Goal: Task Accomplishment & Management: Manage account settings

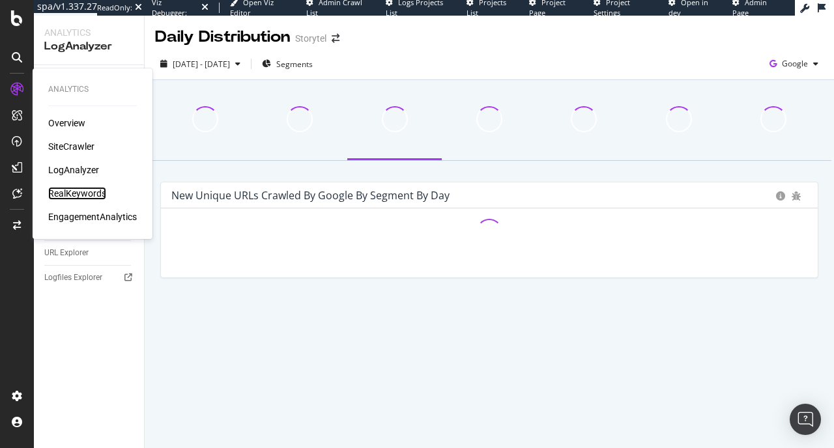
click at [68, 190] on div "RealKeywords" at bounding box center [77, 193] width 58 height 13
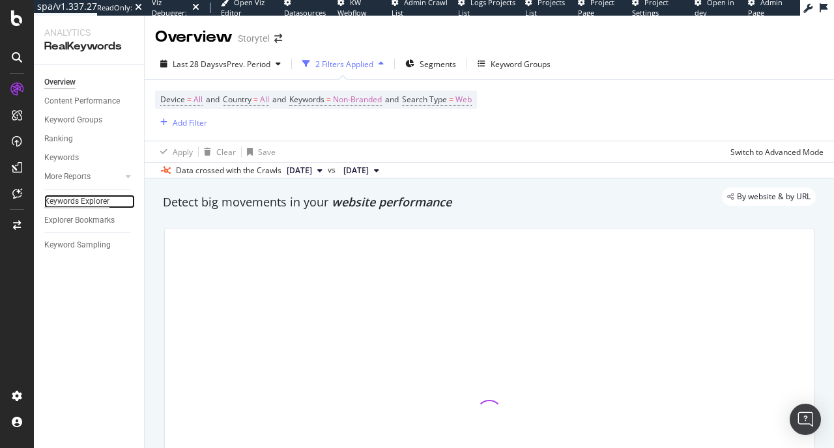
click at [89, 199] on div "Keywords Explorer" at bounding box center [76, 202] width 65 height 14
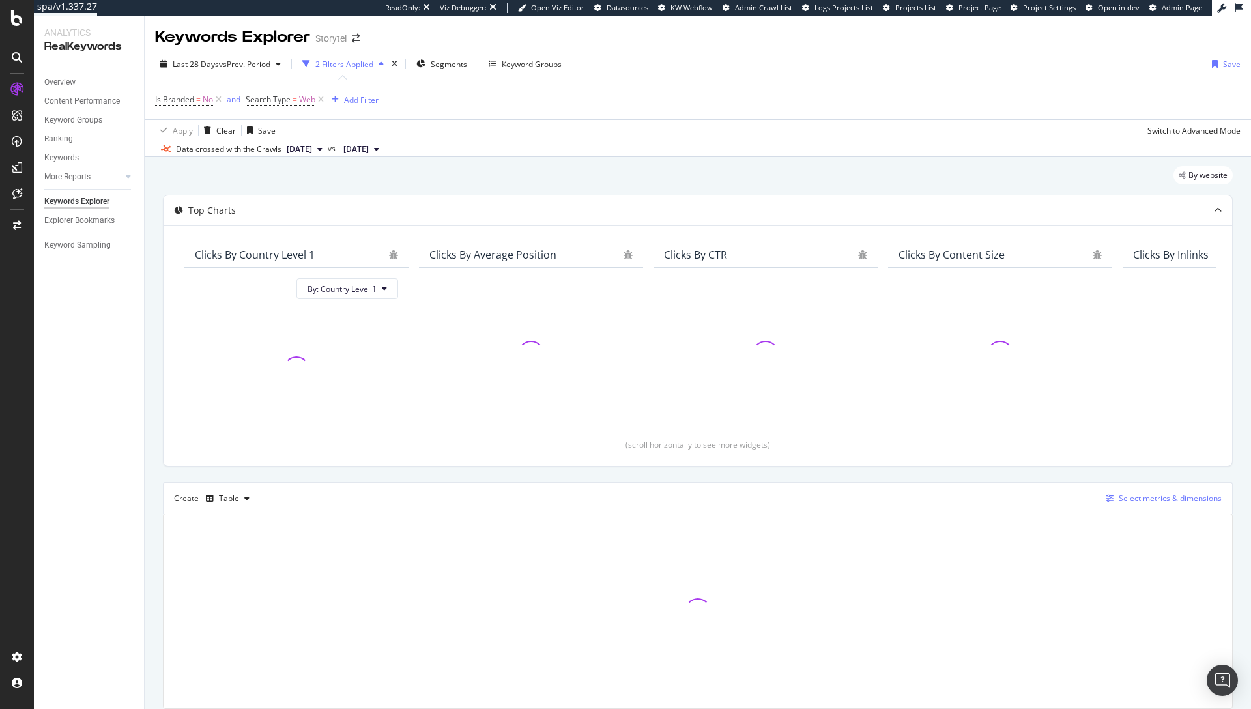
click at [1161, 497] on div "Select metrics & dimensions" at bounding box center [1170, 498] width 103 height 11
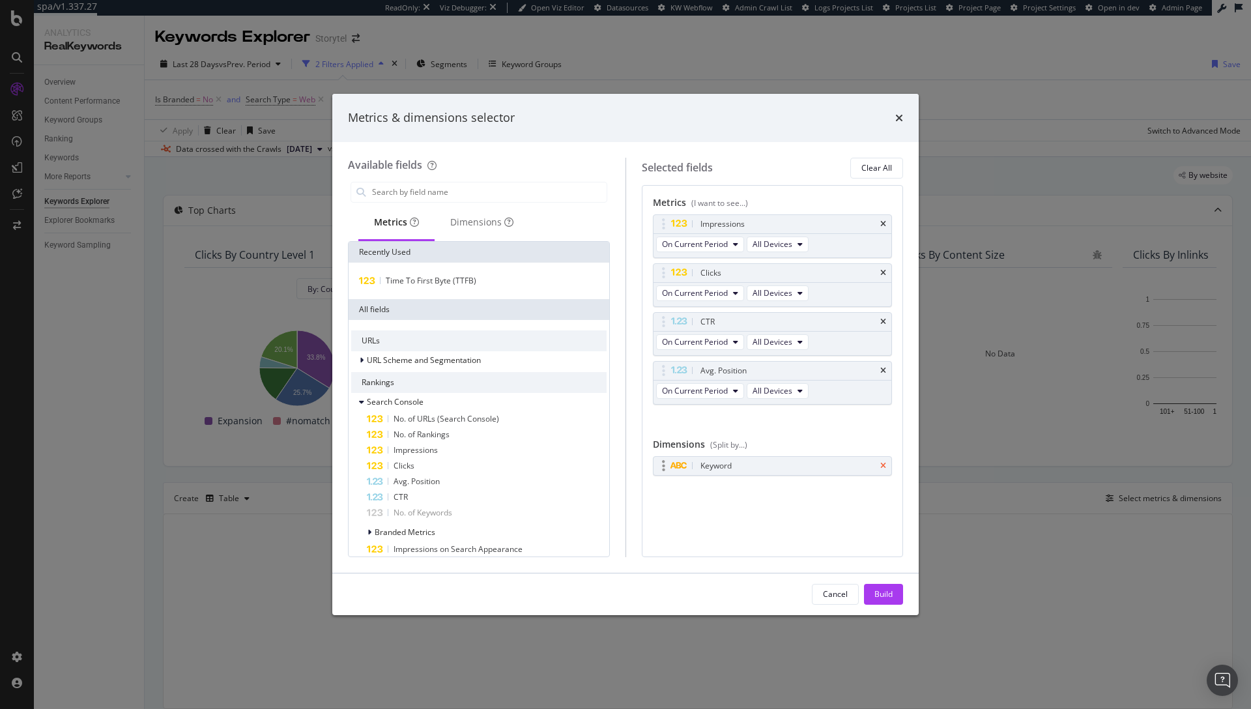
click at [885, 465] on icon "times" at bounding box center [883, 466] width 6 height 8
click at [890, 595] on div "Build" at bounding box center [884, 594] width 18 height 11
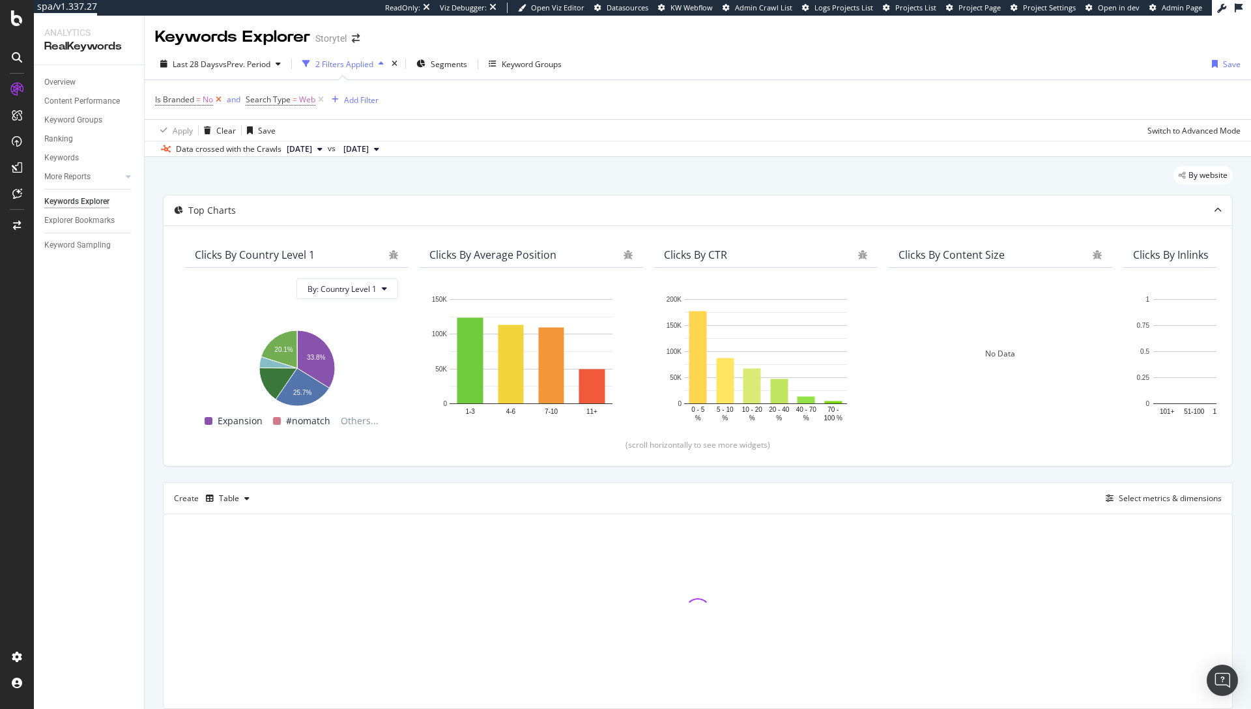
click at [220, 94] on icon at bounding box center [218, 99] width 11 height 13
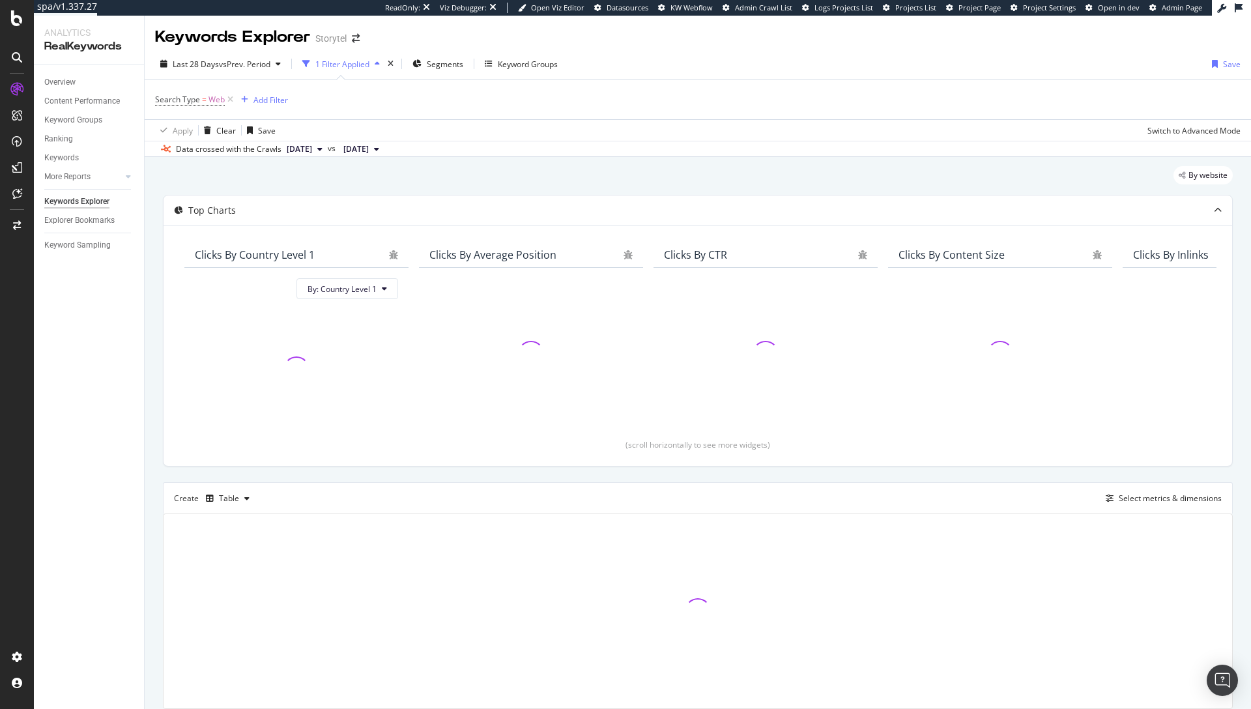
drag, startPoint x: 229, startPoint y: 101, endPoint x: 355, endPoint y: 172, distance: 143.9
click at [230, 101] on icon at bounding box center [230, 99] width 11 height 13
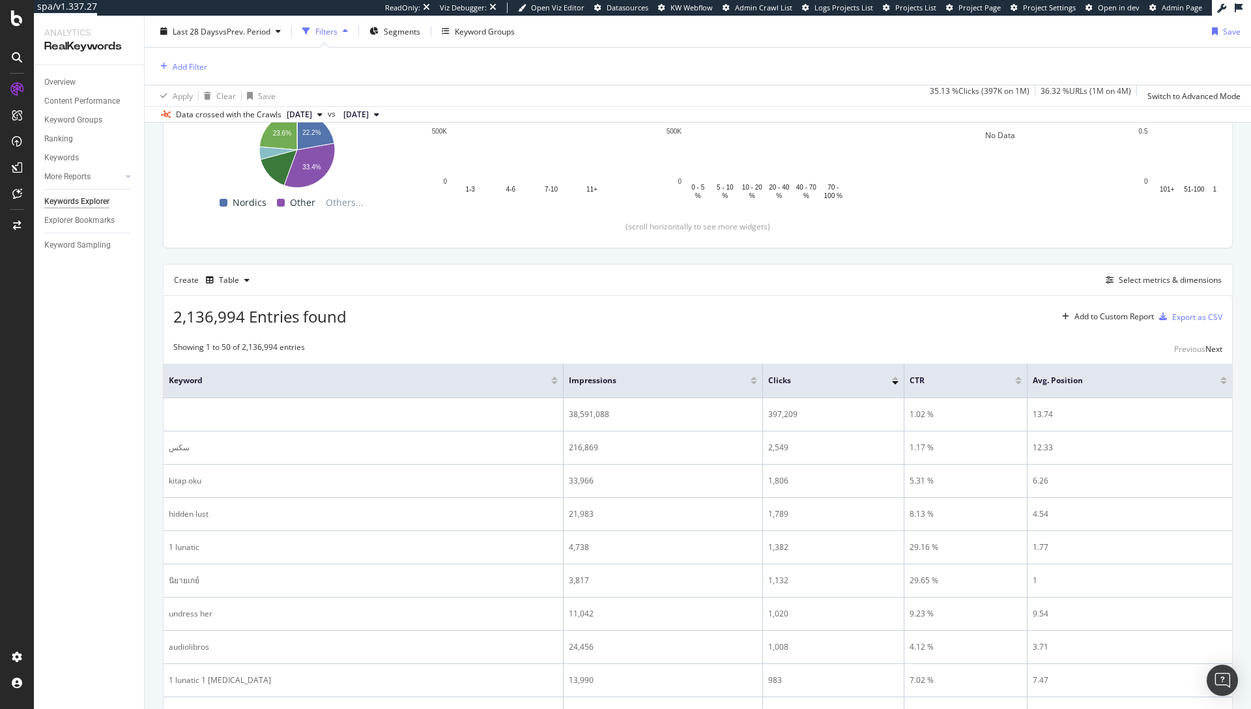
scroll to position [44, 0]
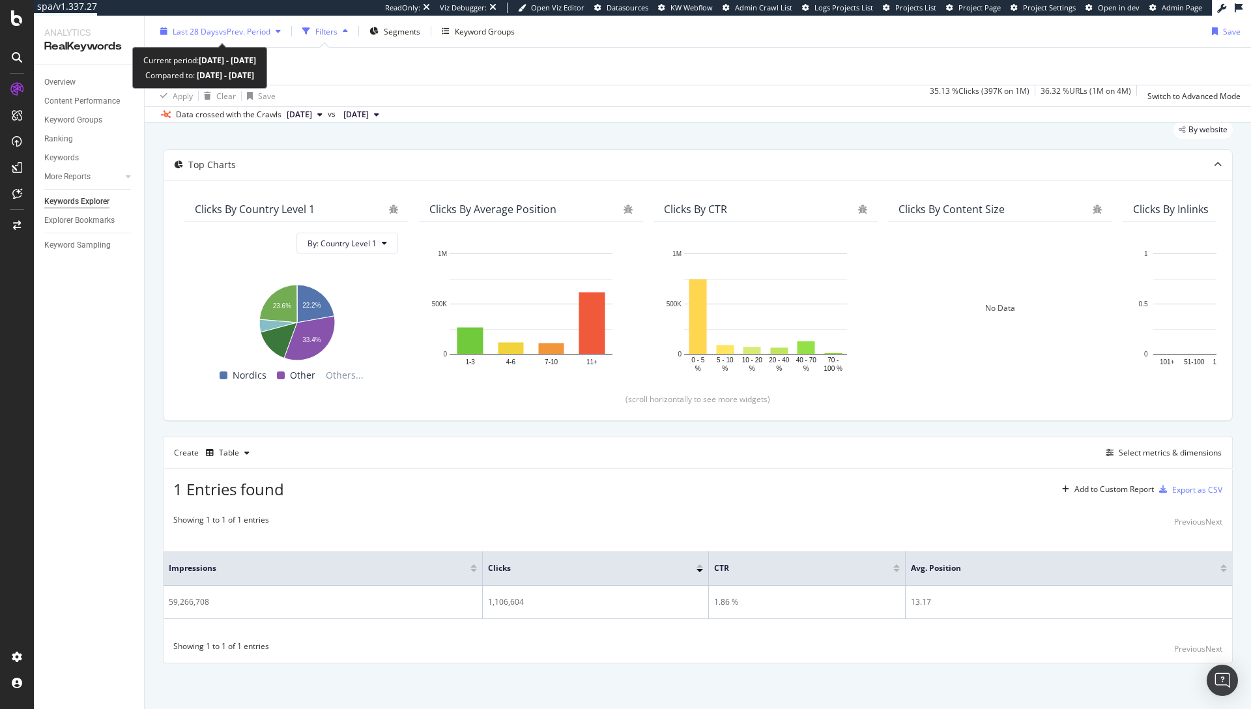
click at [258, 34] on span "vs Prev. Period" at bounding box center [244, 30] width 51 height 11
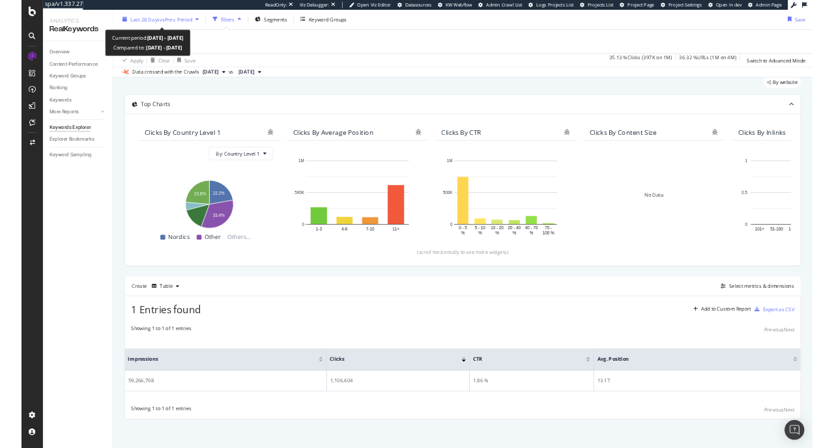
scroll to position [0, 0]
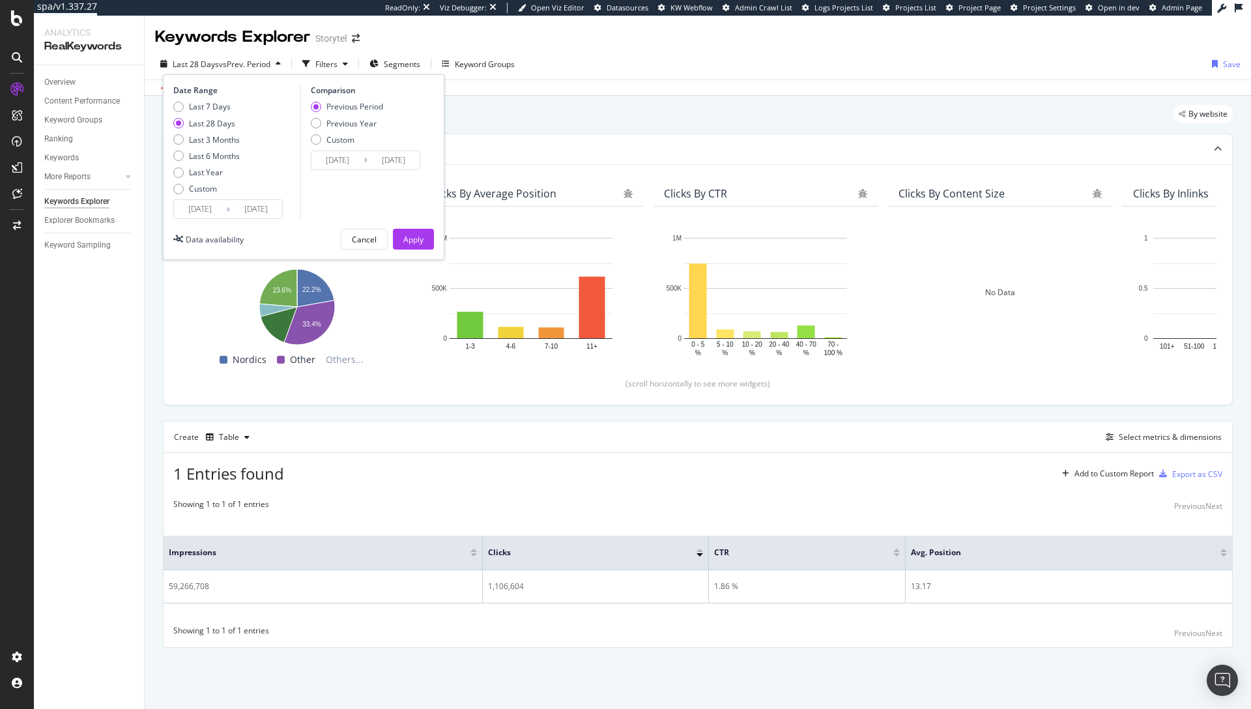
click at [268, 205] on input "2025/09/13" at bounding box center [256, 209] width 52 height 18
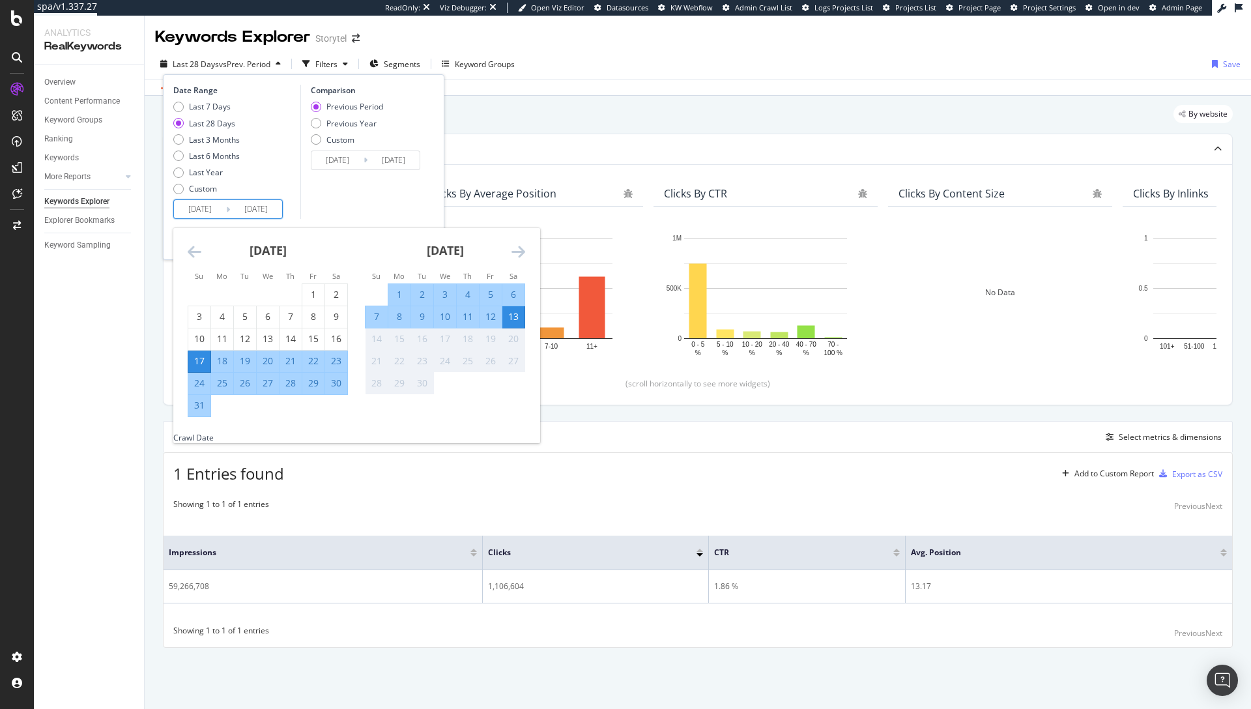
click at [516, 315] on div "13" at bounding box center [513, 316] width 22 height 13
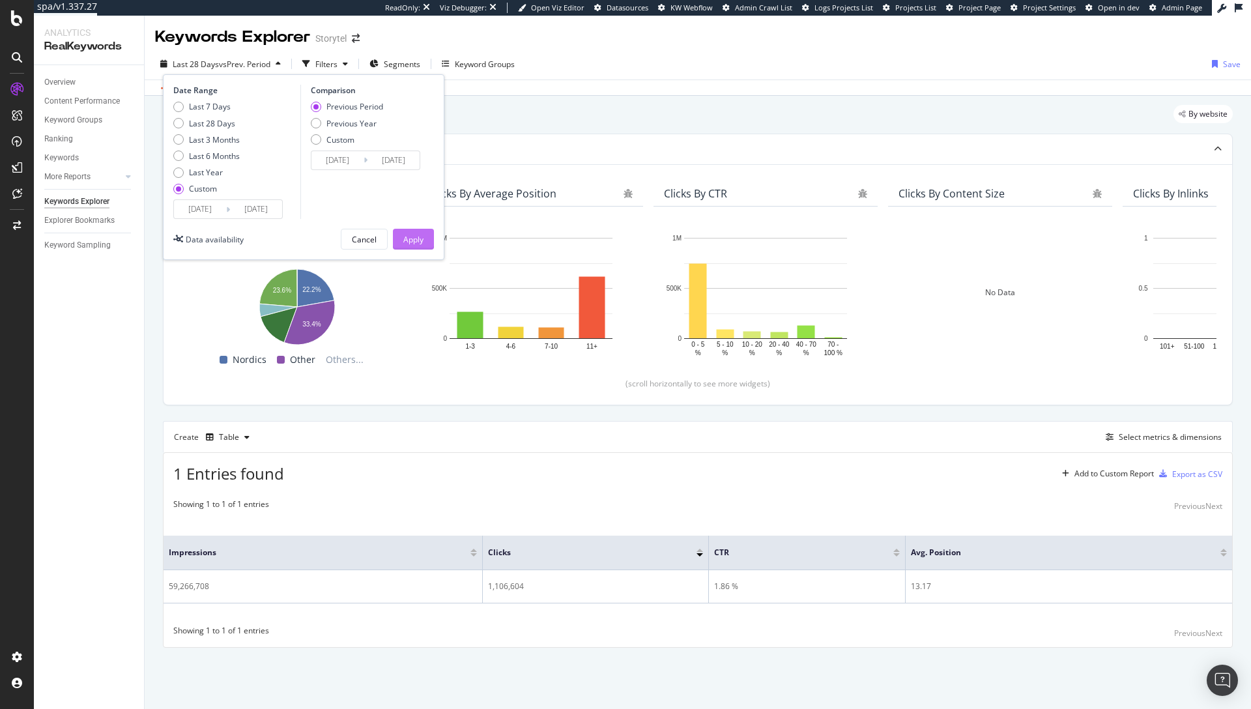
click at [420, 235] on div "Apply" at bounding box center [413, 239] width 20 height 11
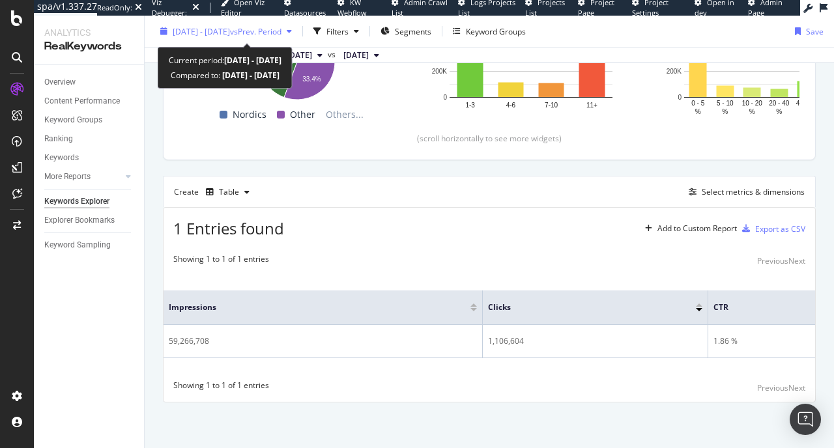
click at [229, 29] on span "2025 Aug. 17th - Sep. 13th" at bounding box center [201, 30] width 57 height 11
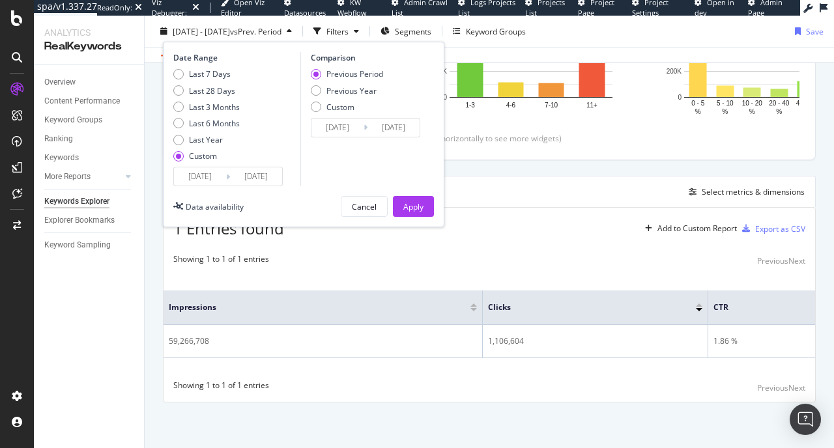
click at [209, 173] on input "2025/08/17" at bounding box center [200, 176] width 52 height 18
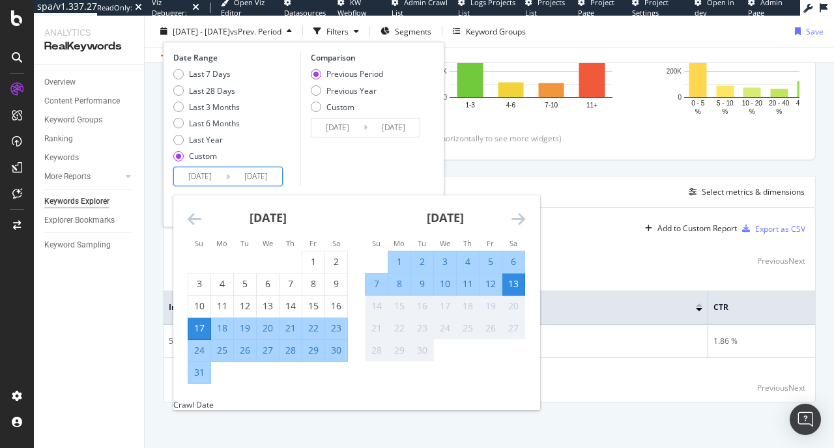
click at [514, 287] on div "13" at bounding box center [513, 284] width 22 height 13
type input "2025/09/13"
type input "2025/09/12"
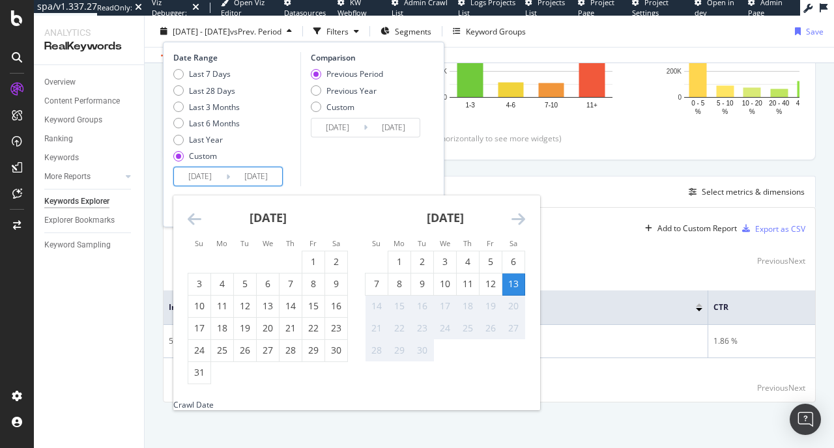
click at [514, 287] on div "13" at bounding box center [513, 284] width 22 height 13
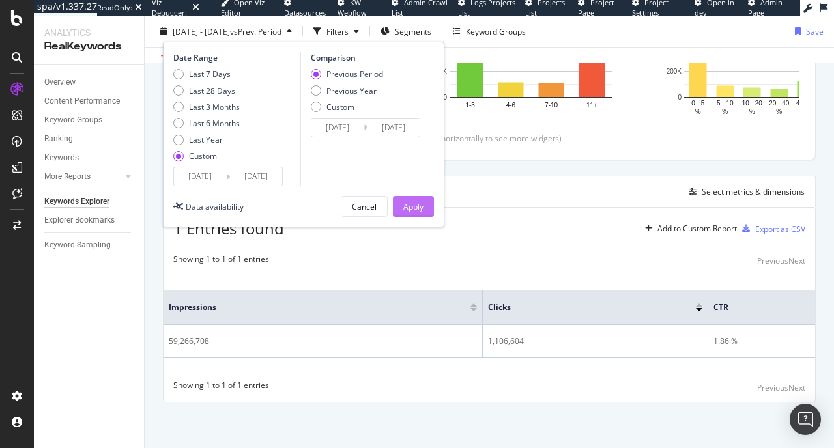
click at [418, 199] on div "Apply" at bounding box center [413, 207] width 20 height 20
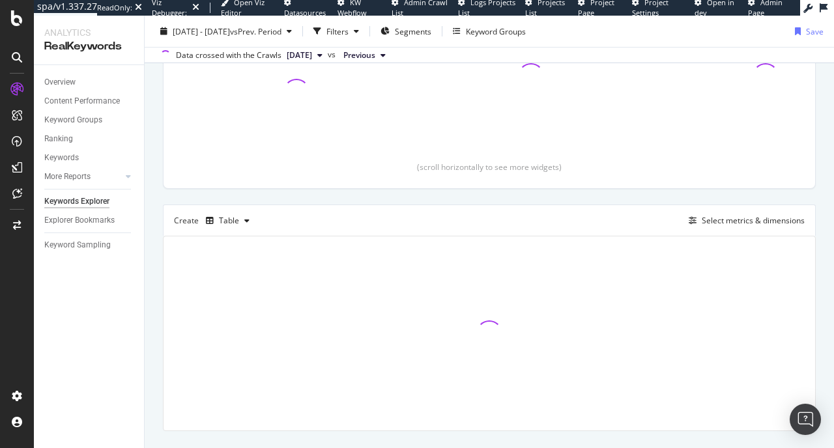
scroll to position [245, 0]
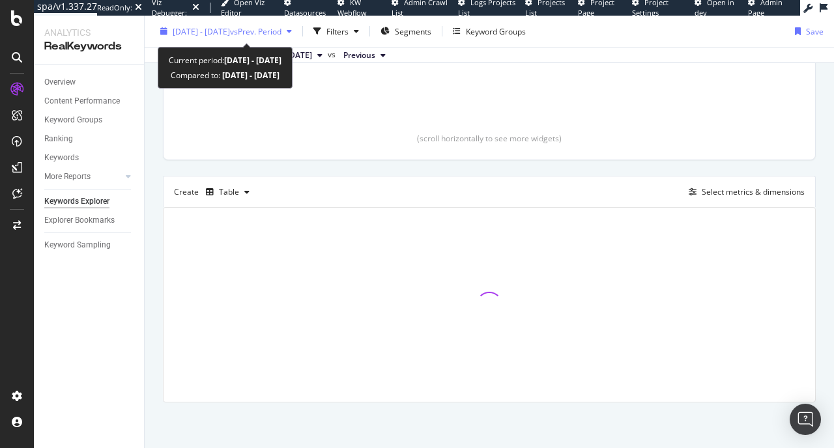
click at [194, 26] on span "2025 Sep. 13th - Sep. 13th" at bounding box center [201, 30] width 57 height 11
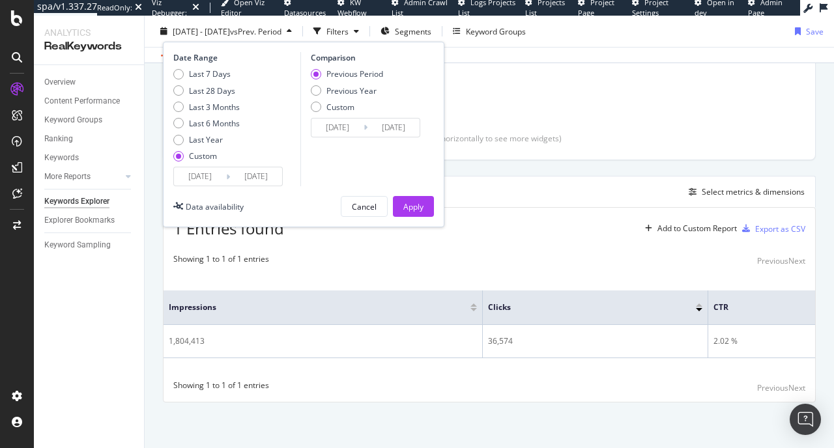
click at [243, 179] on input "2025/09/13" at bounding box center [256, 176] width 52 height 18
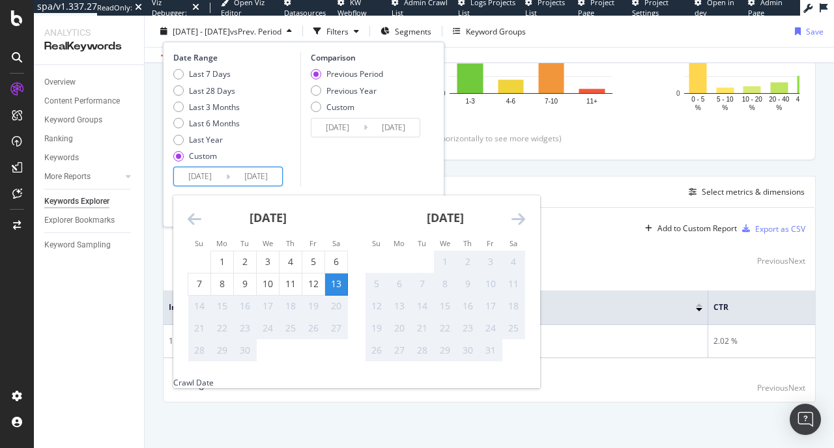
click at [527, 169] on div "Top Charts Clicks By Country Level 1 By: Country Level 1 Clicks By Average Posi…" at bounding box center [489, 146] width 653 height 514
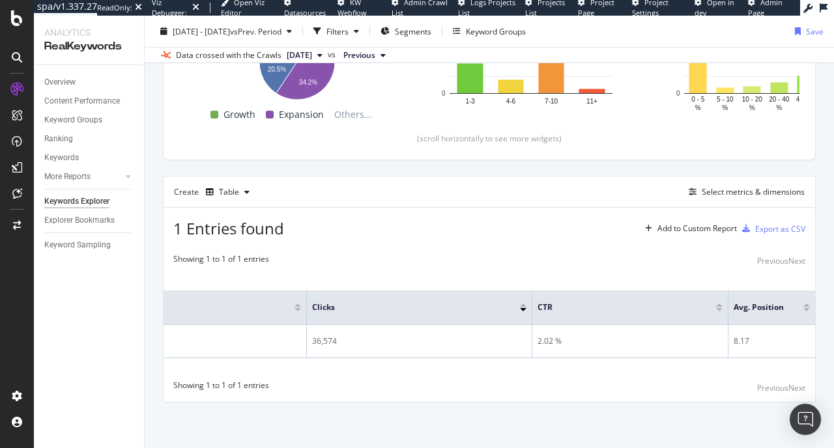
scroll to position [0, 0]
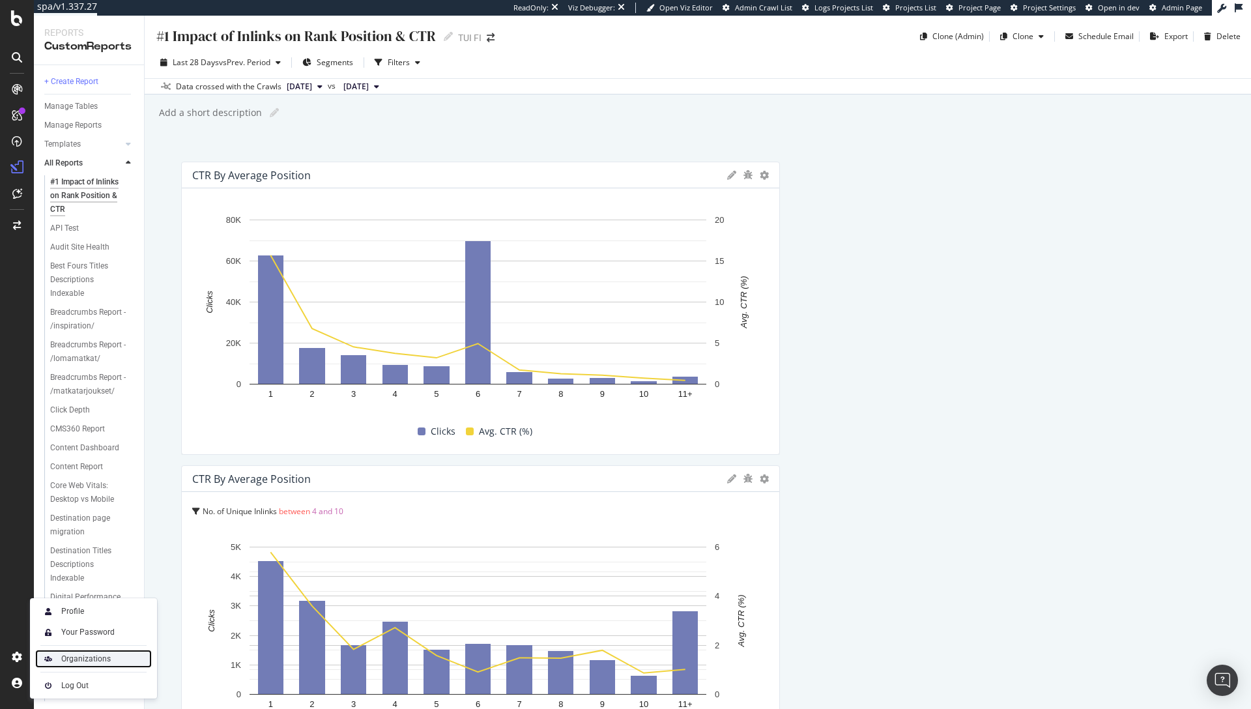
click at [88, 658] on div "Organizations" at bounding box center [86, 659] width 50 height 10
click at [14, 23] on icon at bounding box center [17, 18] width 12 height 16
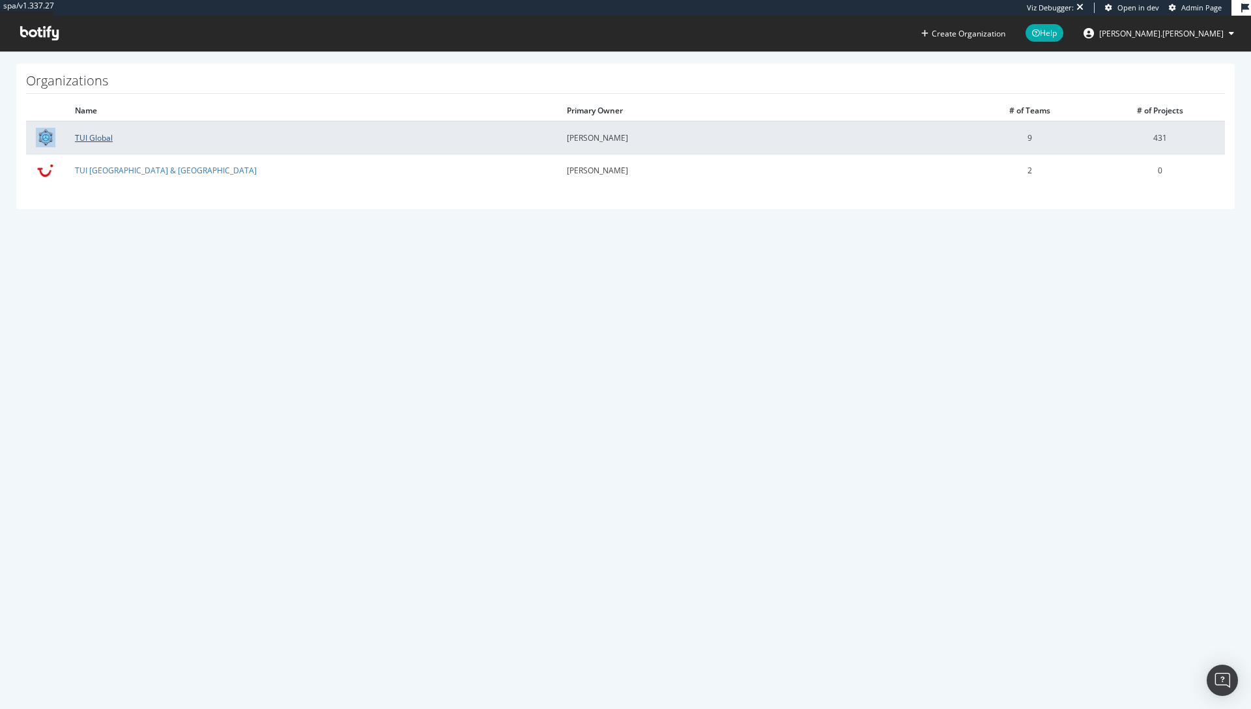
click at [89, 139] on link "TUI Global" at bounding box center [94, 137] width 38 height 11
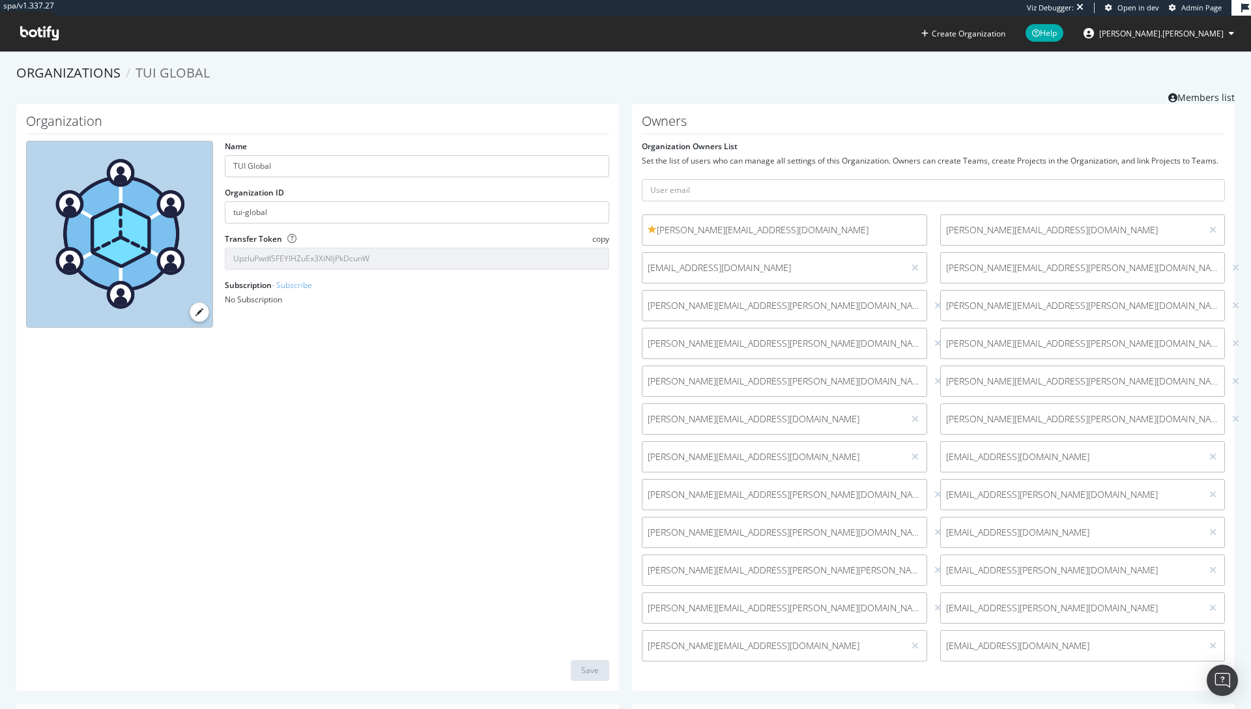
click at [528, 424] on div "Organization Name TUI Global Organization ID tui-global Transfer Token copy Upz…" at bounding box center [317, 397] width 603 height 587
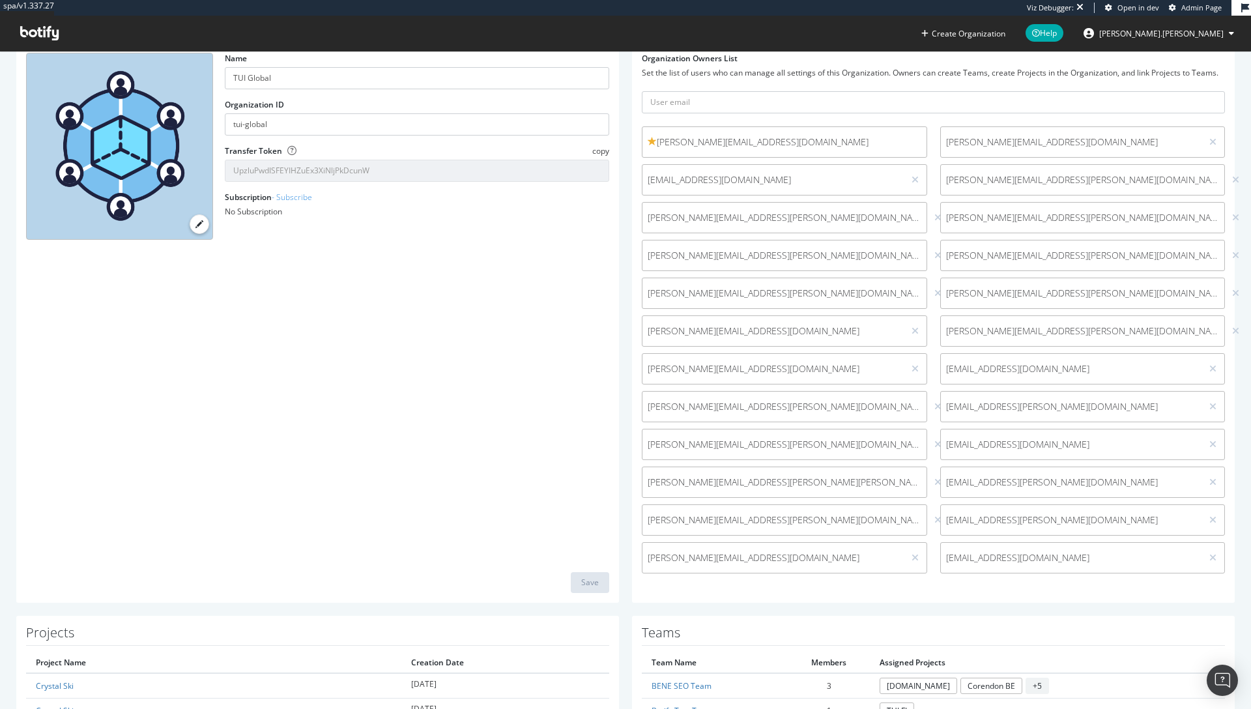
scroll to position [523, 0]
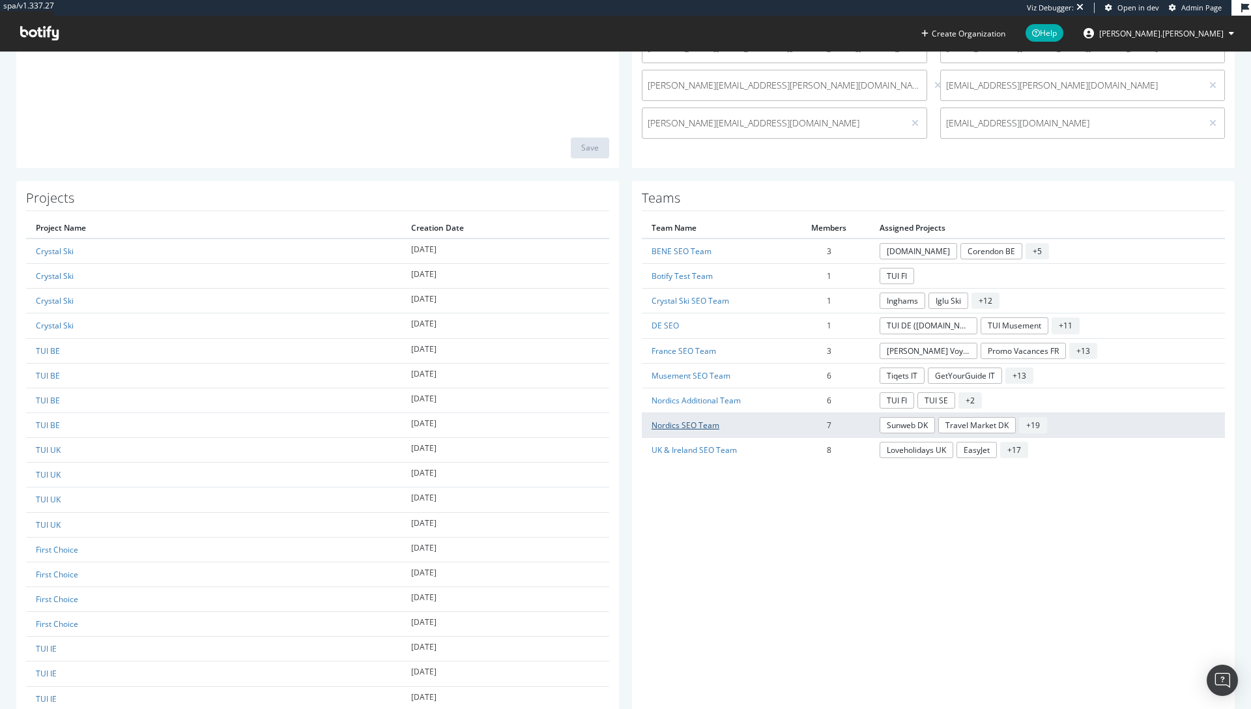
click at [670, 426] on link "Nordics SEO Team" at bounding box center [686, 425] width 68 height 11
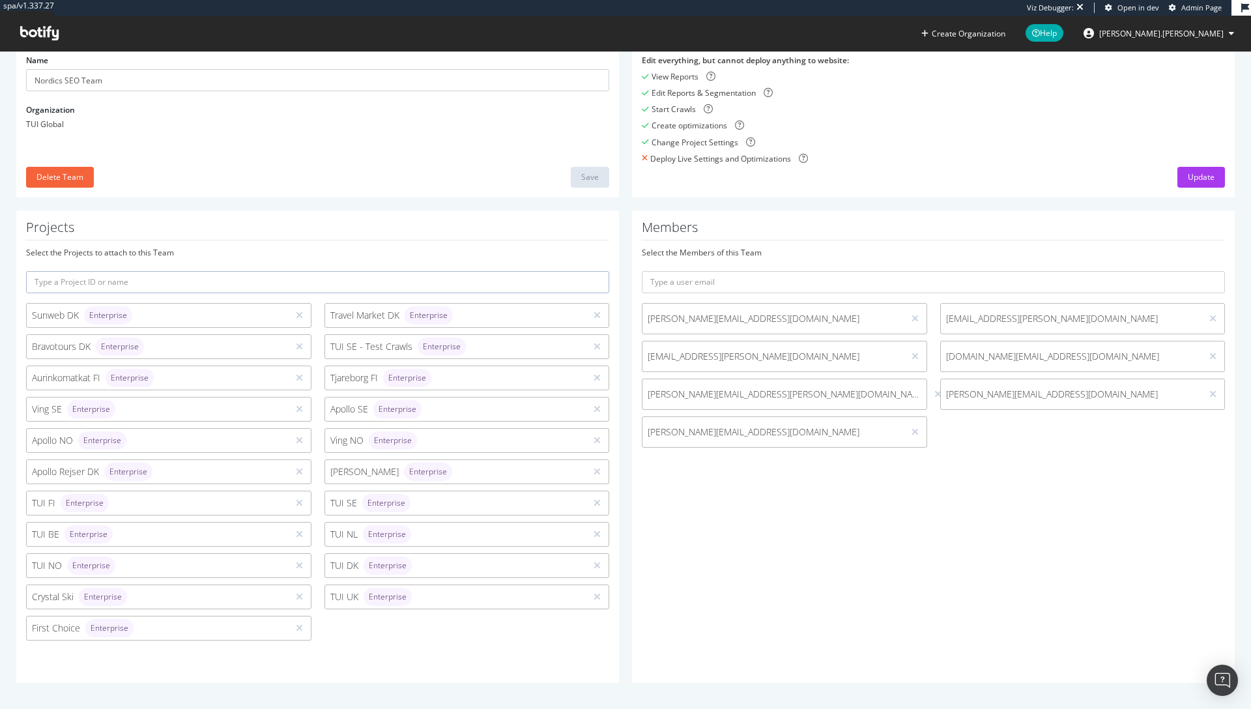
scroll to position [113, 0]
click at [1005, 471] on div "Members Select the Members of this Team therese.haegermark@tui.se anja.alling@t…" at bounding box center [933, 447] width 603 height 473
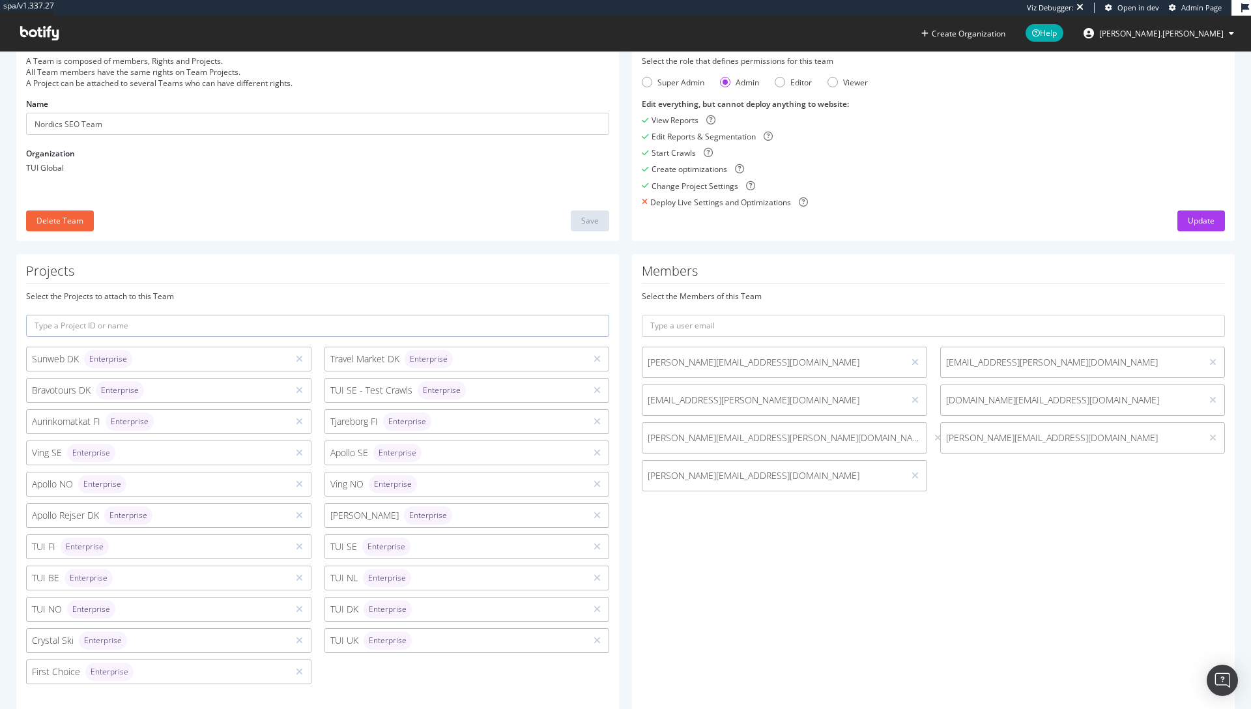
scroll to position [0, 0]
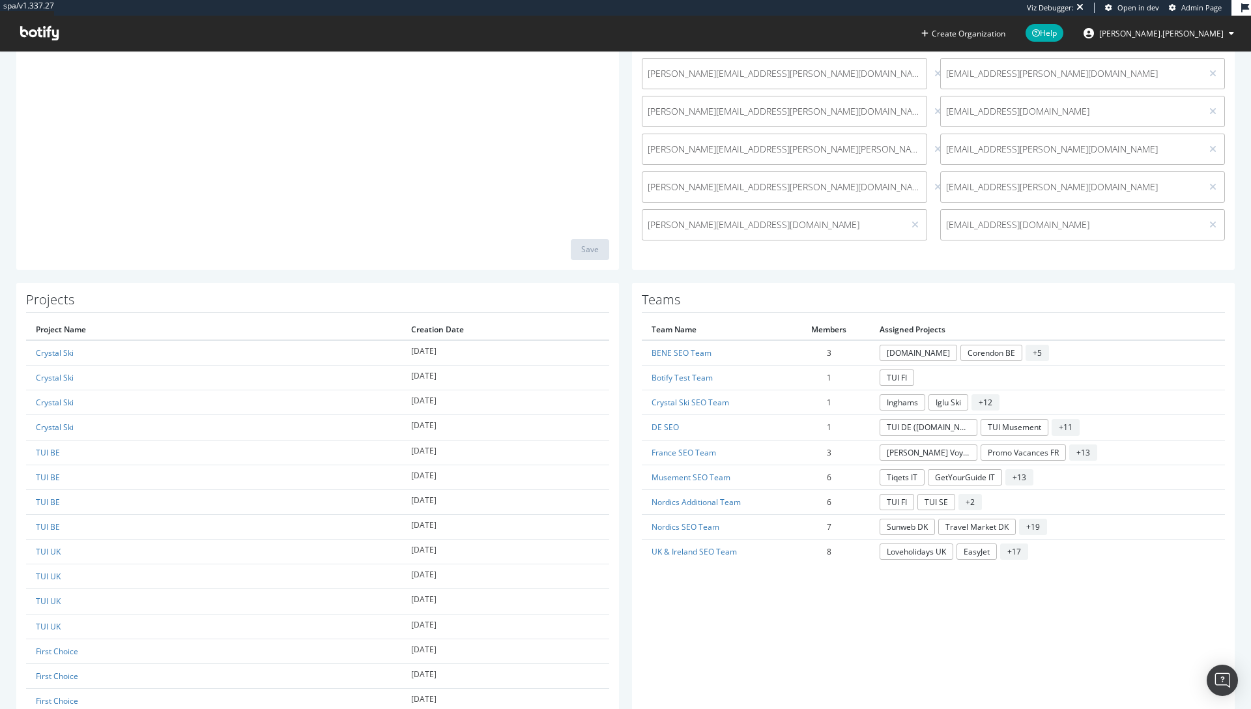
scroll to position [610, 0]
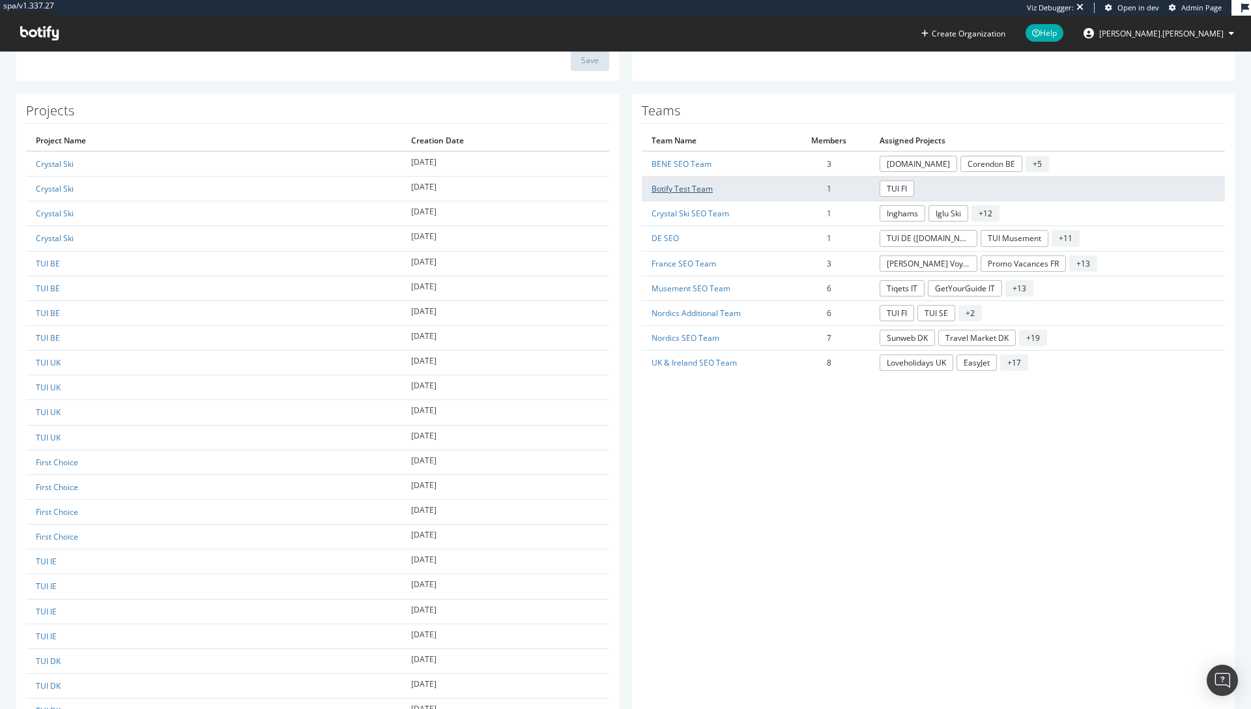
click at [668, 193] on link "Botify Test Team" at bounding box center [682, 188] width 61 height 11
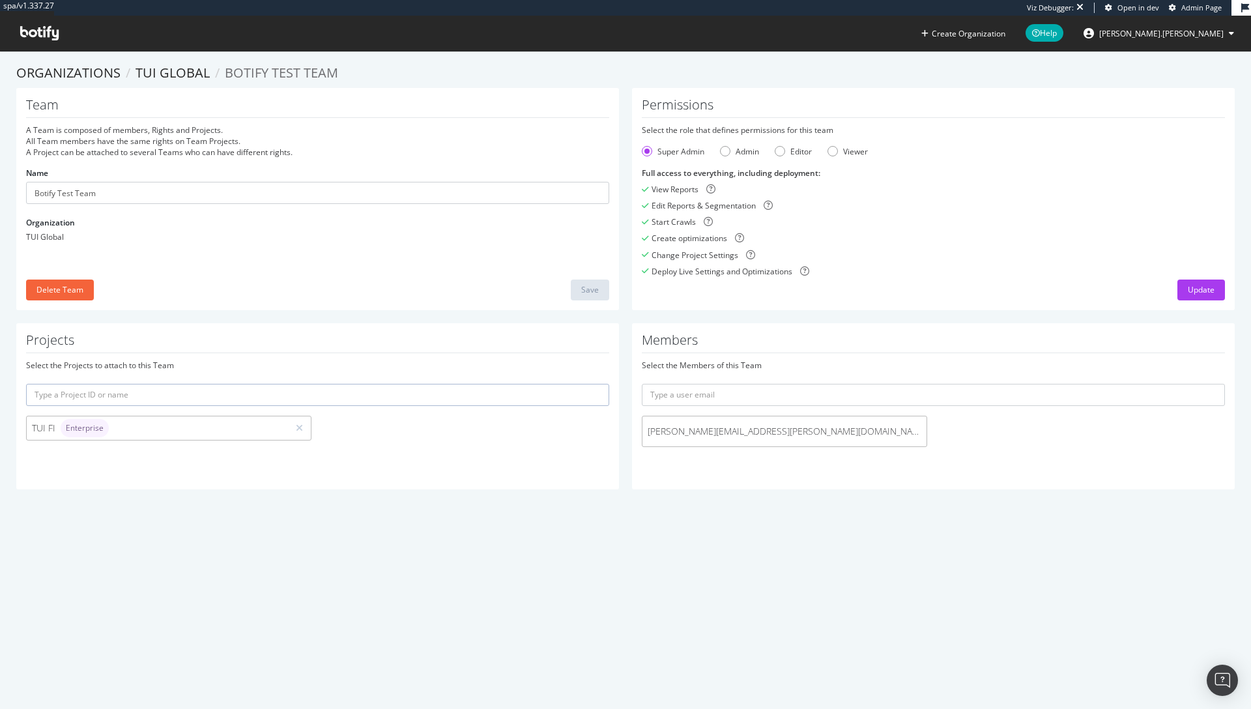
click at [895, 433] on span "jason.weddle@botify.com (me)" at bounding box center [785, 431] width 274 height 13
click at [72, 292] on div "Delete Team" at bounding box center [59, 289] width 47 height 11
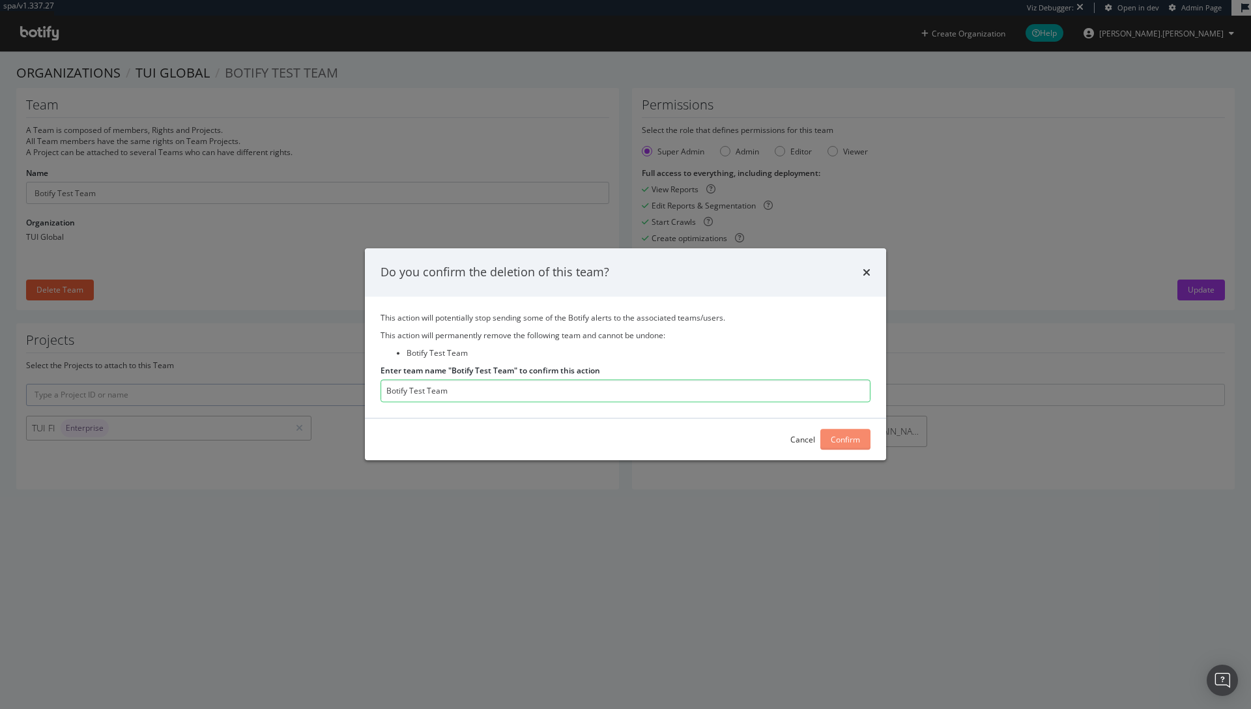
type input "Botify Test Team"
click at [854, 446] on div "Confirm" at bounding box center [845, 440] width 29 height 20
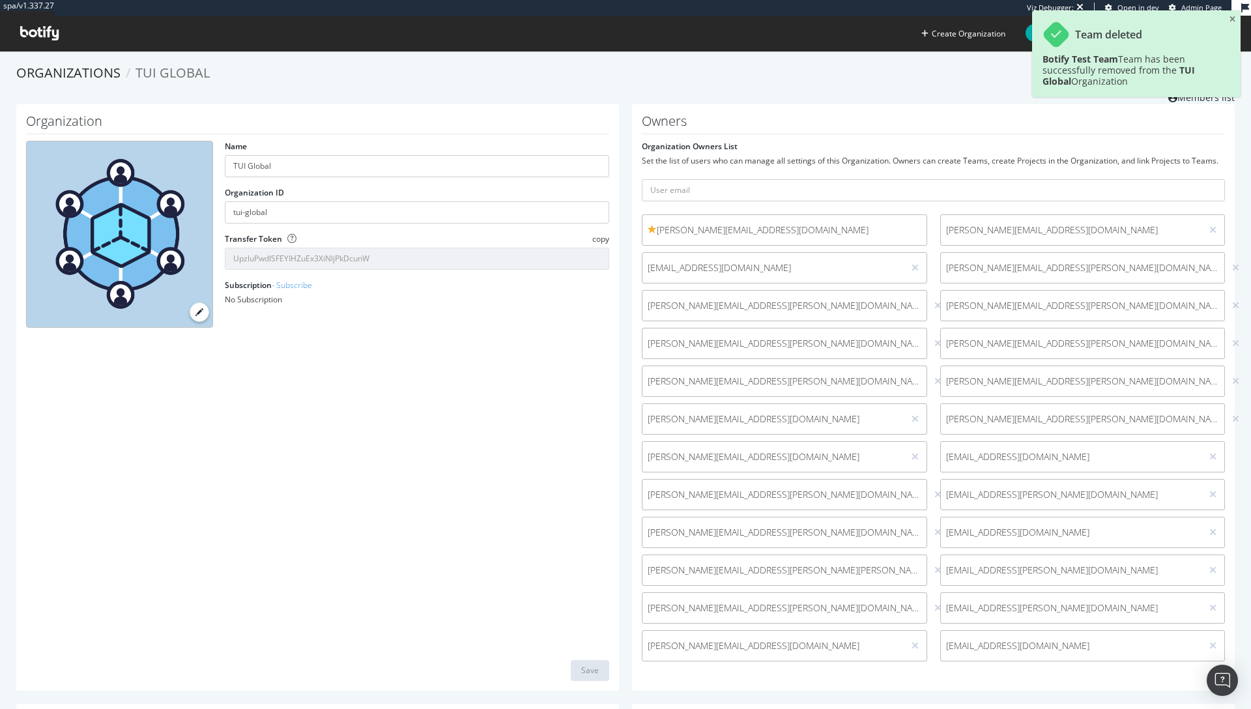
click at [598, 81] on ol "Organizations TUI Global" at bounding box center [625, 73] width 1219 height 19
click at [1230, 20] on icon "close toast" at bounding box center [1233, 20] width 6 height 8
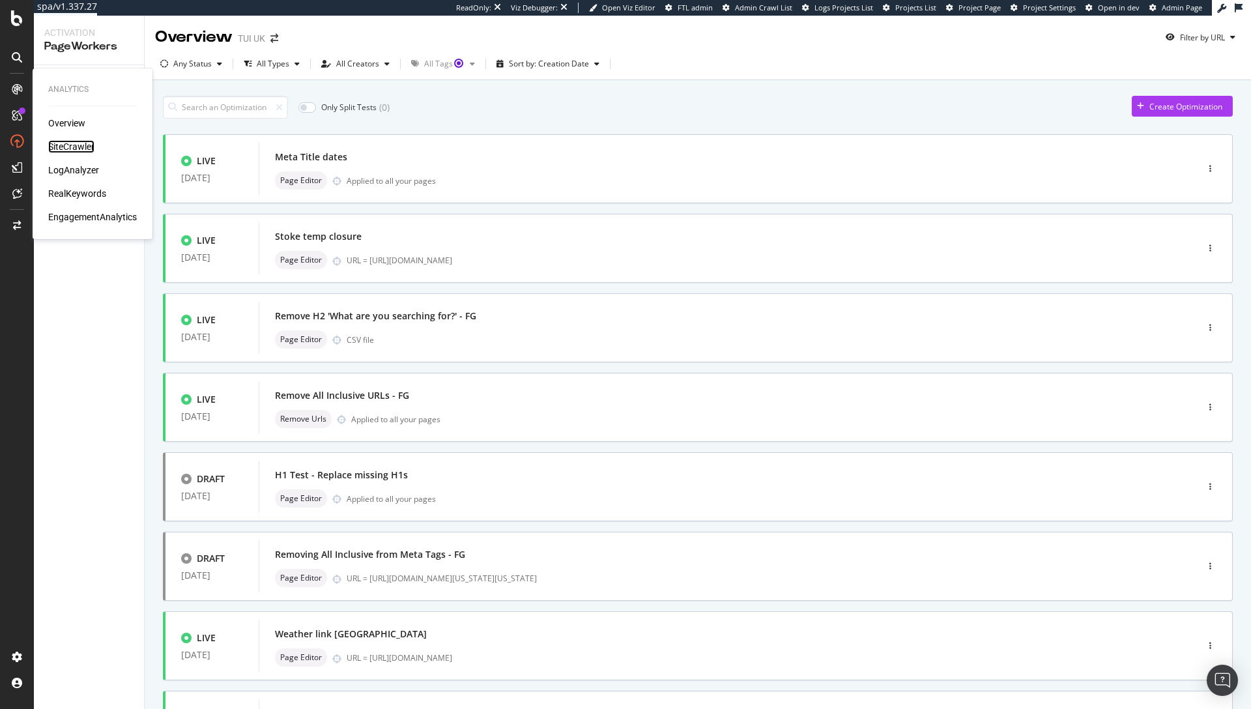
click at [83, 147] on div "SiteCrawler" at bounding box center [71, 146] width 46 height 13
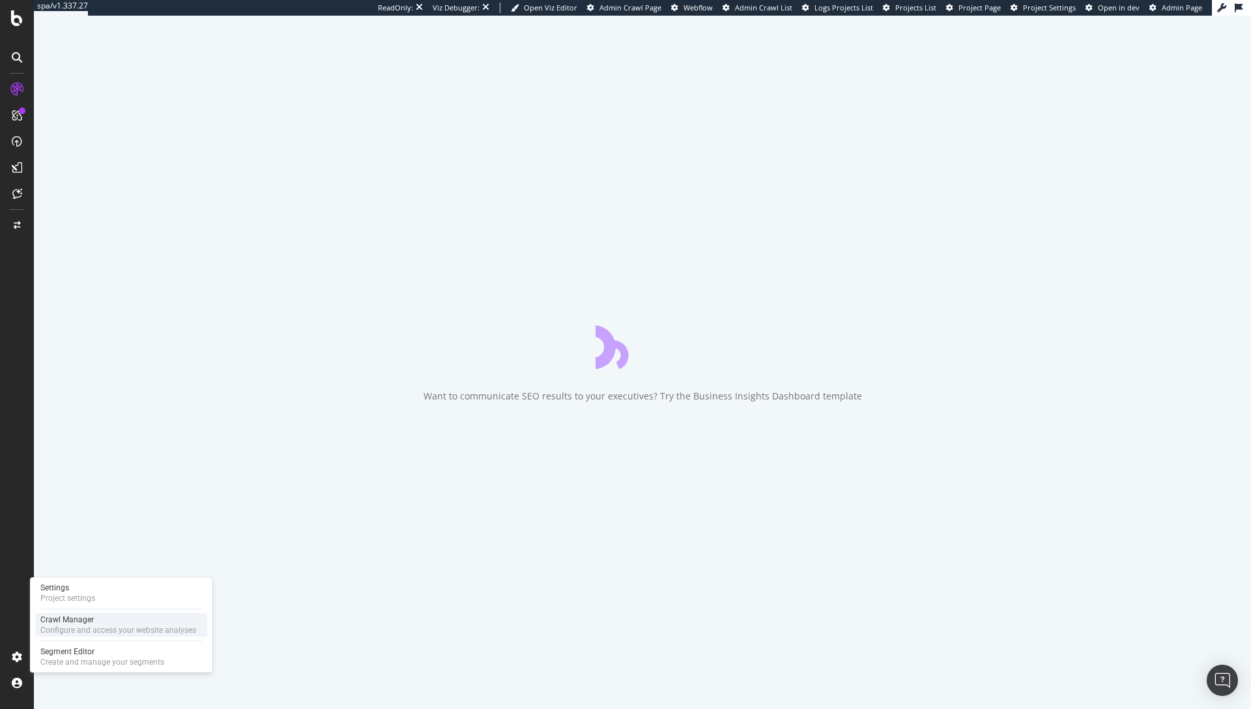
click at [96, 619] on div "Crawl Manager" at bounding box center [118, 620] width 156 height 10
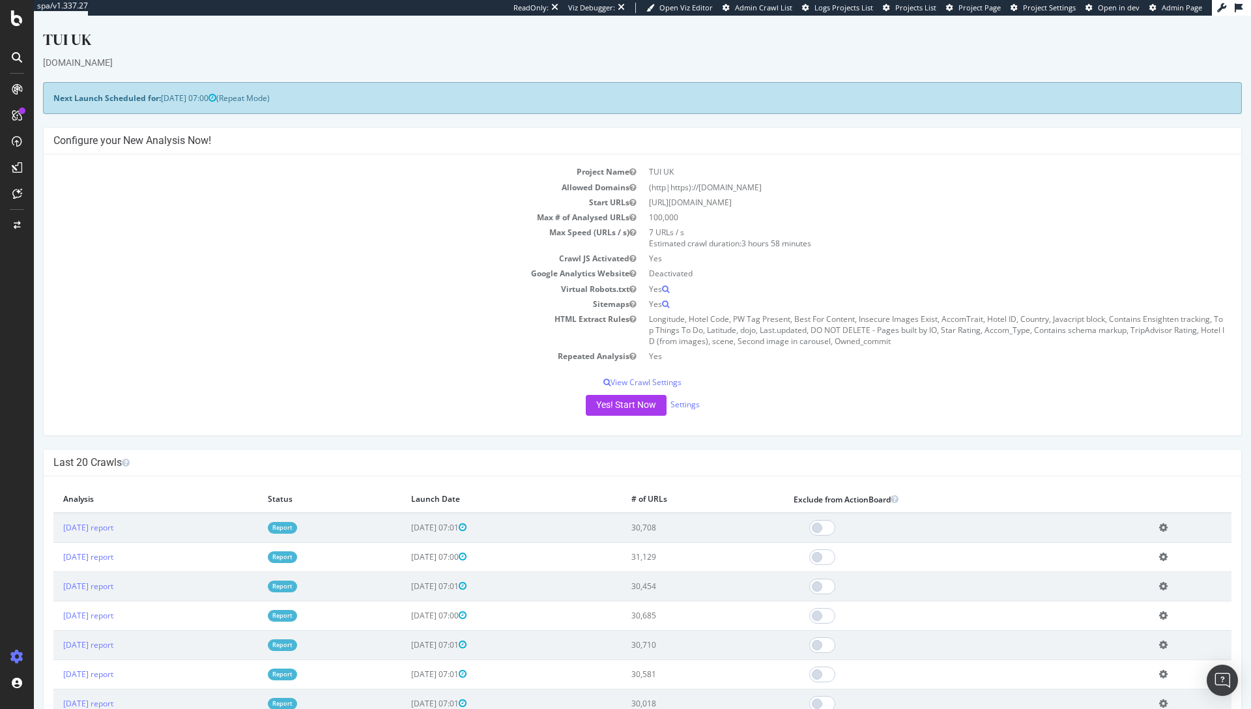
click at [362, 434] on div "Project Name TUI [GEOGRAPHIC_DATA] Allowed Domains (http|https)://[DOMAIN_NAME]…" at bounding box center [643, 294] width 1198 height 280
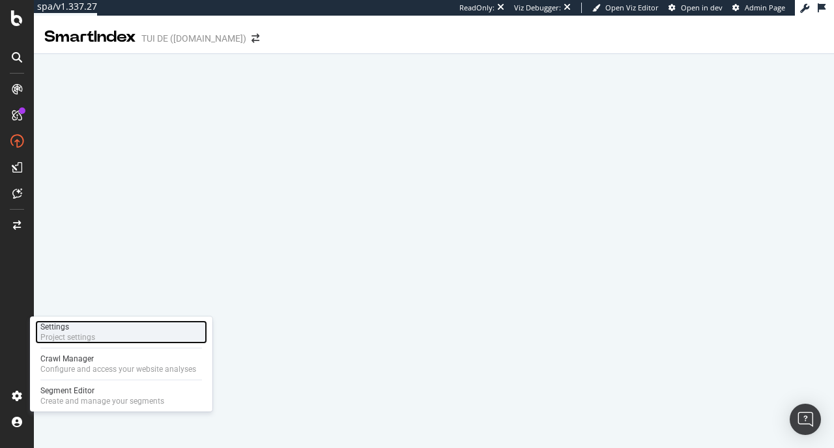
click at [72, 332] on div "Project settings" at bounding box center [67, 337] width 55 height 10
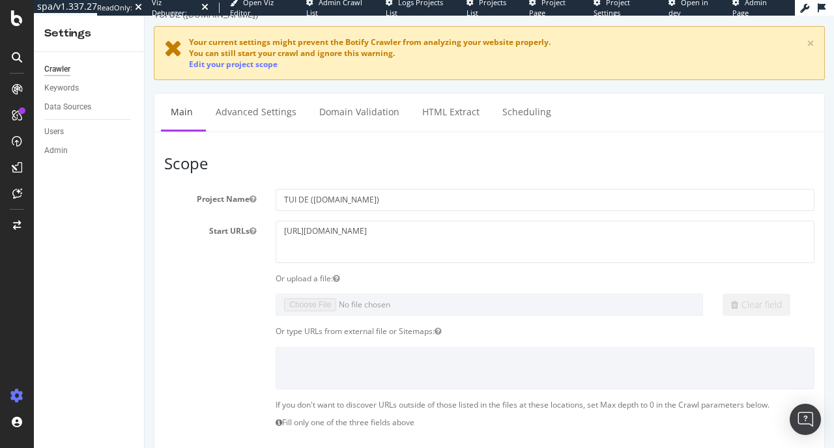
scroll to position [191, 0]
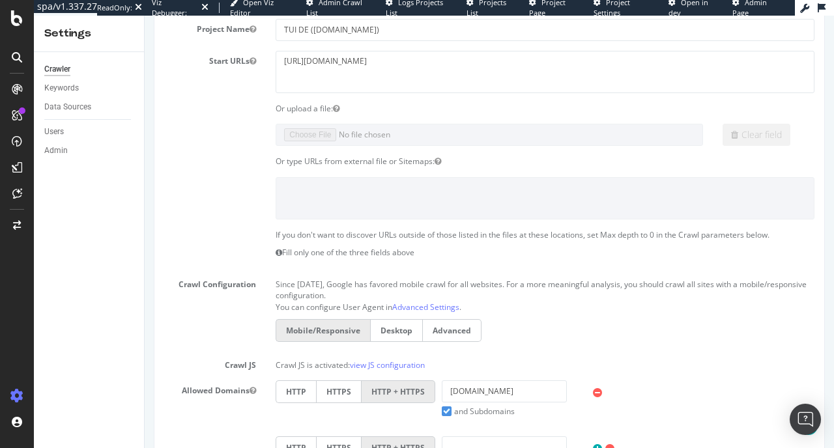
click at [228, 131] on div "Clear field" at bounding box center [489, 135] width 670 height 22
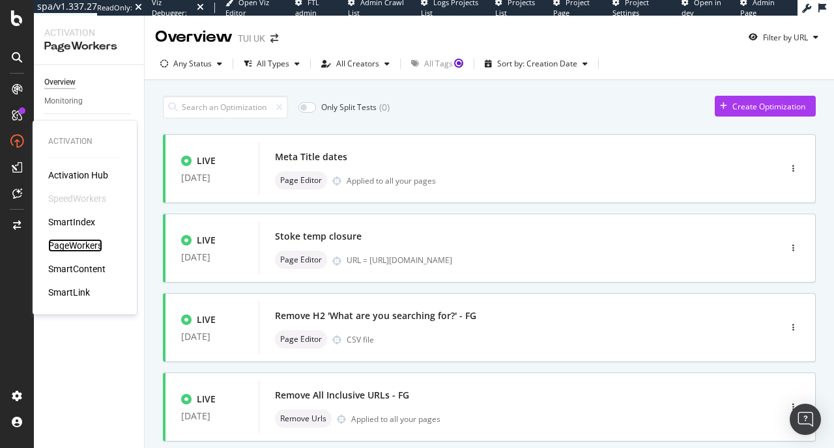
click at [74, 242] on div "PageWorkers" at bounding box center [75, 245] width 54 height 13
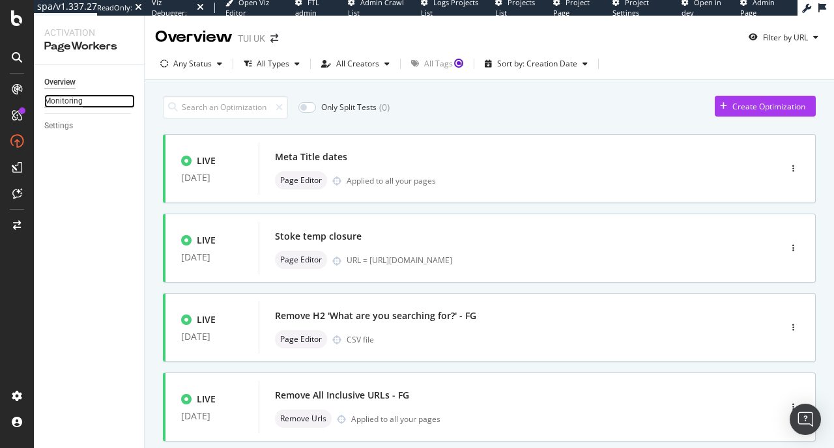
click at [69, 100] on div "Monitoring" at bounding box center [63, 102] width 38 height 14
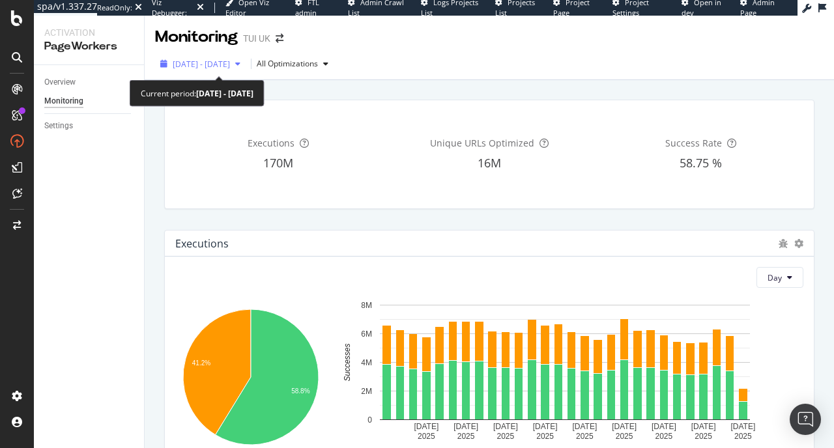
click at [230, 59] on span "2025 Aug. 20th - Sep. 16th" at bounding box center [201, 64] width 57 height 11
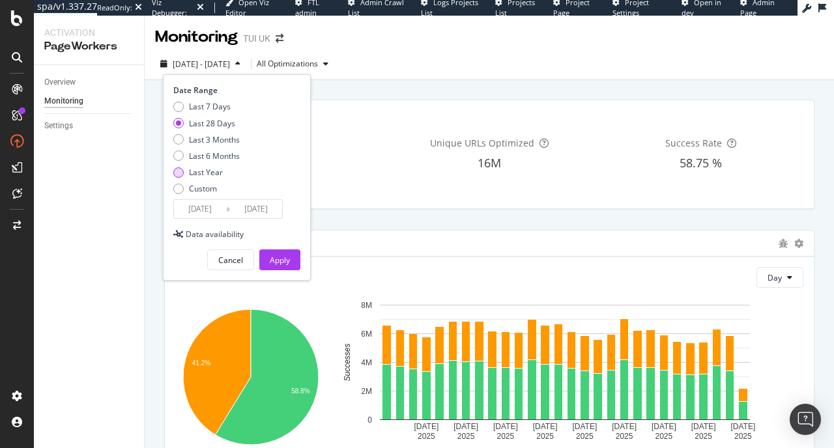
click at [219, 170] on div "Last Year" at bounding box center [206, 172] width 34 height 11
type input "2024/09/17"
click at [284, 269] on div "Apply" at bounding box center [280, 260] width 20 height 20
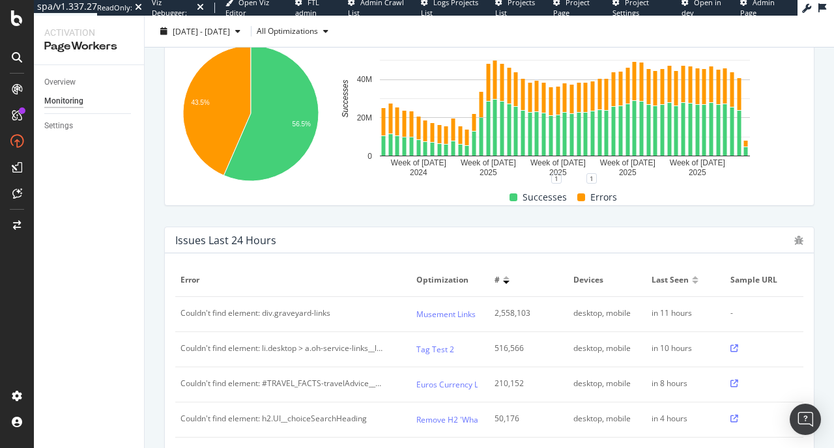
scroll to position [270, 0]
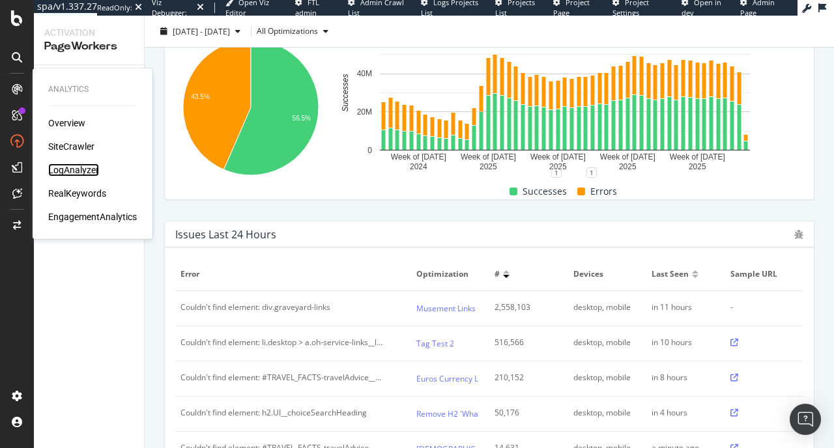
click at [63, 164] on div "LogAnalyzer" at bounding box center [73, 170] width 51 height 13
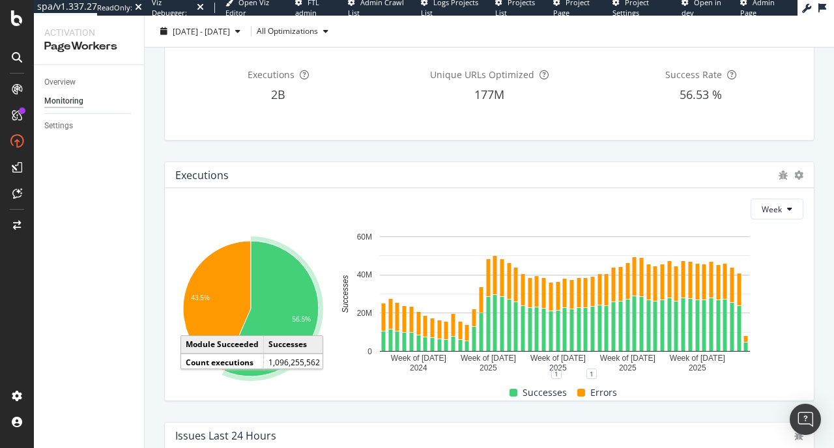
scroll to position [0, 0]
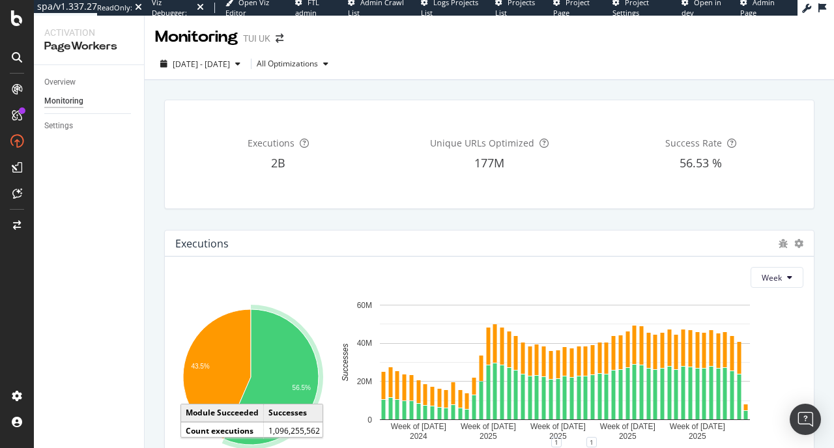
drag, startPoint x: 442, startPoint y: 44, endPoint x: 401, endPoint y: 50, distance: 40.7
click at [441, 44] on div "Monitoring TUI UK" at bounding box center [490, 32] width 690 height 33
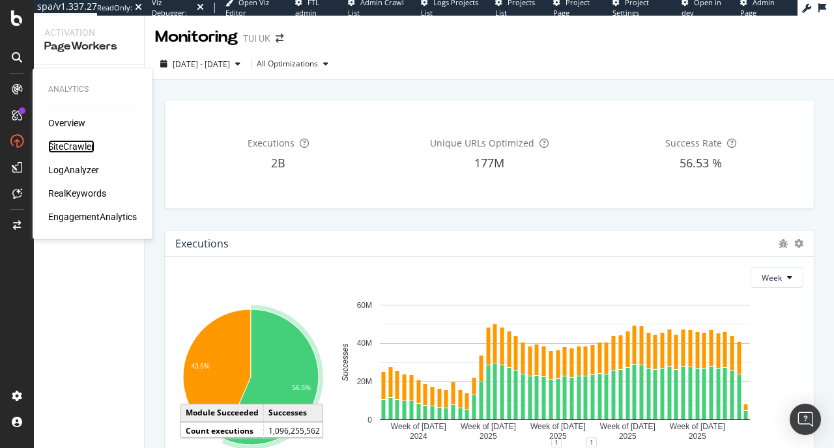
click at [53, 140] on div "SiteCrawler" at bounding box center [71, 146] width 46 height 13
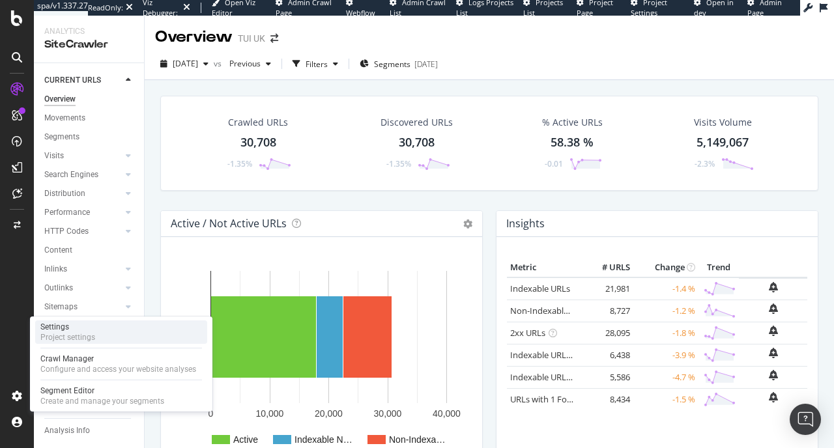
click at [77, 334] on div "Project settings" at bounding box center [67, 337] width 55 height 10
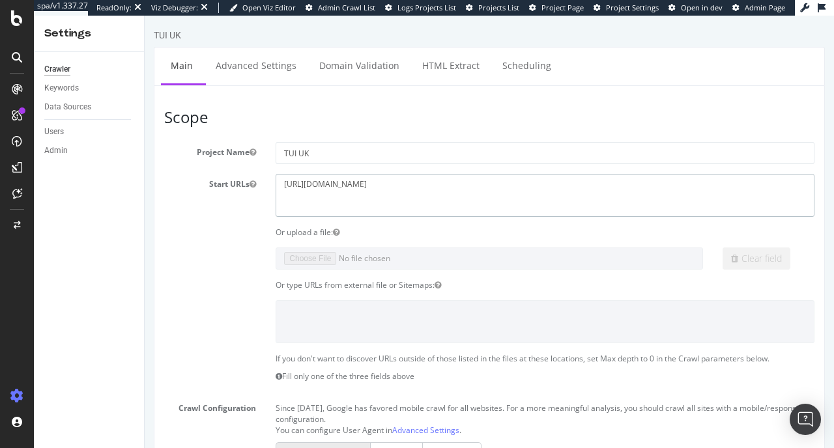
click at [394, 188] on textarea "https://www.tui.co.uk/" at bounding box center [545, 195] width 539 height 42
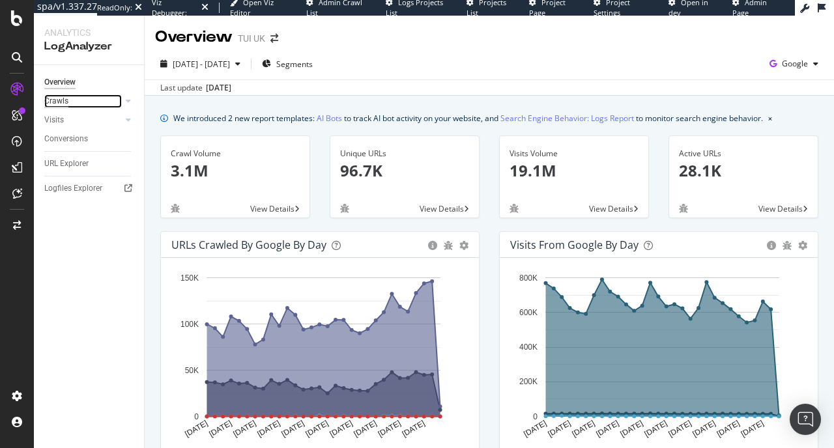
click at [63, 102] on div "Crawls" at bounding box center [56, 102] width 24 height 14
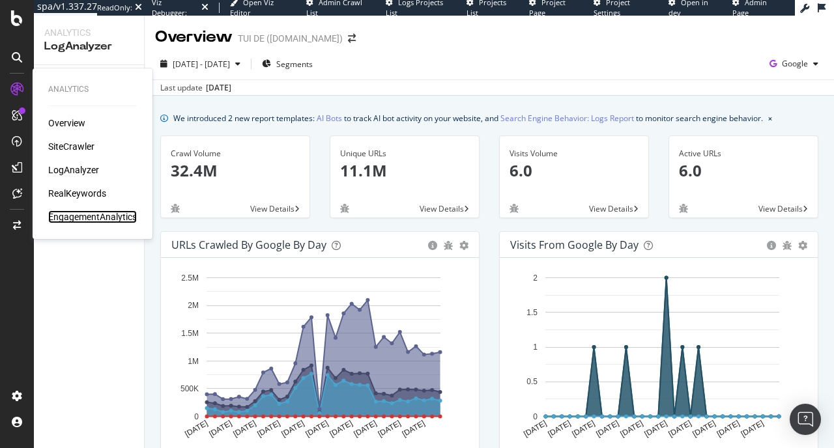
click at [75, 214] on div "EngagementAnalytics" at bounding box center [92, 217] width 89 height 13
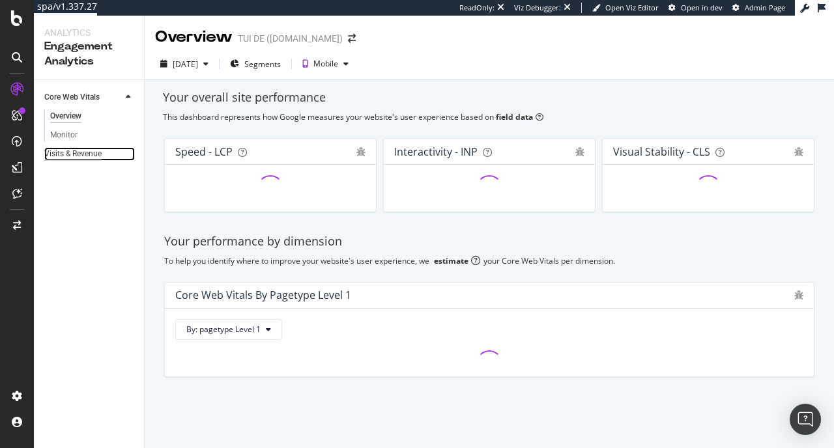
click at [74, 156] on div "Visits & Revenue" at bounding box center [72, 154] width 57 height 14
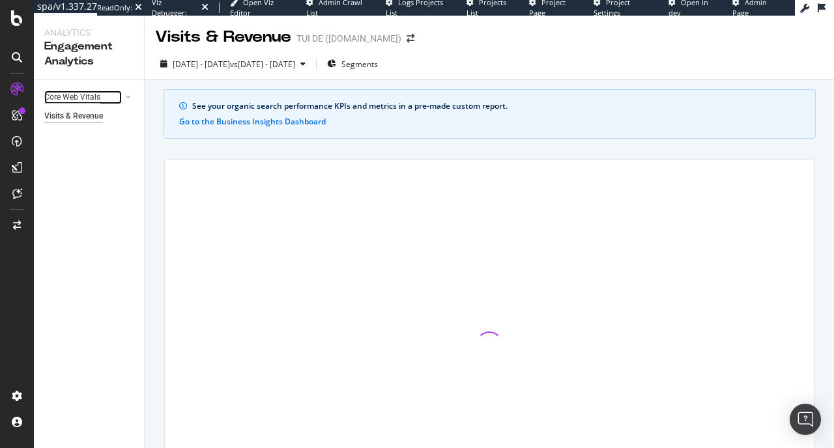
click at [73, 100] on div "Core Web Vitals" at bounding box center [72, 98] width 56 height 14
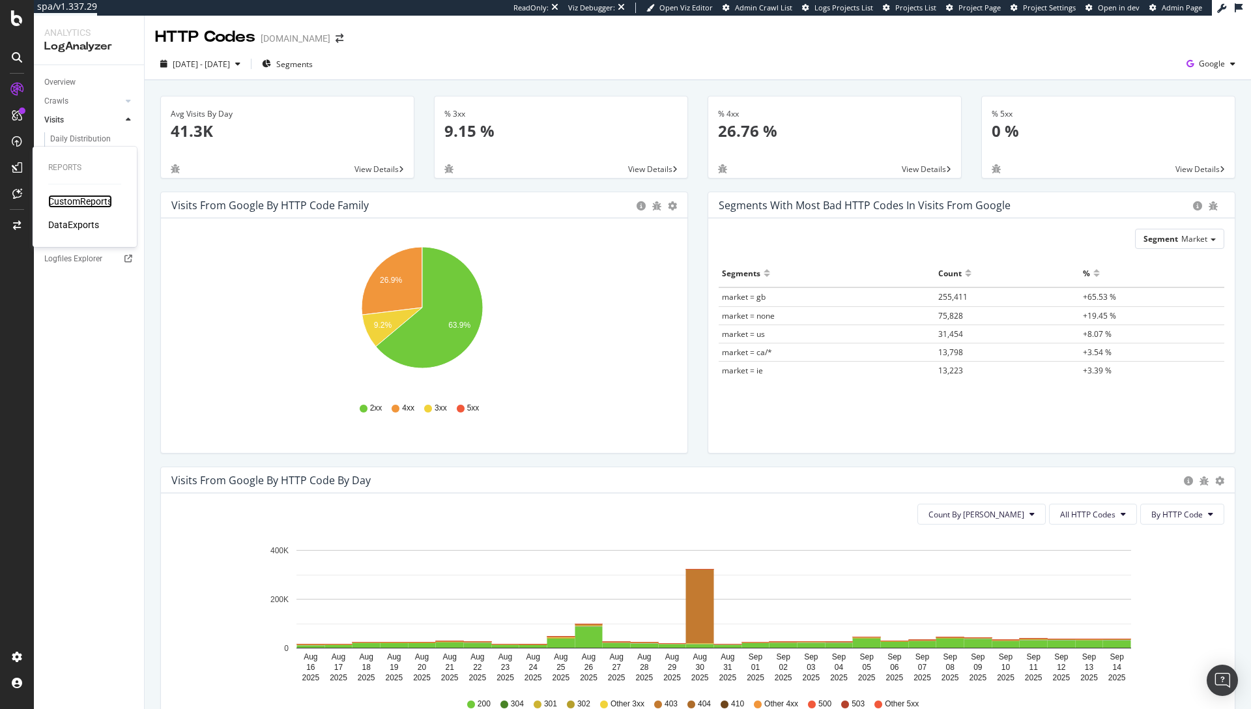
click at [74, 199] on div "CustomReports" at bounding box center [80, 201] width 64 height 13
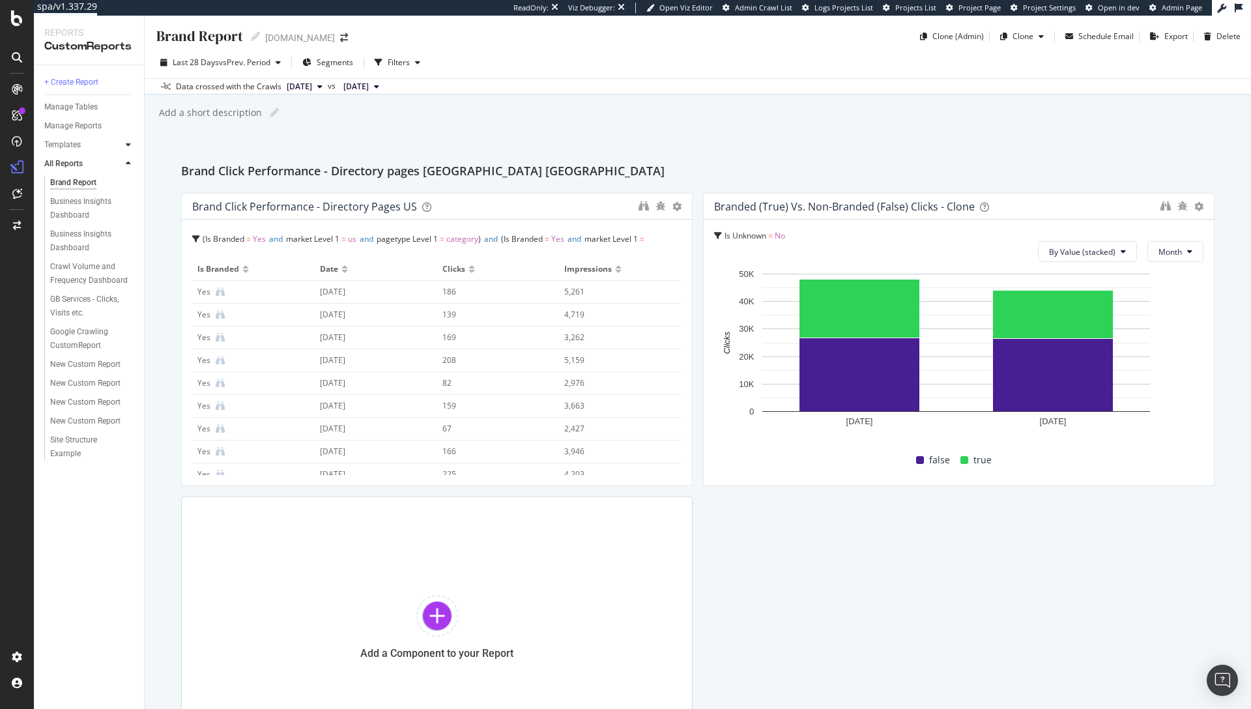
click at [126, 142] on icon at bounding box center [128, 145] width 5 height 8
click at [87, 160] on div "AI Bots in Search" at bounding box center [79, 164] width 59 height 14
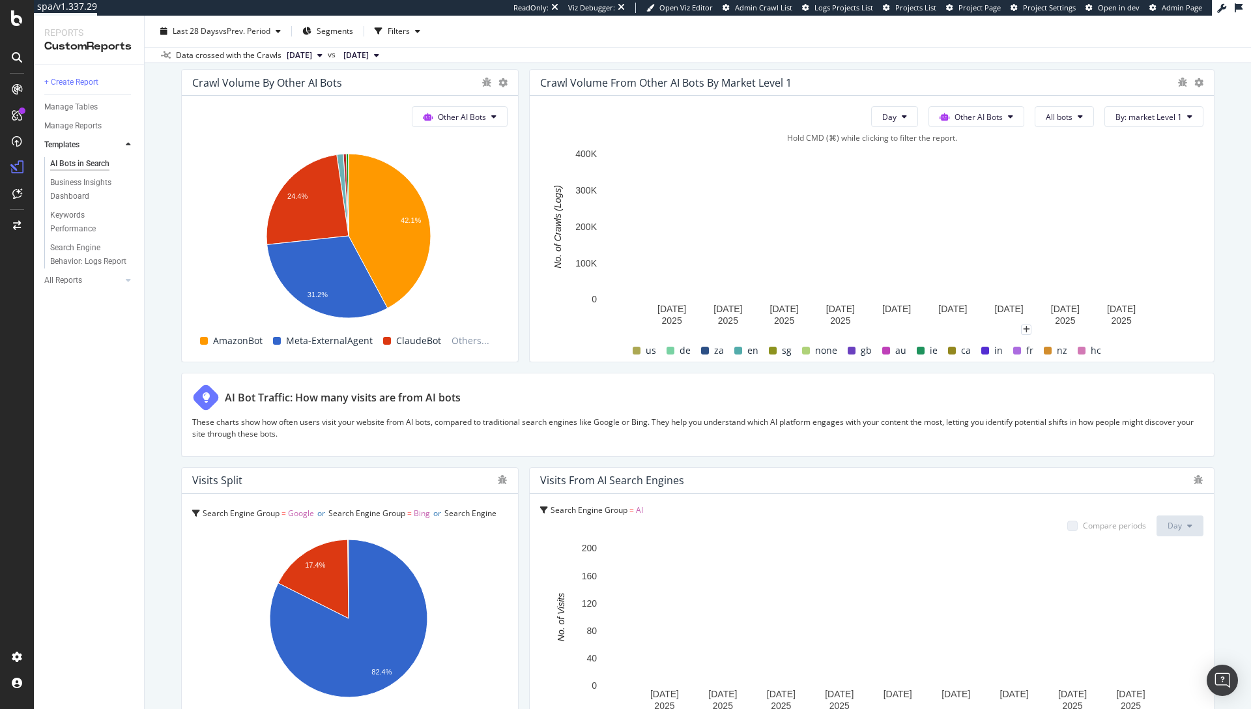
scroll to position [1663, 0]
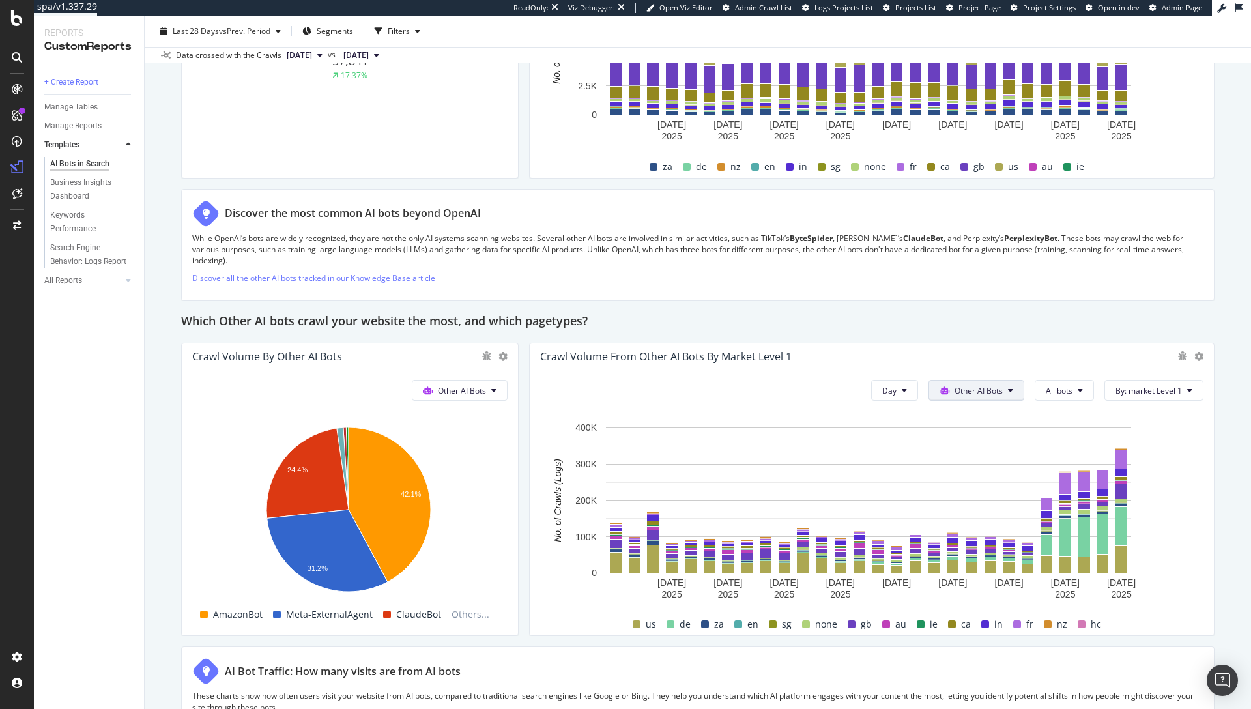
click at [965, 383] on button "Other AI Bots" at bounding box center [977, 390] width 96 height 21
click at [1050, 394] on span "All bots" at bounding box center [1059, 390] width 27 height 11
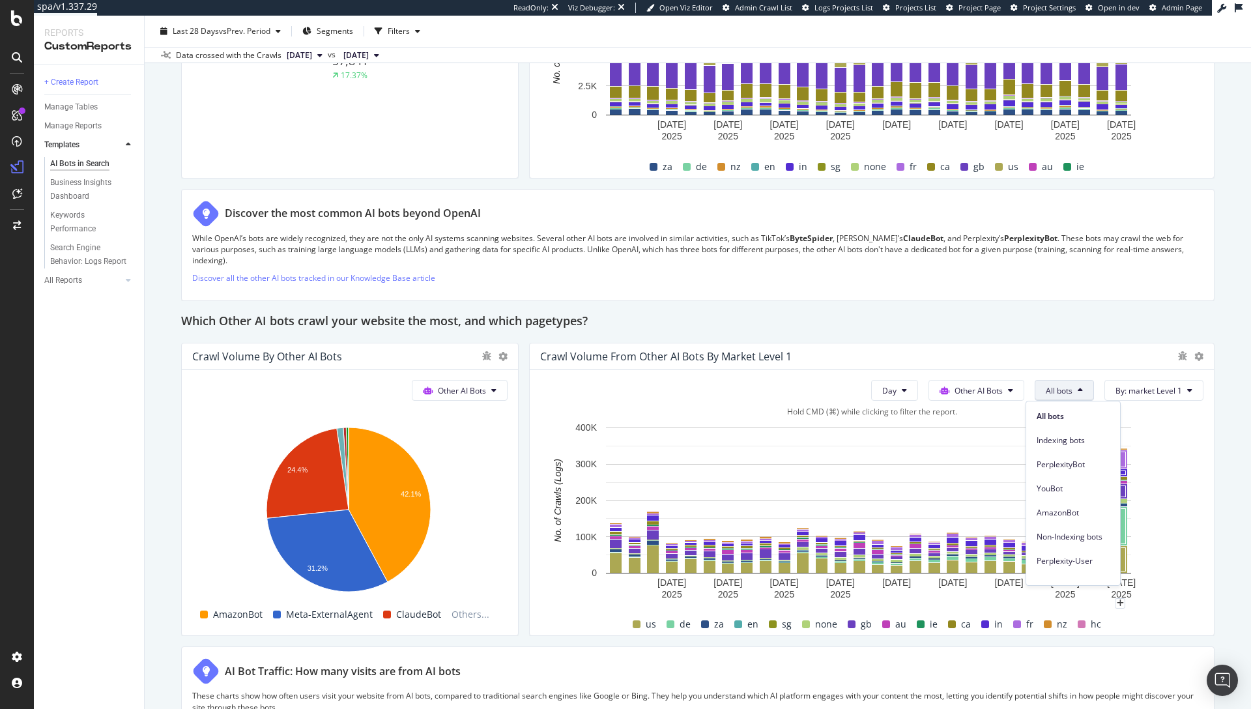
click at [1163, 439] on rect "A chart." at bounding box center [868, 512] width 657 height 182
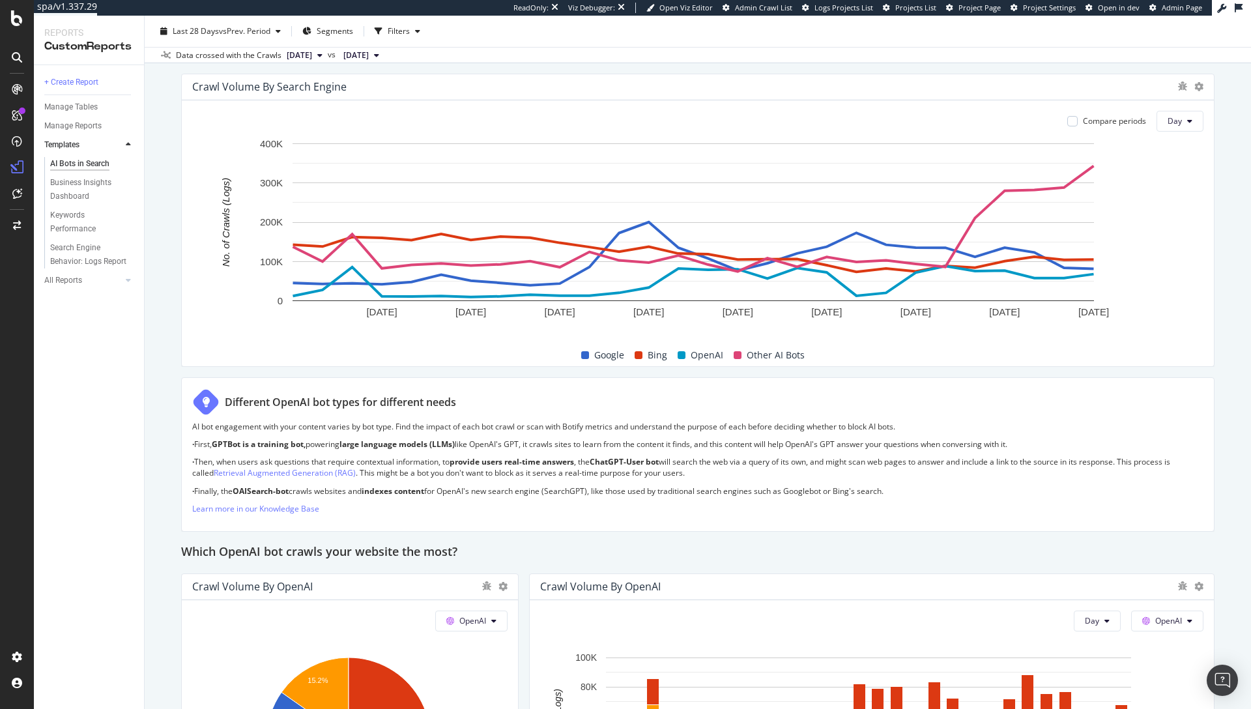
scroll to position [854, 0]
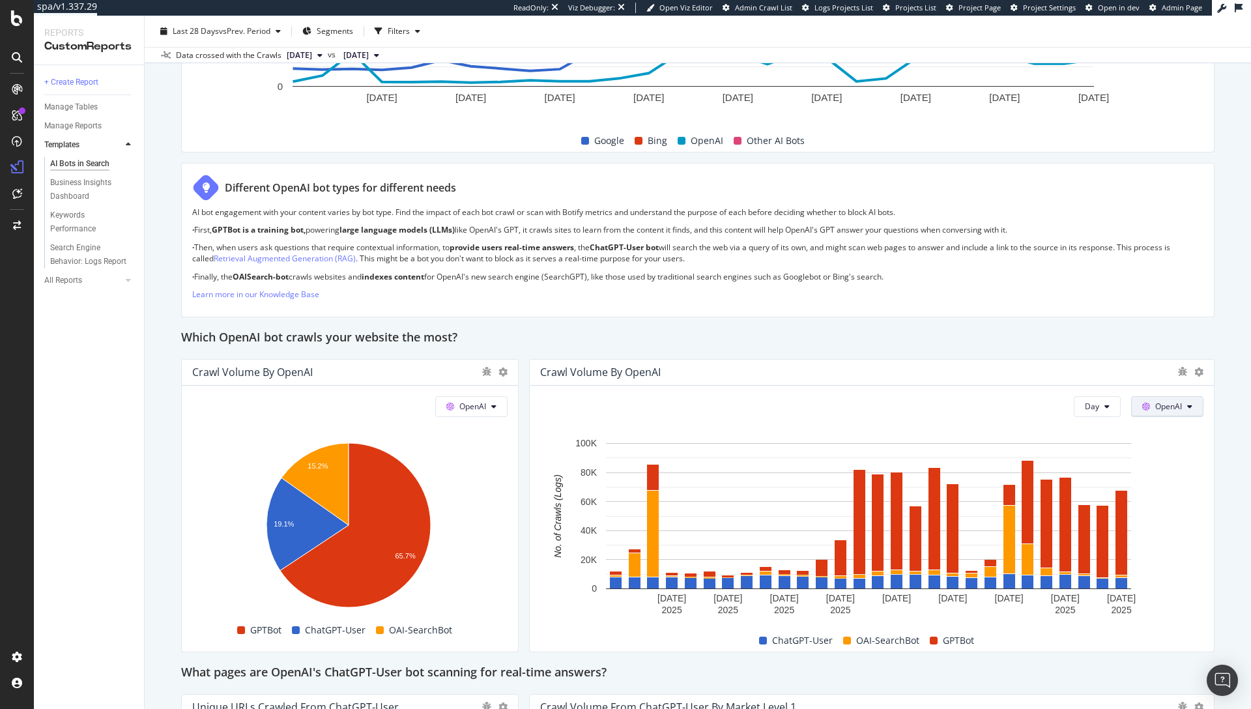
click at [1156, 405] on span "OpenAI" at bounding box center [1169, 406] width 27 height 11
click at [1180, 461] on span "Bing" at bounding box center [1178, 457] width 48 height 12
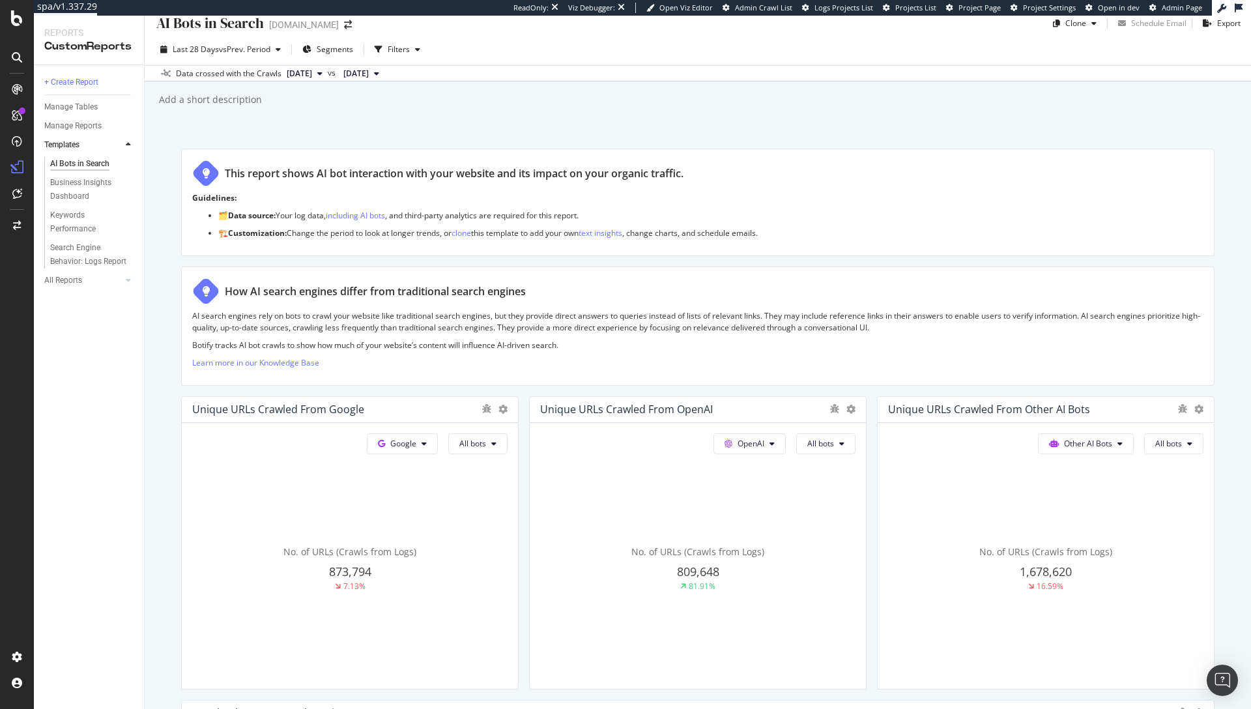
scroll to position [0, 0]
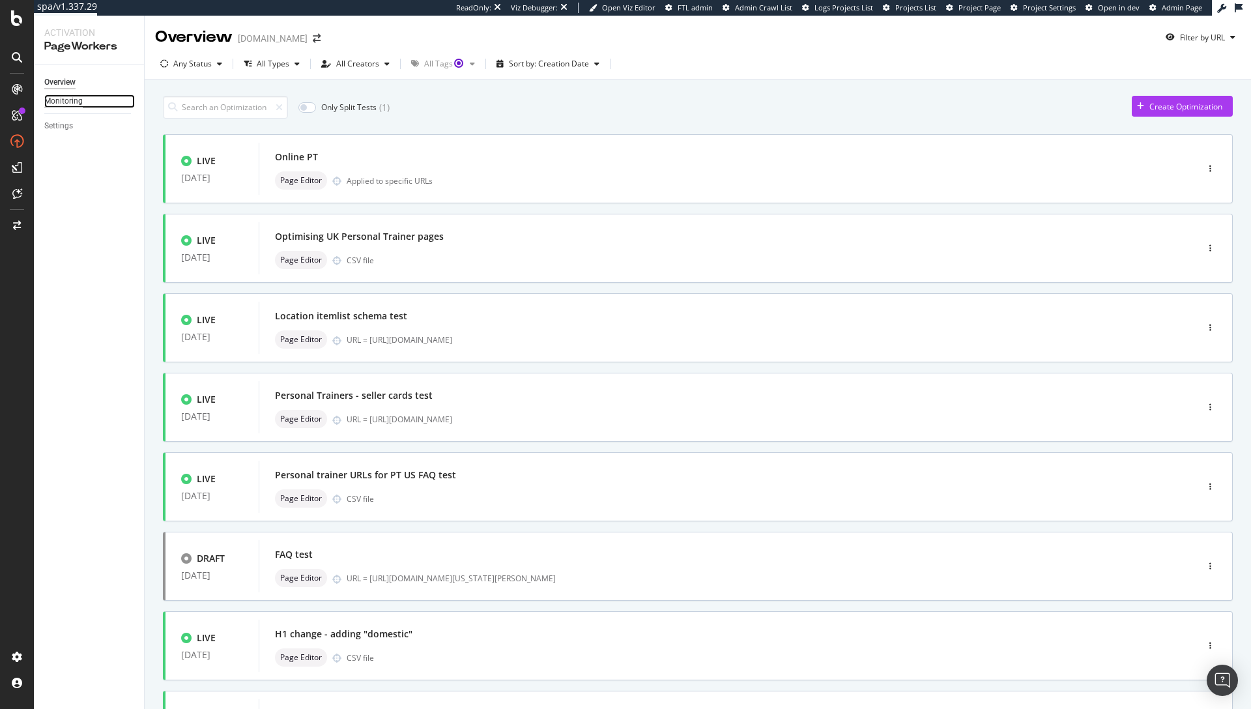
click at [71, 102] on div "Monitoring" at bounding box center [63, 102] width 38 height 14
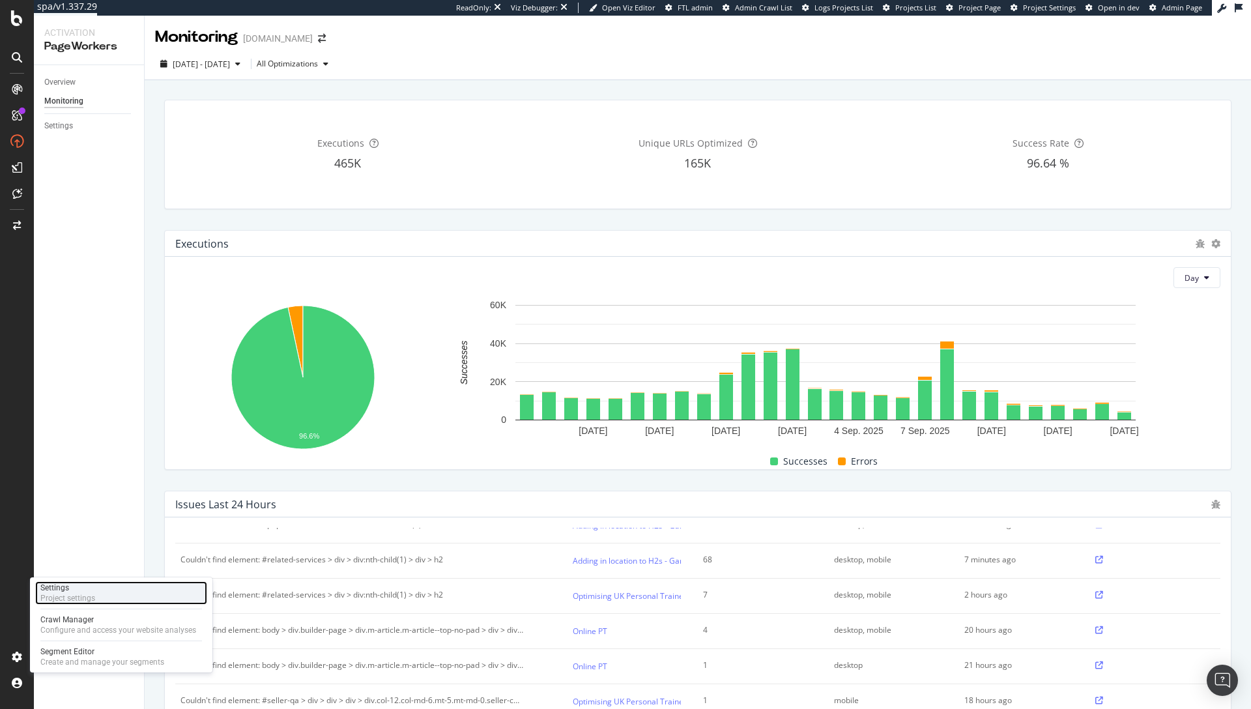
click at [89, 596] on div "Project settings" at bounding box center [67, 598] width 55 height 10
click at [536, 207] on div "Executions 465K Unique URLs Optimized 165K Success Rate 96.64 %" at bounding box center [698, 154] width 1066 height 108
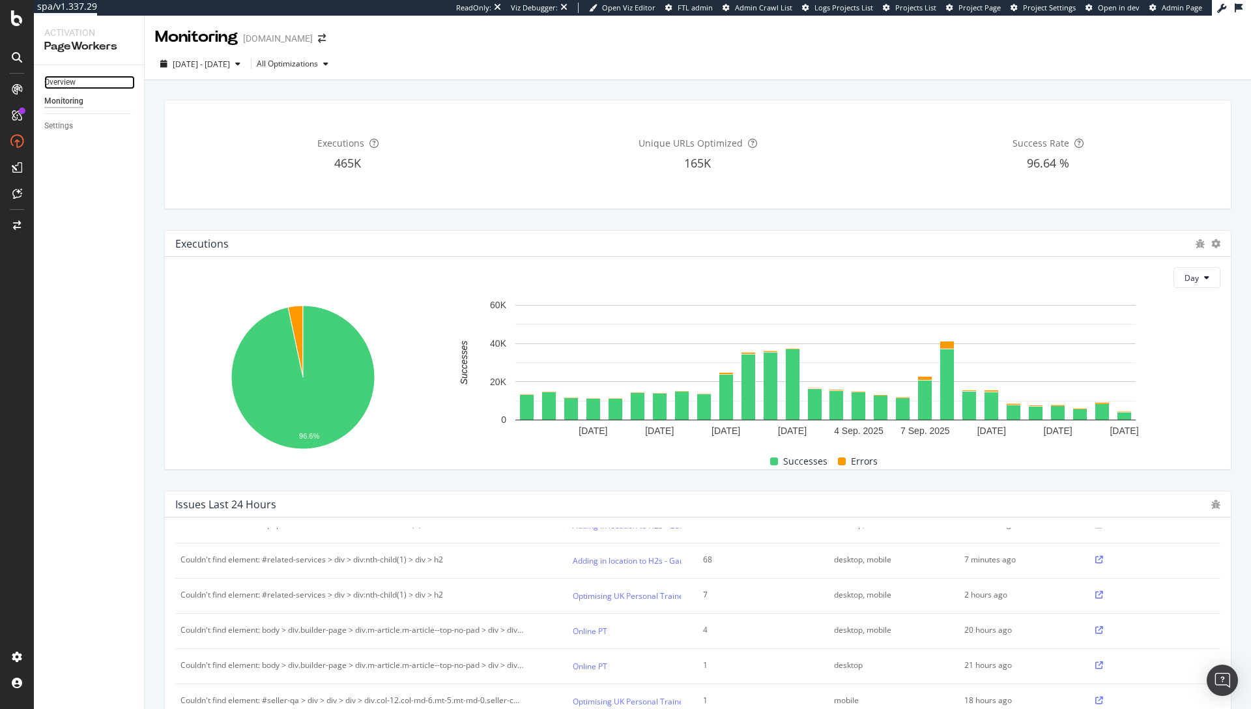
click at [77, 83] on link "Overview" at bounding box center [89, 83] width 91 height 14
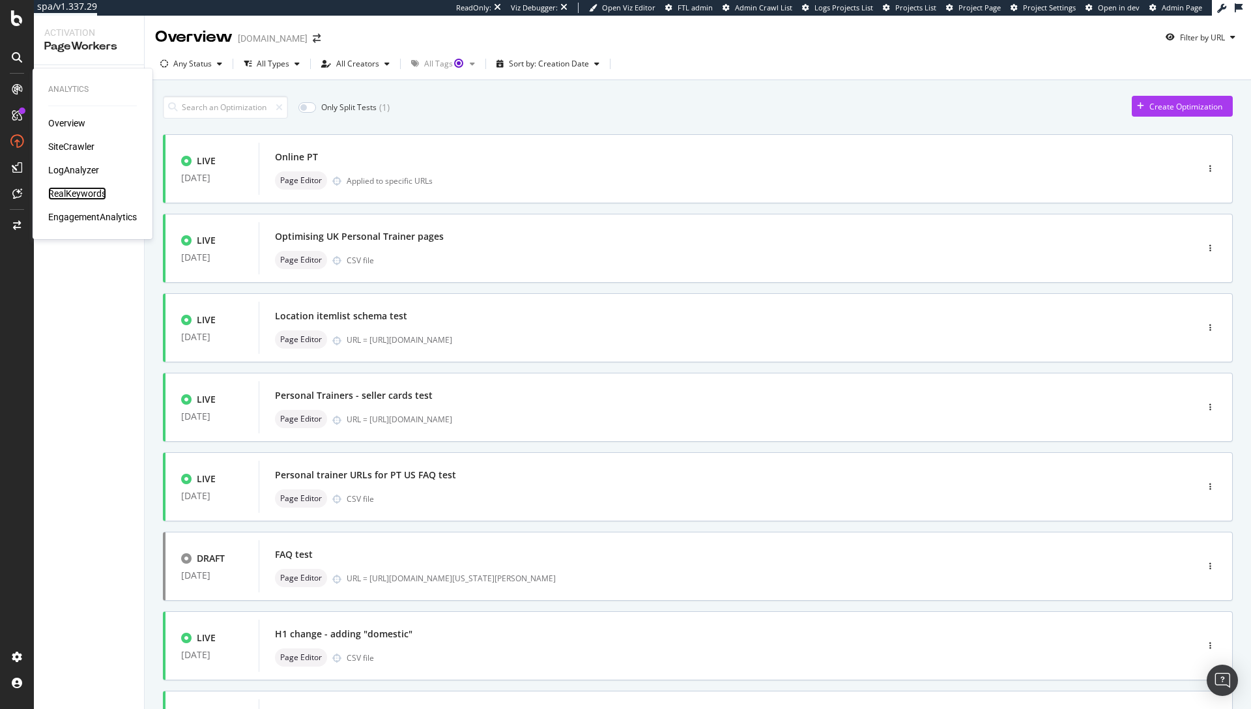
click at [69, 194] on div "RealKeywords" at bounding box center [77, 193] width 58 height 13
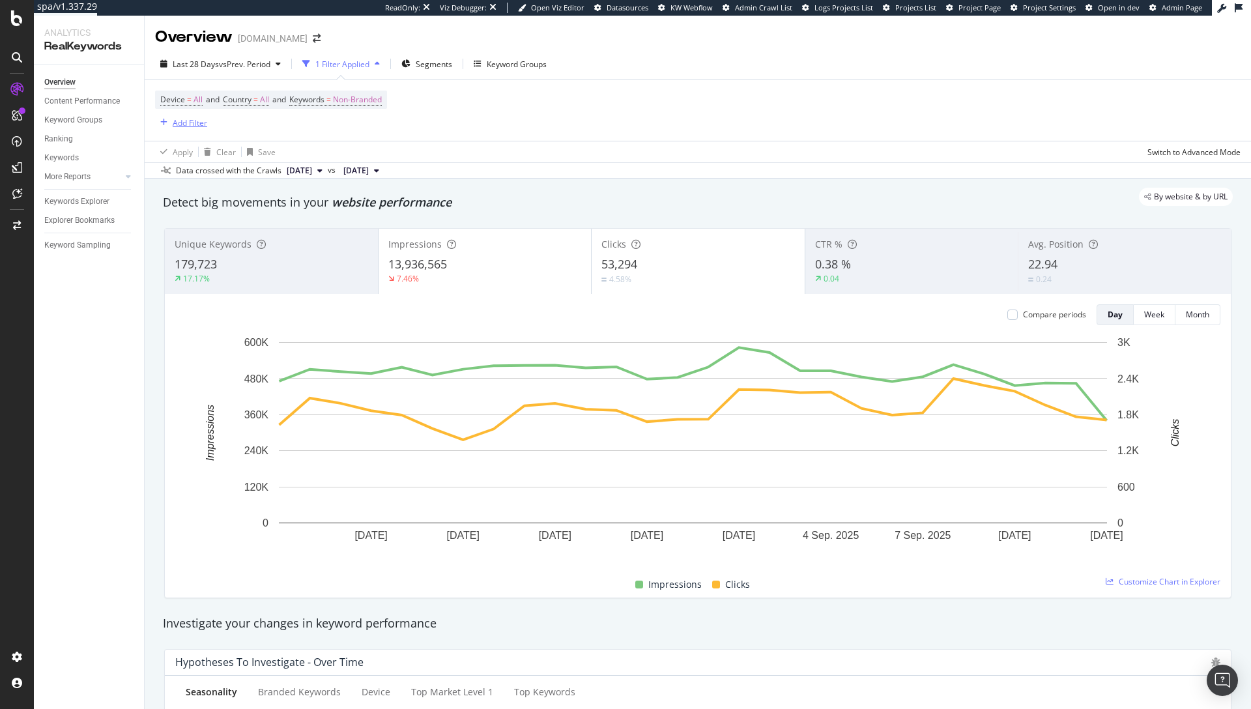
click at [174, 123] on div "Add Filter" at bounding box center [190, 122] width 35 height 11
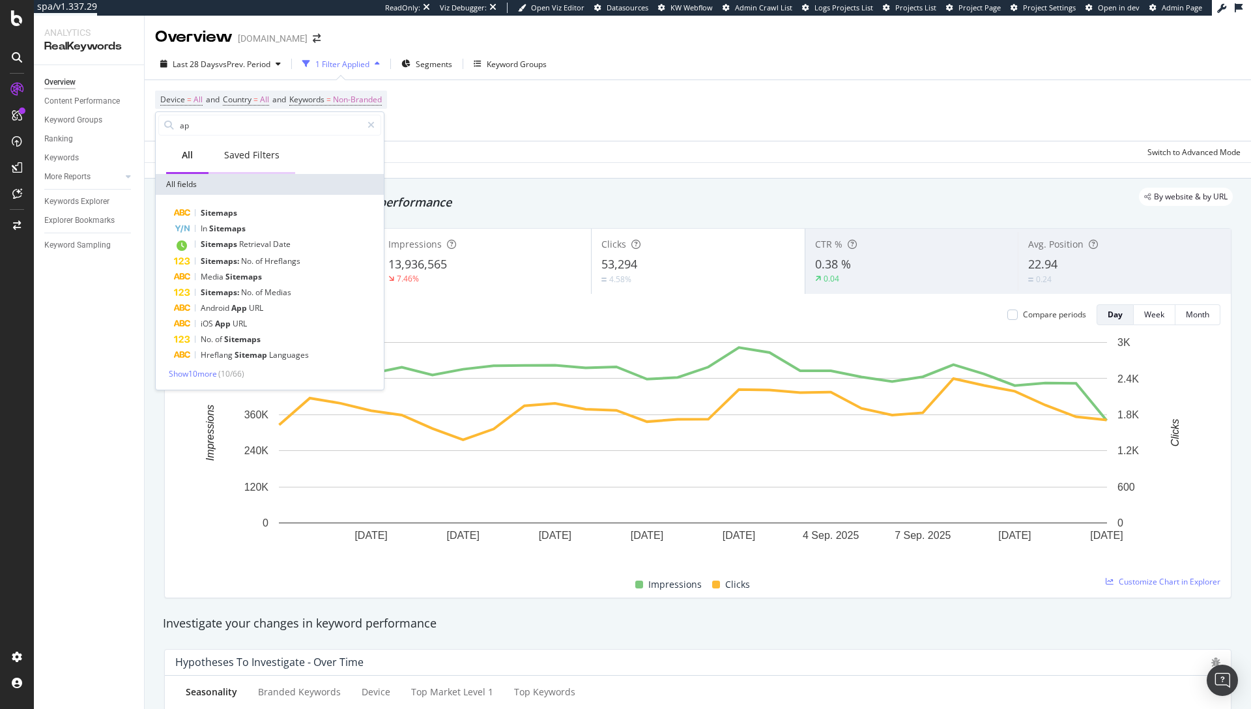
type input "a"
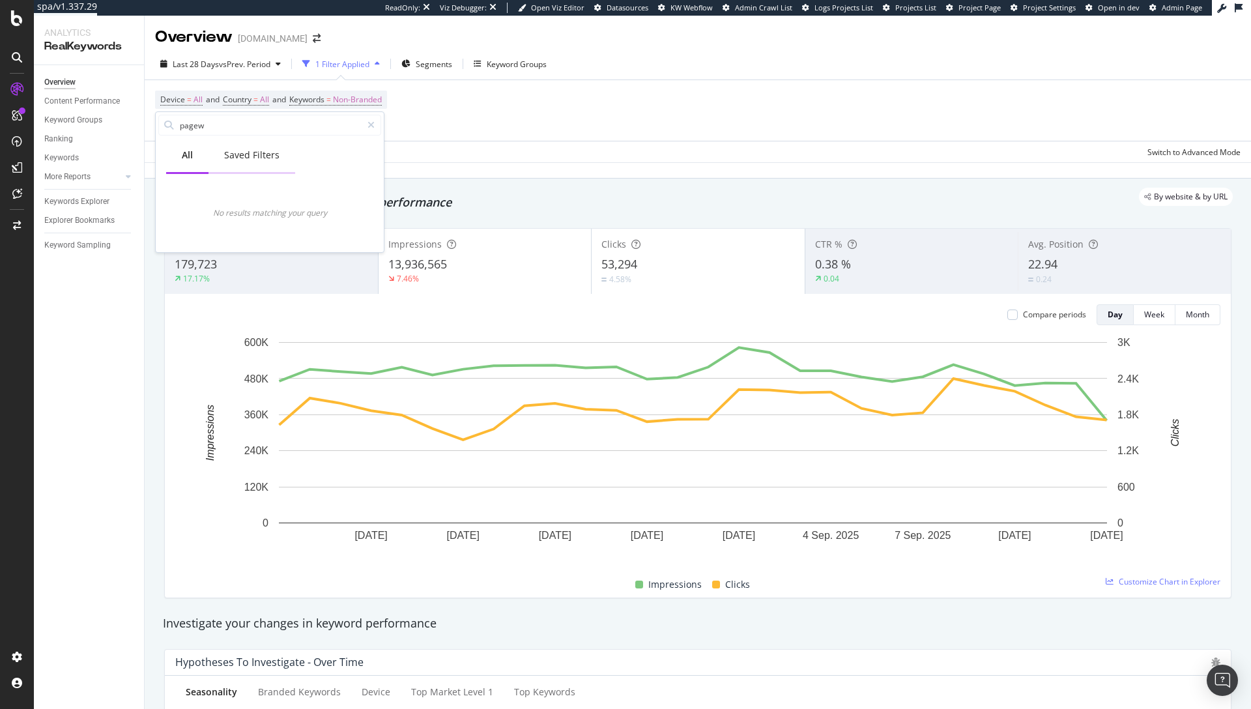
type input "page"
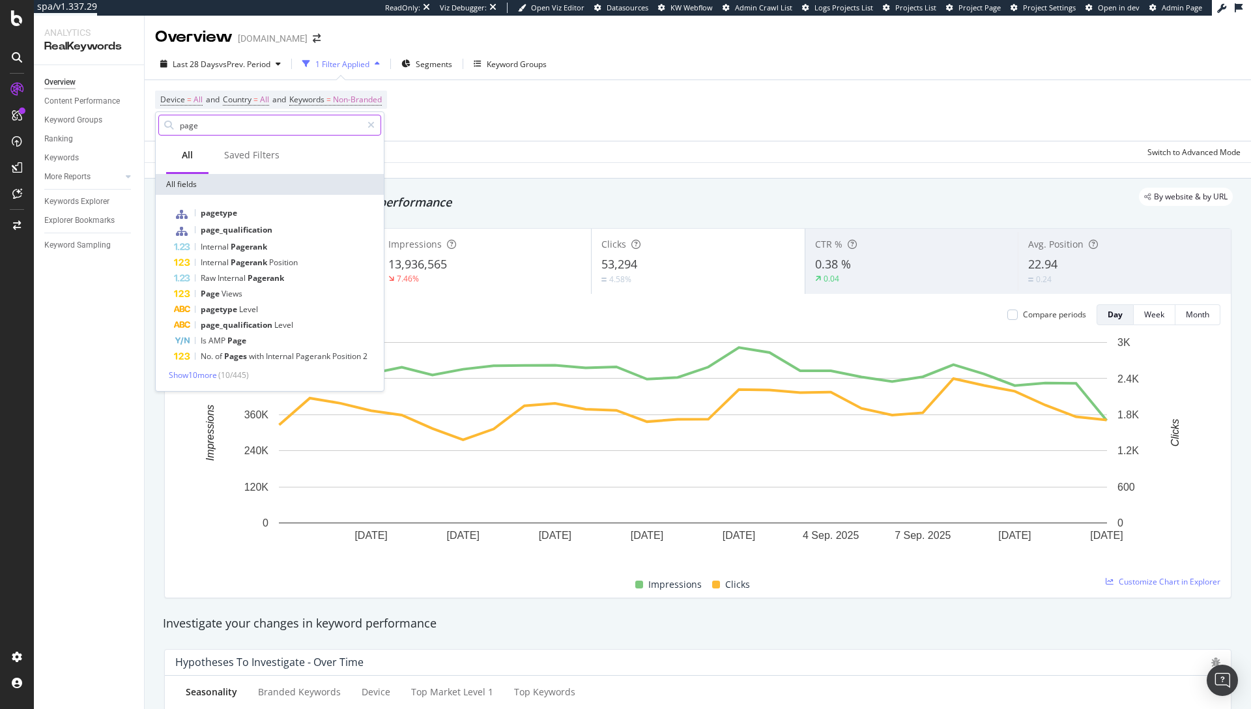
click at [220, 123] on input "page" at bounding box center [270, 125] width 183 height 20
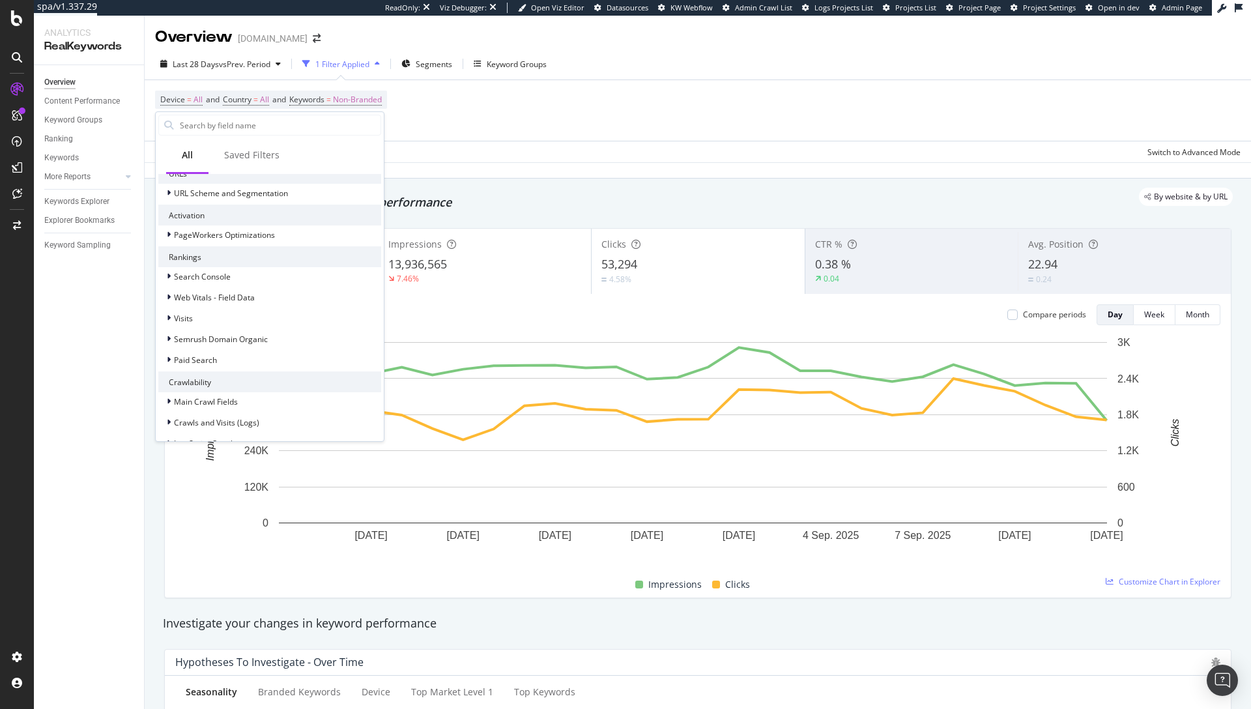
scroll to position [252, 0]
click at [171, 237] on div at bounding box center [170, 236] width 8 height 13
click at [230, 254] on span "Optimizations" at bounding box center [226, 253] width 50 height 11
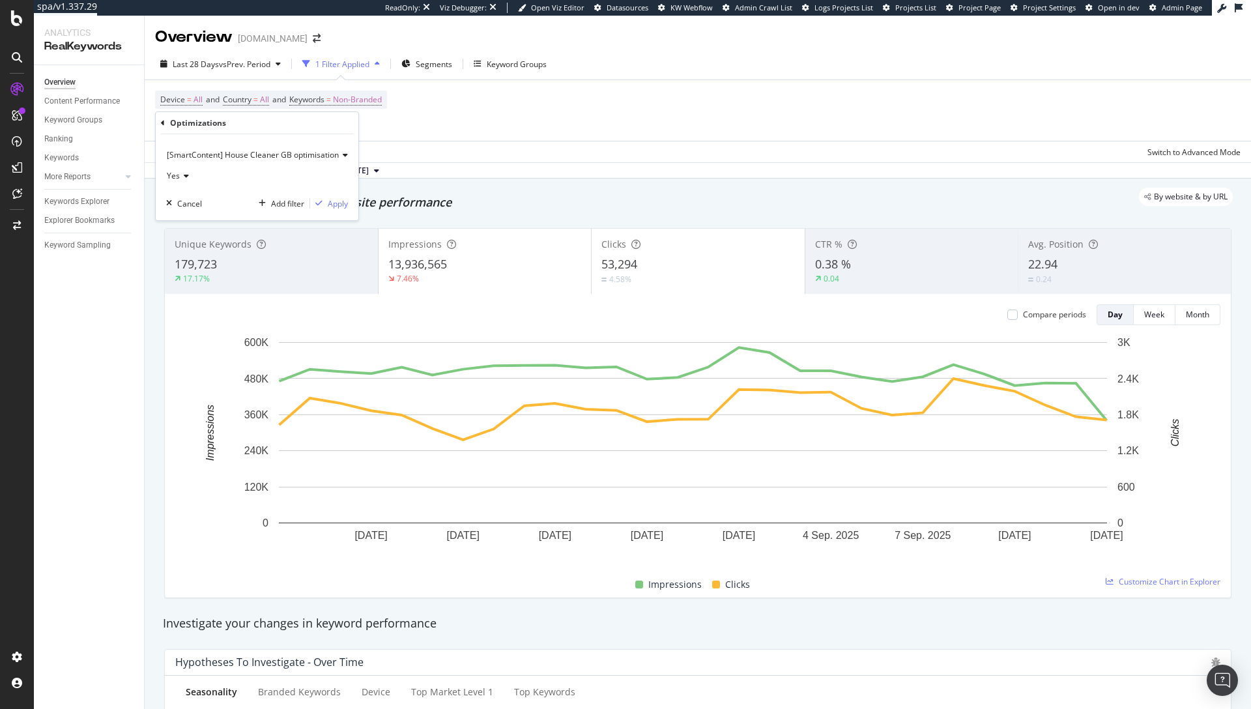
click at [246, 158] on span "[SmartContent] House Cleaner GB optimisation" at bounding box center [253, 154] width 172 height 11
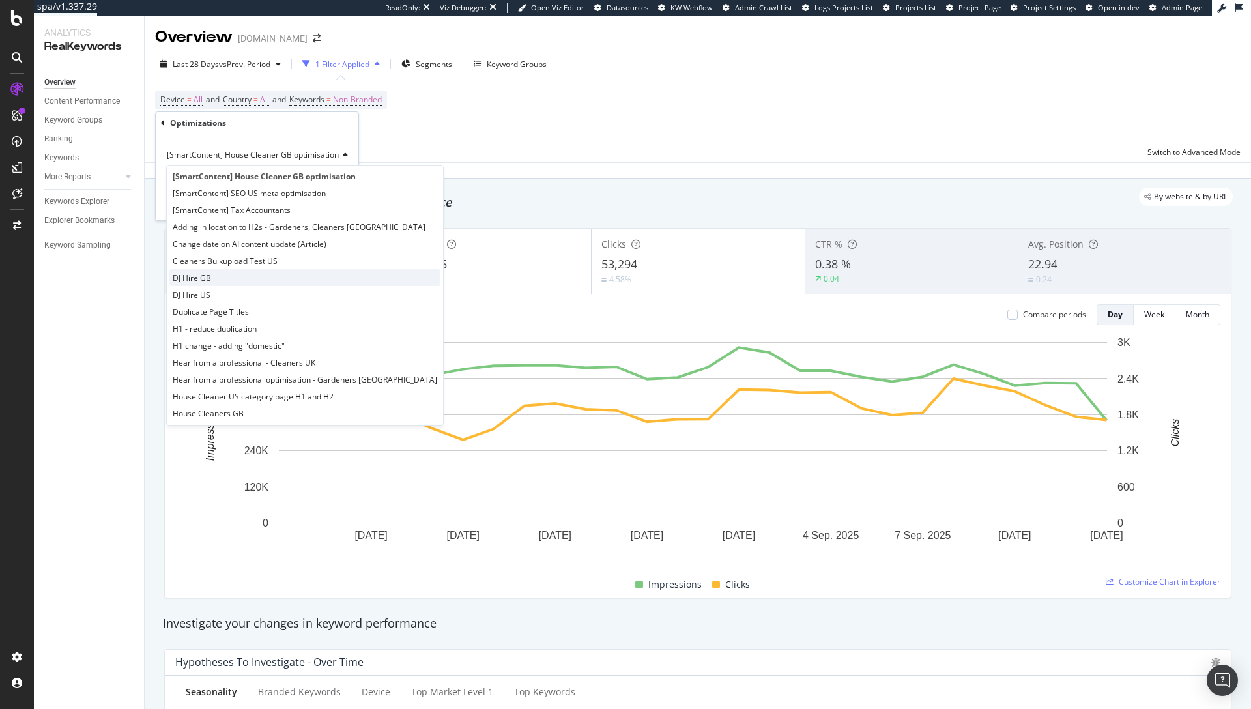
scroll to position [0, 0]
click at [222, 216] on span "[SmartContent] Tax Accountants" at bounding box center [232, 216] width 118 height 11
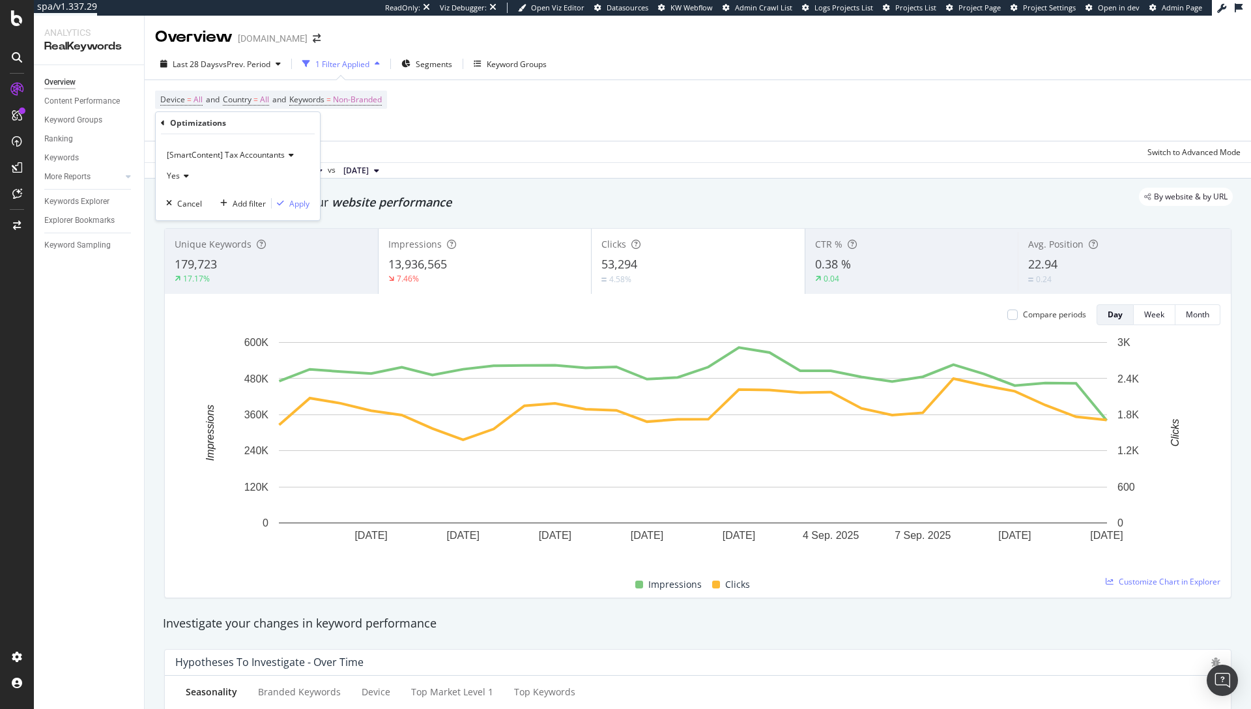
click at [172, 175] on span "Yes" at bounding box center [173, 175] width 13 height 11
click at [225, 170] on div "Yes" at bounding box center [237, 176] width 143 height 21
drag, startPoint x: 298, startPoint y: 209, endPoint x: 298, endPoint y: 198, distance: 10.4
click at [298, 209] on div "Apply" at bounding box center [299, 203] width 20 height 11
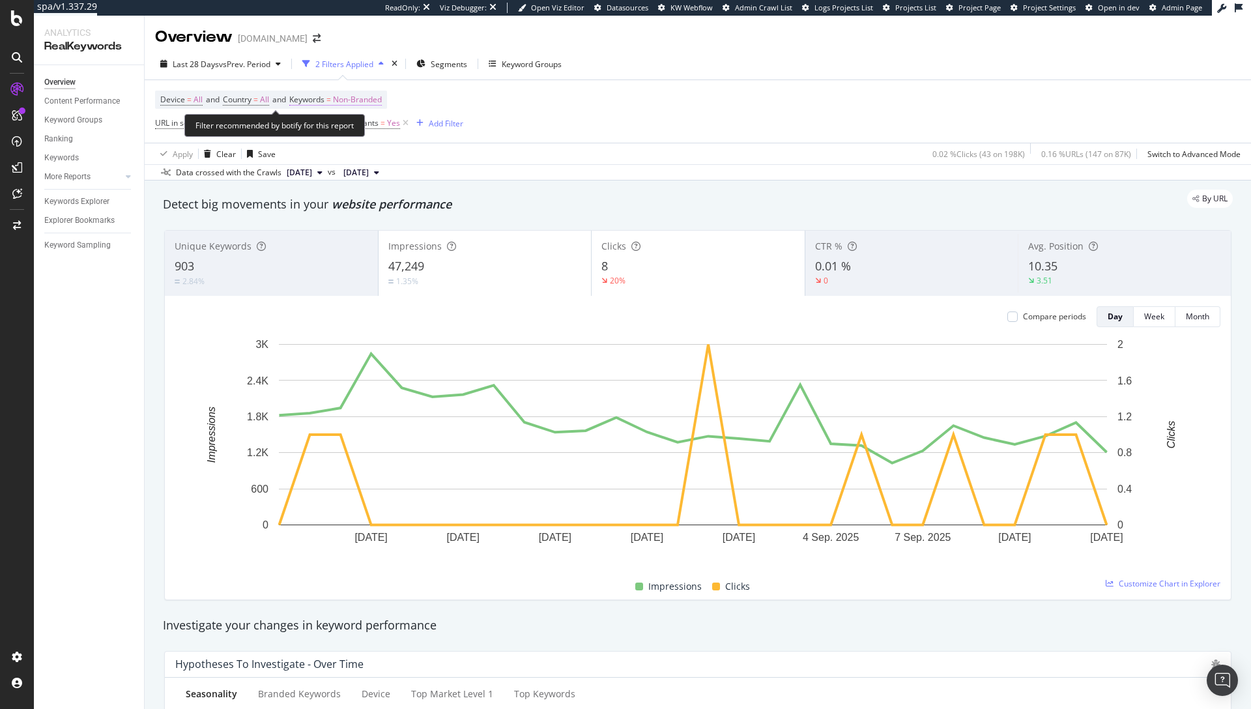
click at [364, 98] on span "Non-Branded" at bounding box center [357, 100] width 49 height 18
click at [362, 125] on span "Non-Branded" at bounding box center [335, 129] width 54 height 11
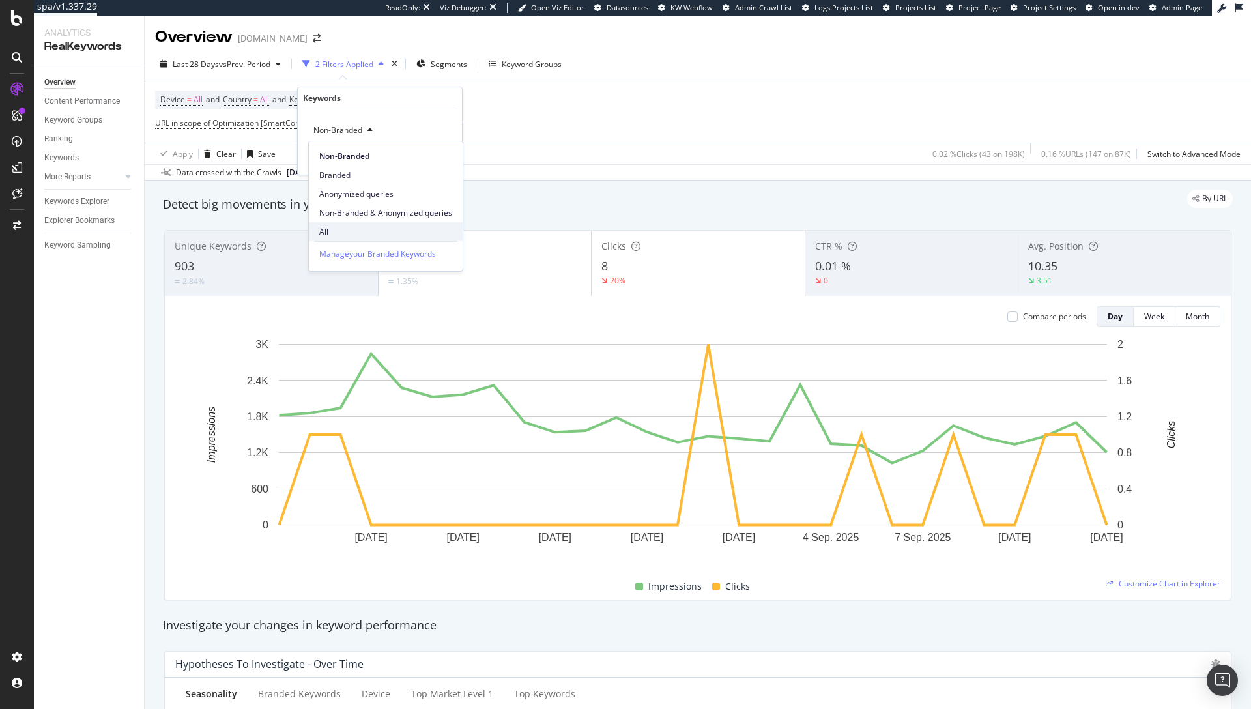
click at [354, 226] on span "All" at bounding box center [385, 232] width 133 height 12
click at [437, 155] on div "Apply" at bounding box center [441, 158] width 20 height 11
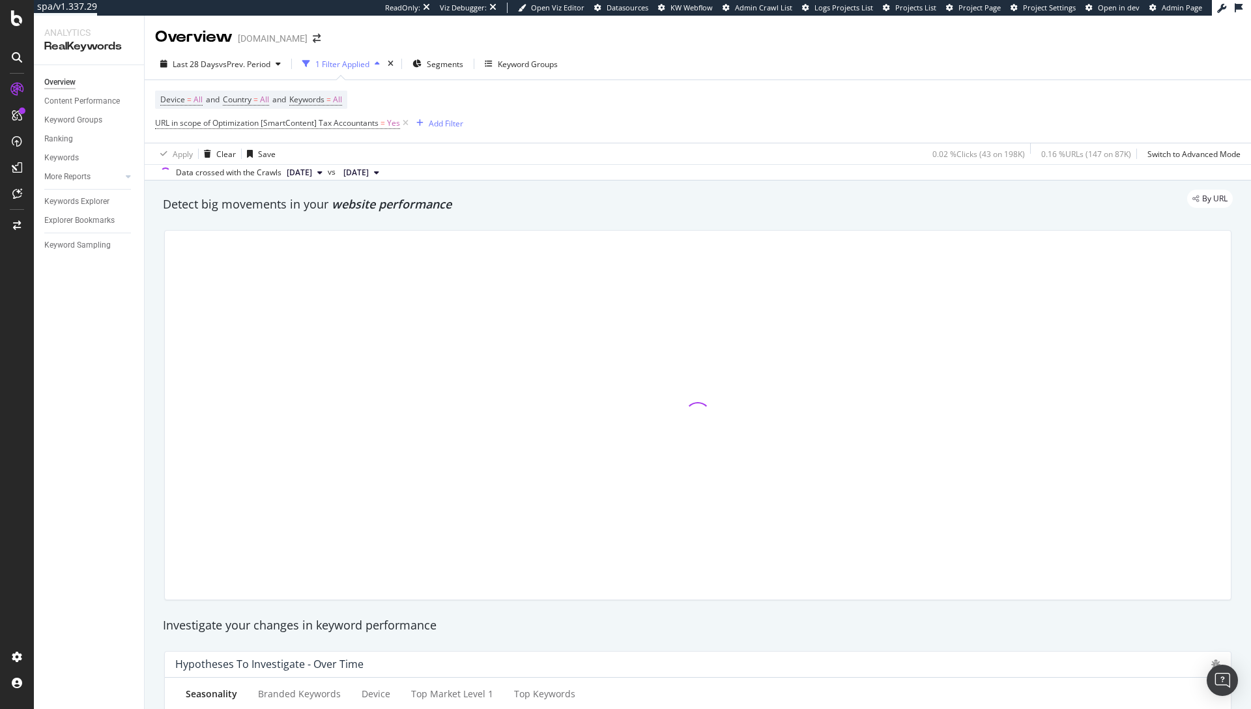
click at [656, 111] on div "Device = All and Country = All and Keywords = All URL in scope of Optimization …" at bounding box center [698, 111] width 1086 height 63
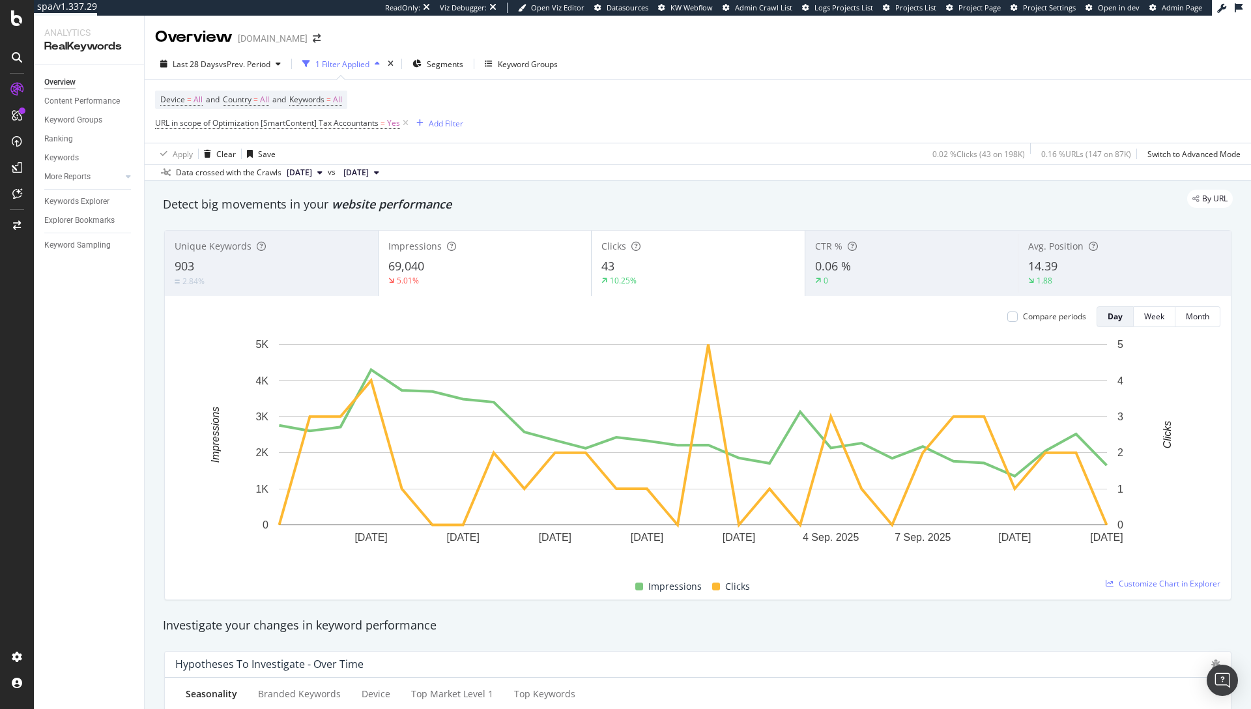
click at [501, 29] on div "Overview www.bark.com" at bounding box center [698, 32] width 1107 height 33
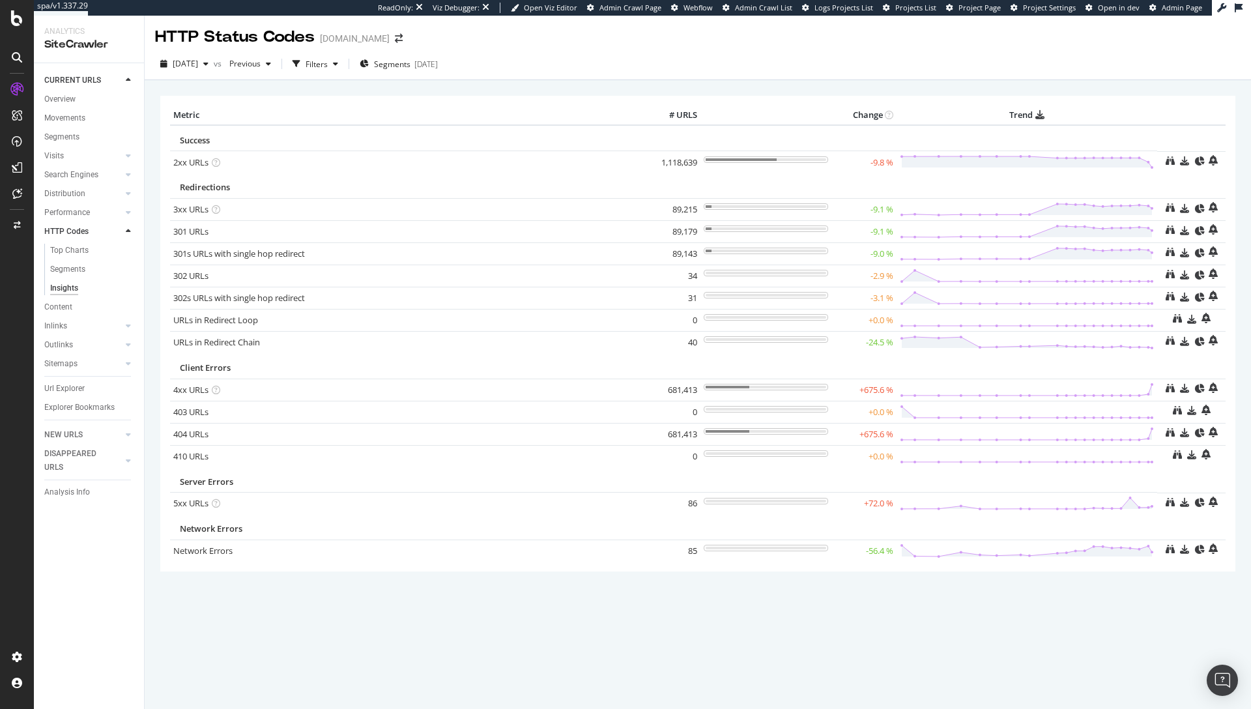
click at [927, 74] on div "[DATE] vs Previous Filters Segments [DATE]" at bounding box center [698, 66] width 1107 height 26
click at [438, 65] on div "[DATE]" at bounding box center [425, 64] width 23 height 11
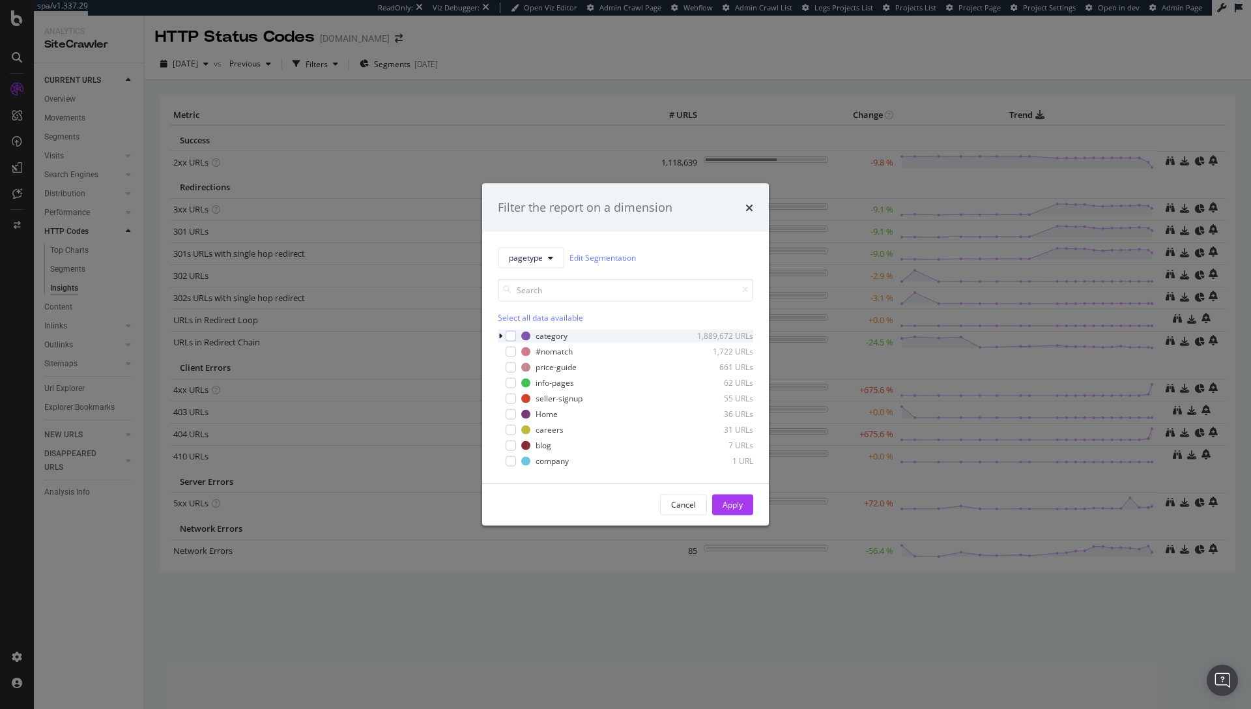
click at [502, 338] on div "modal" at bounding box center [502, 335] width 8 height 13
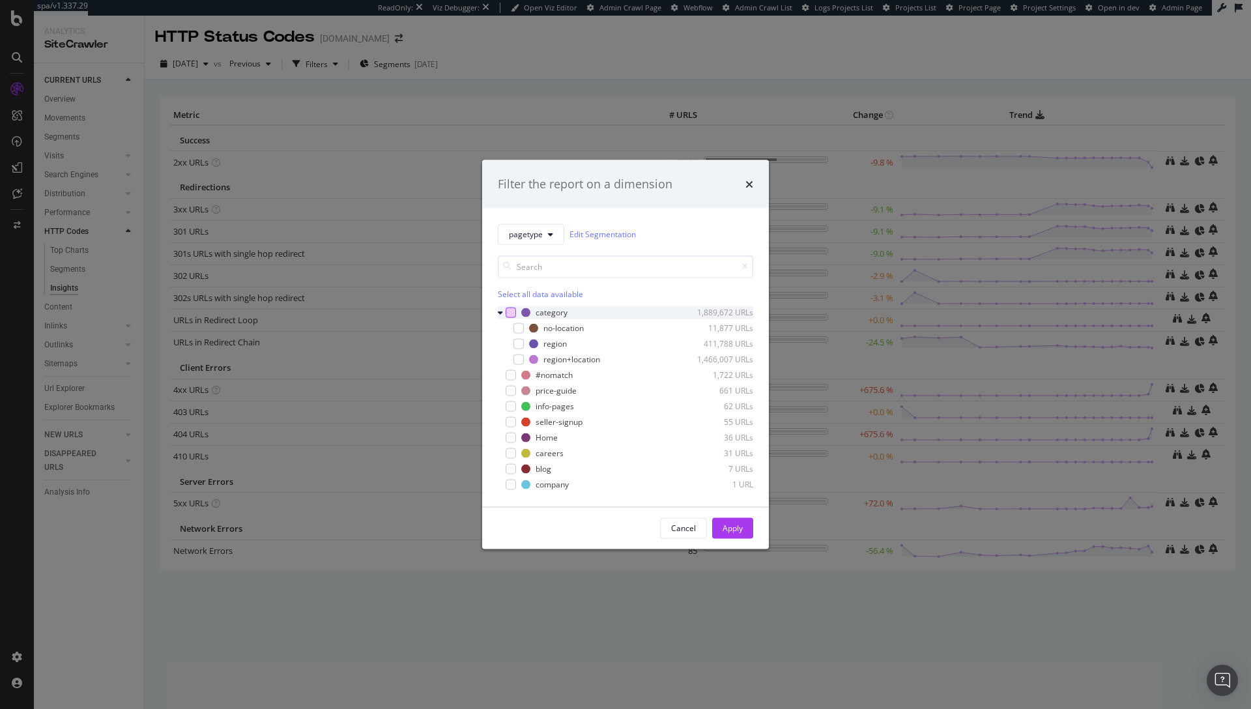
click at [514, 312] on div "modal" at bounding box center [511, 312] width 10 height 10
click at [723, 521] on div "Apply" at bounding box center [733, 528] width 20 height 20
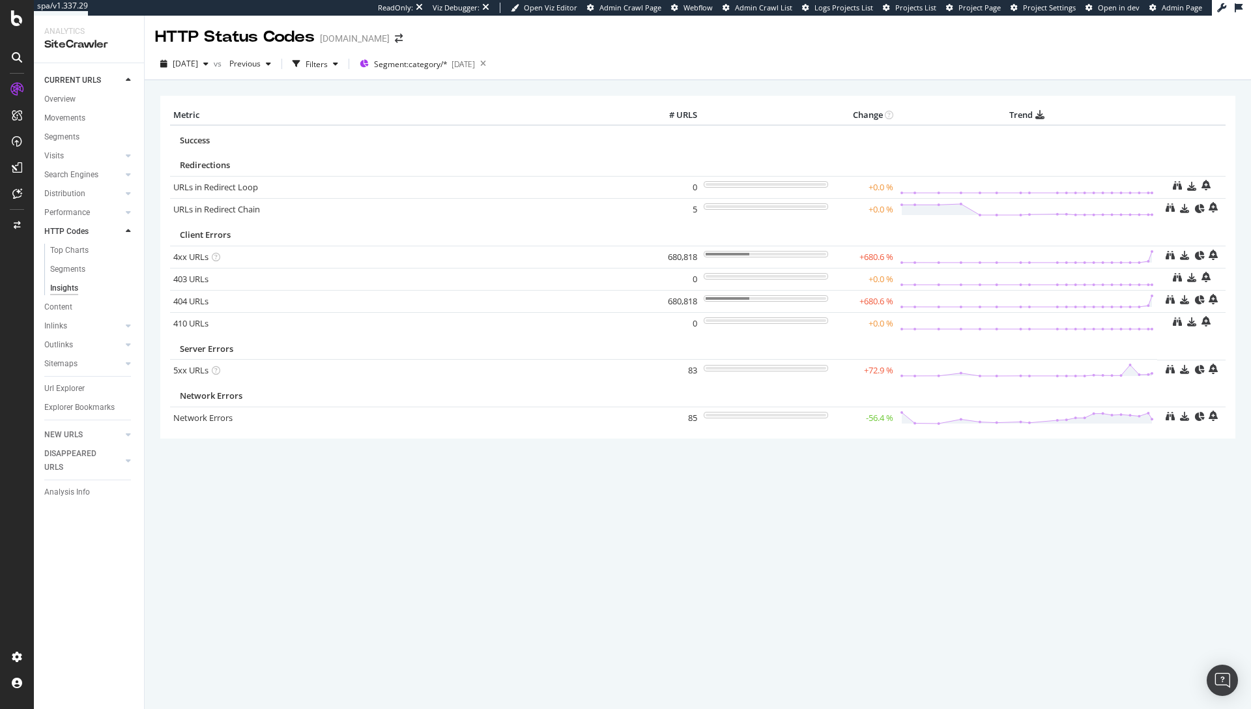
click at [625, 74] on div "2025 Sep. 10th vs Previous Filters Segment: category/* 2025-08-19" at bounding box center [698, 66] width 1107 height 26
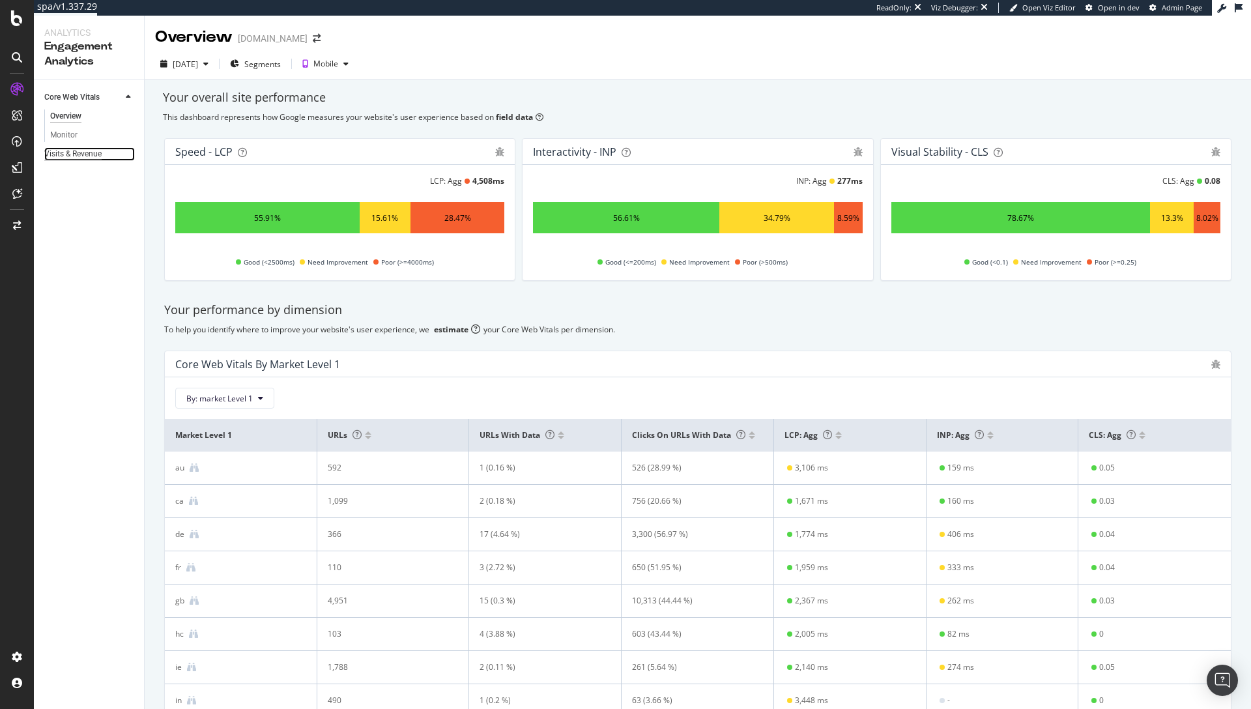
click at [70, 153] on div "Visits & Revenue" at bounding box center [72, 154] width 57 height 14
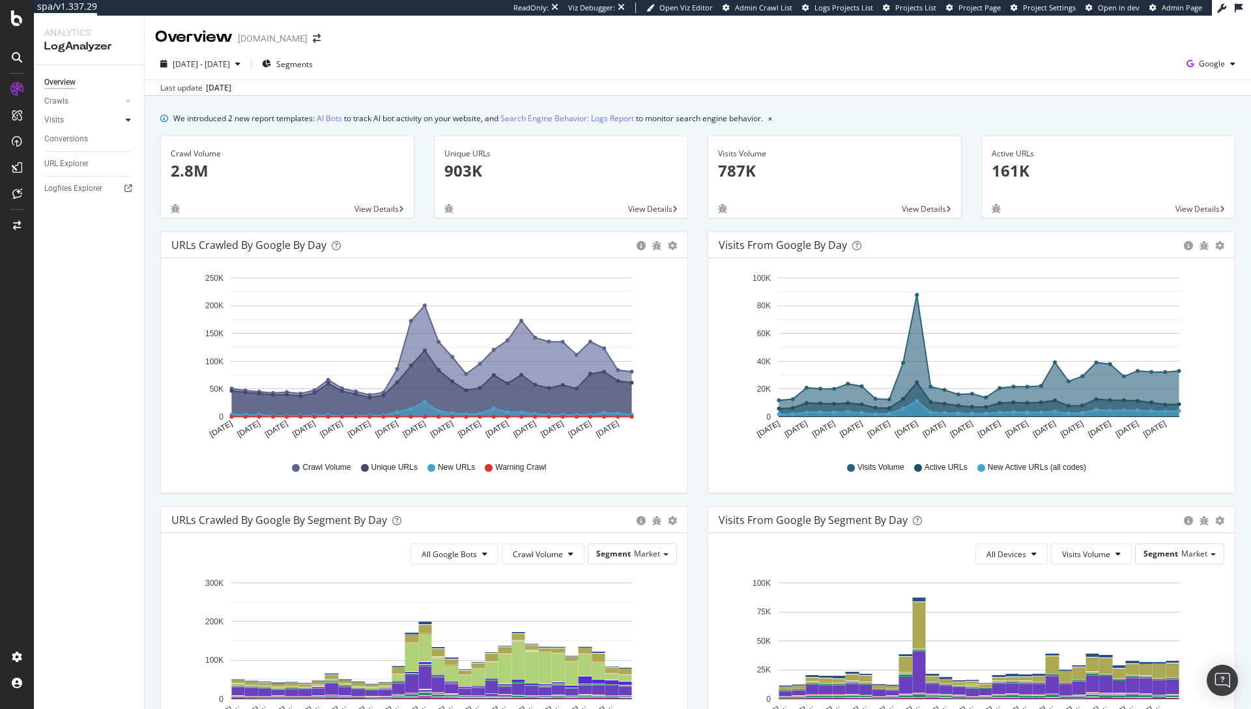
click at [128, 118] on icon at bounding box center [128, 120] width 5 height 8
click at [81, 194] on div "HTTP Codes" at bounding box center [72, 191] width 44 height 14
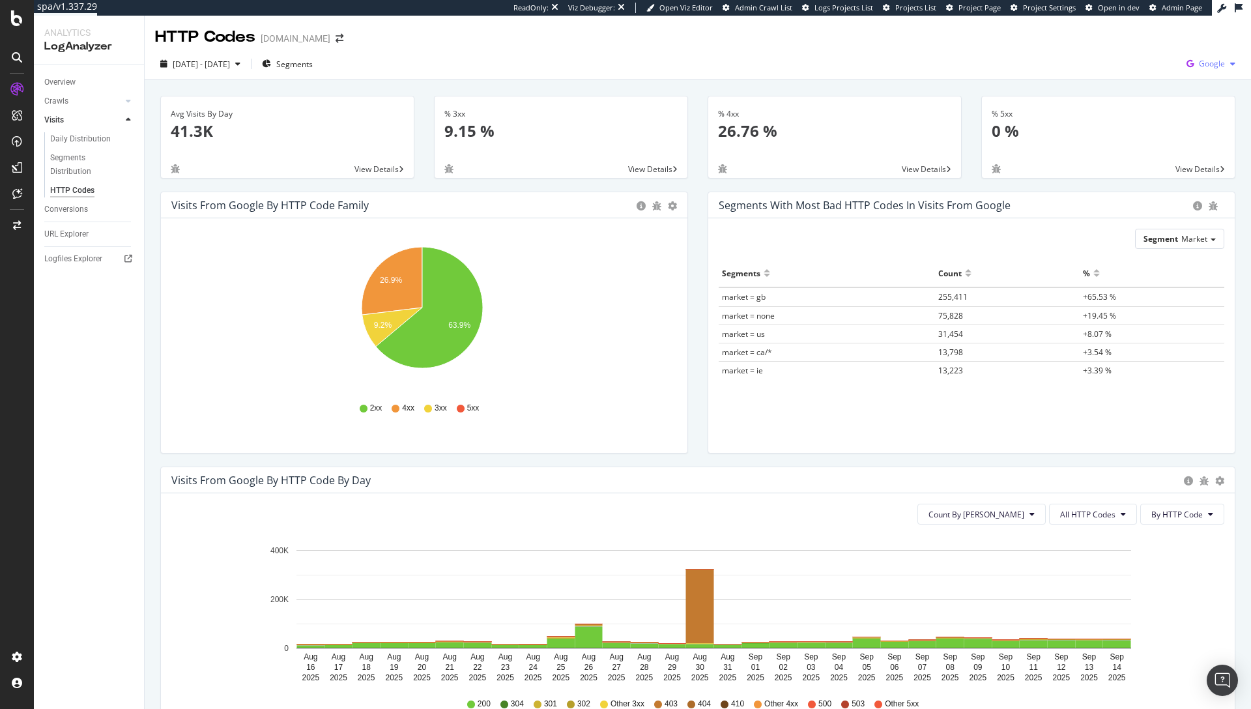
click at [1195, 71] on div "Google" at bounding box center [1211, 64] width 59 height 20
click at [1136, 101] on span "Other AI Bots" at bounding box center [1137, 101] width 48 height 12
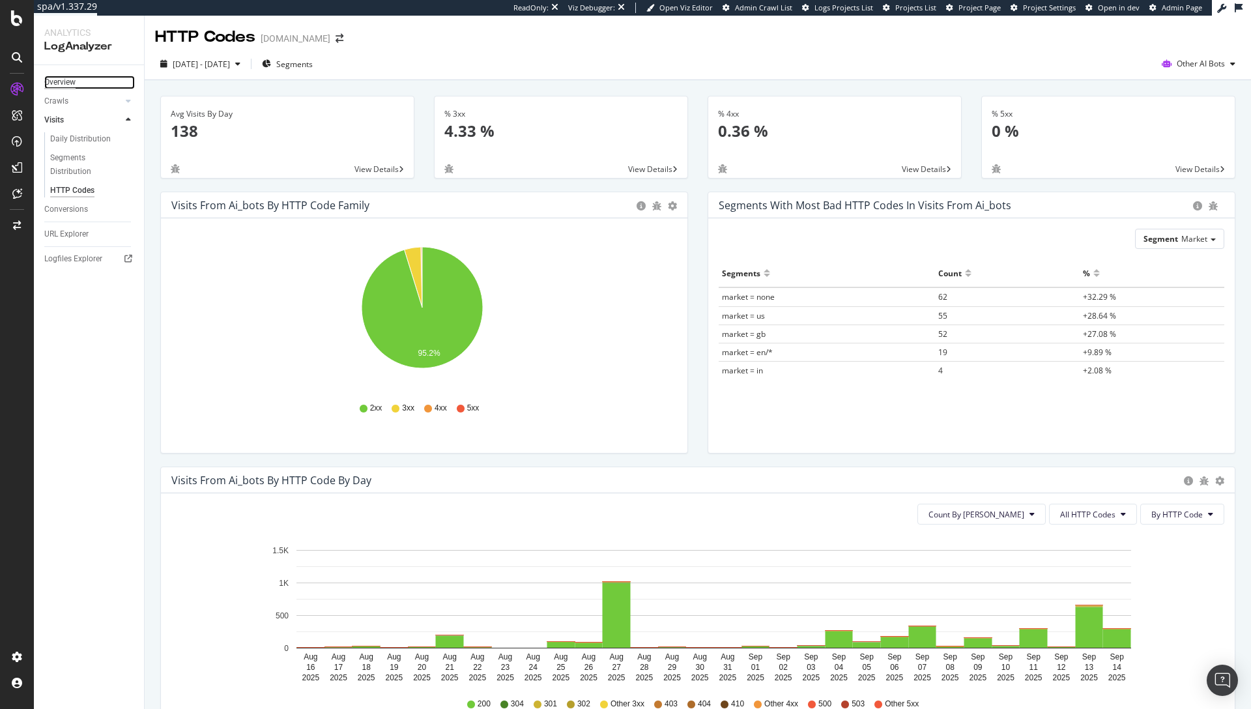
click at [60, 81] on div "Overview" at bounding box center [59, 83] width 31 height 14
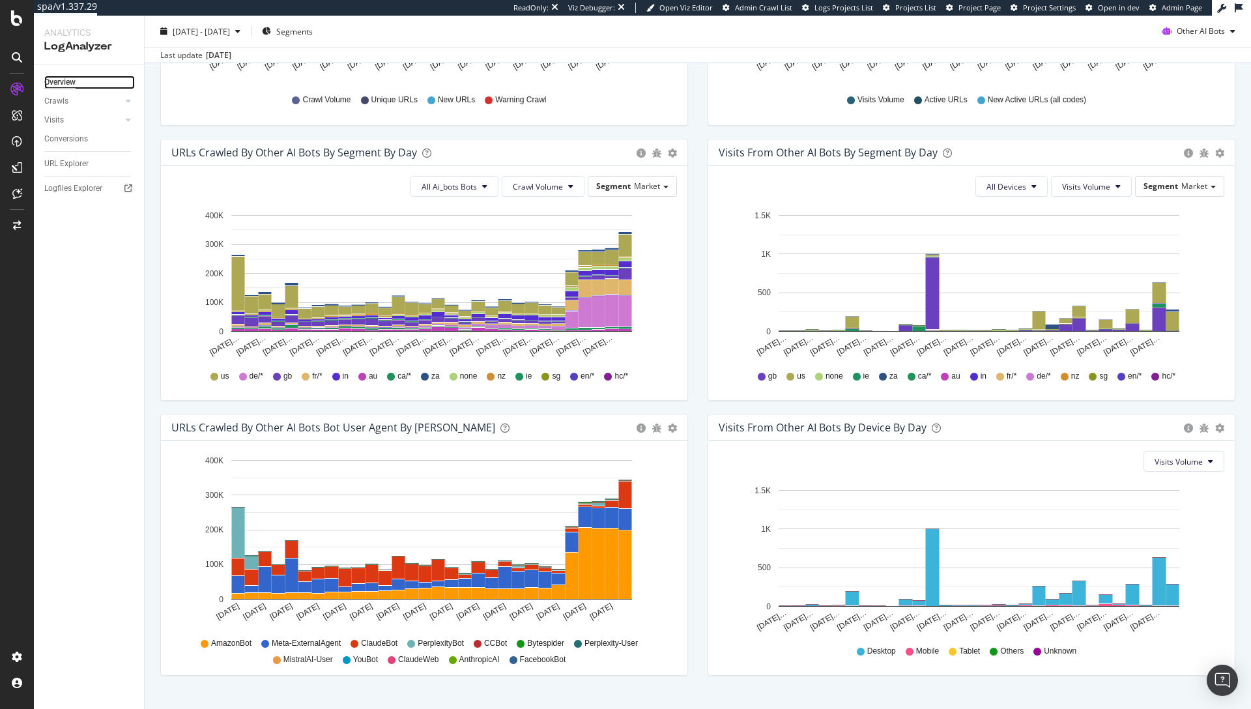
scroll to position [333, 0]
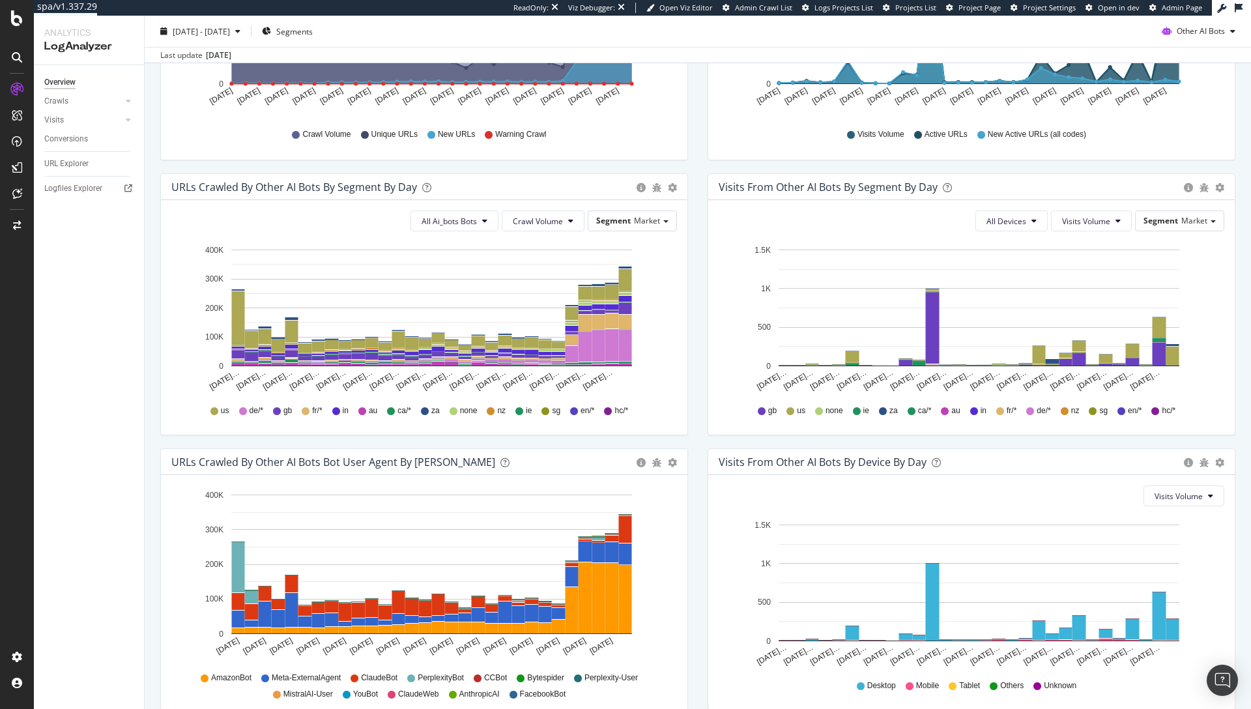
click at [676, 315] on div "All Ai_bots Bots Crawl Volume Segment Market Hold CMD (⌘) while clicking to fil…" at bounding box center [424, 317] width 527 height 235
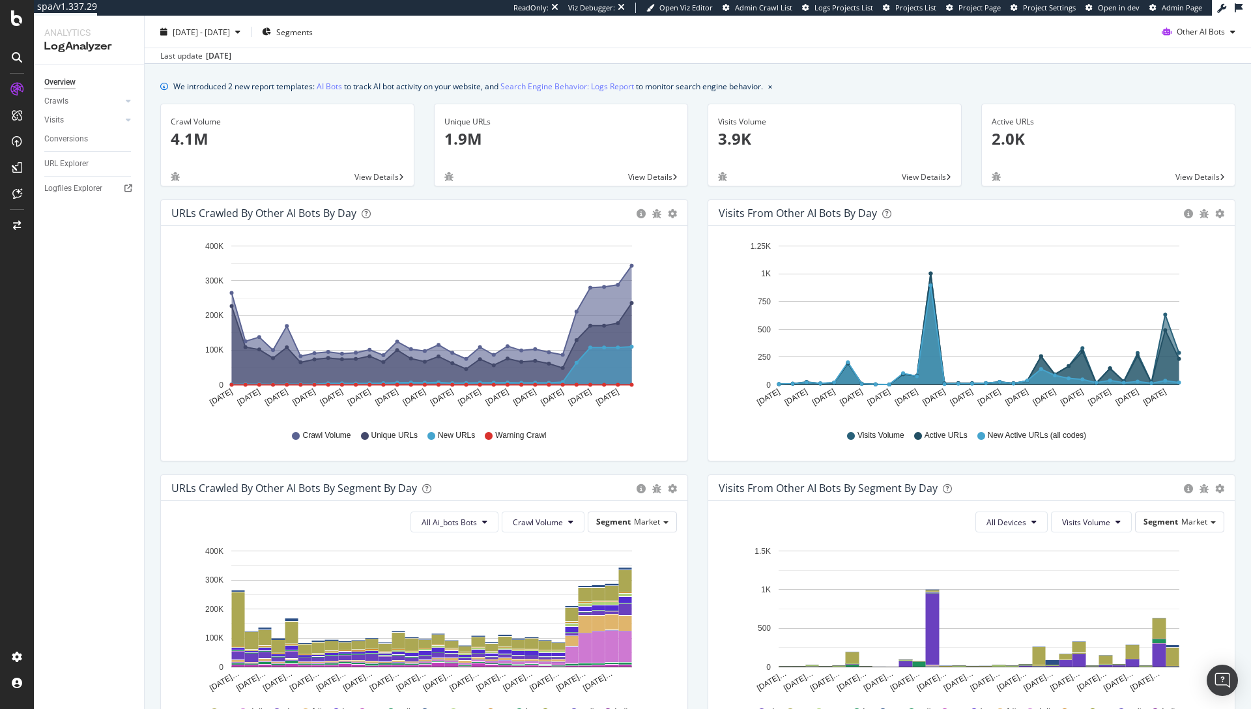
scroll to position [0, 0]
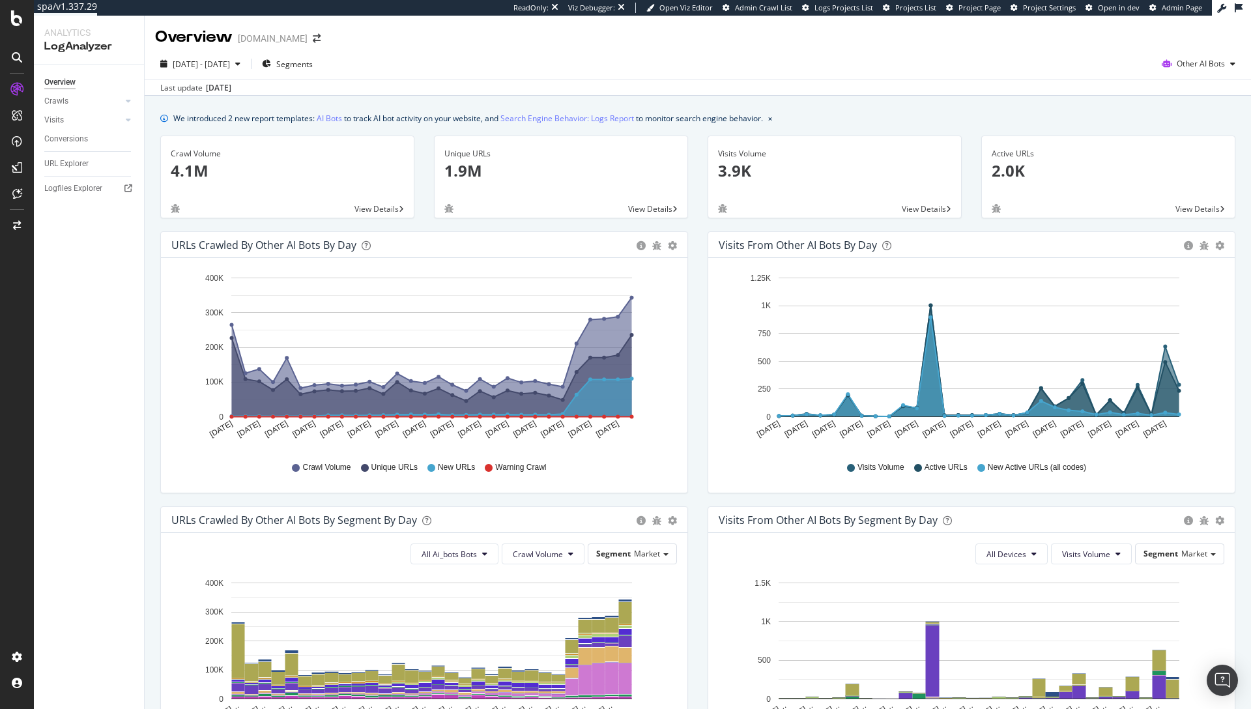
click at [1069, 81] on div "Last update Sep. 16, 2025" at bounding box center [698, 88] width 1107 height 16
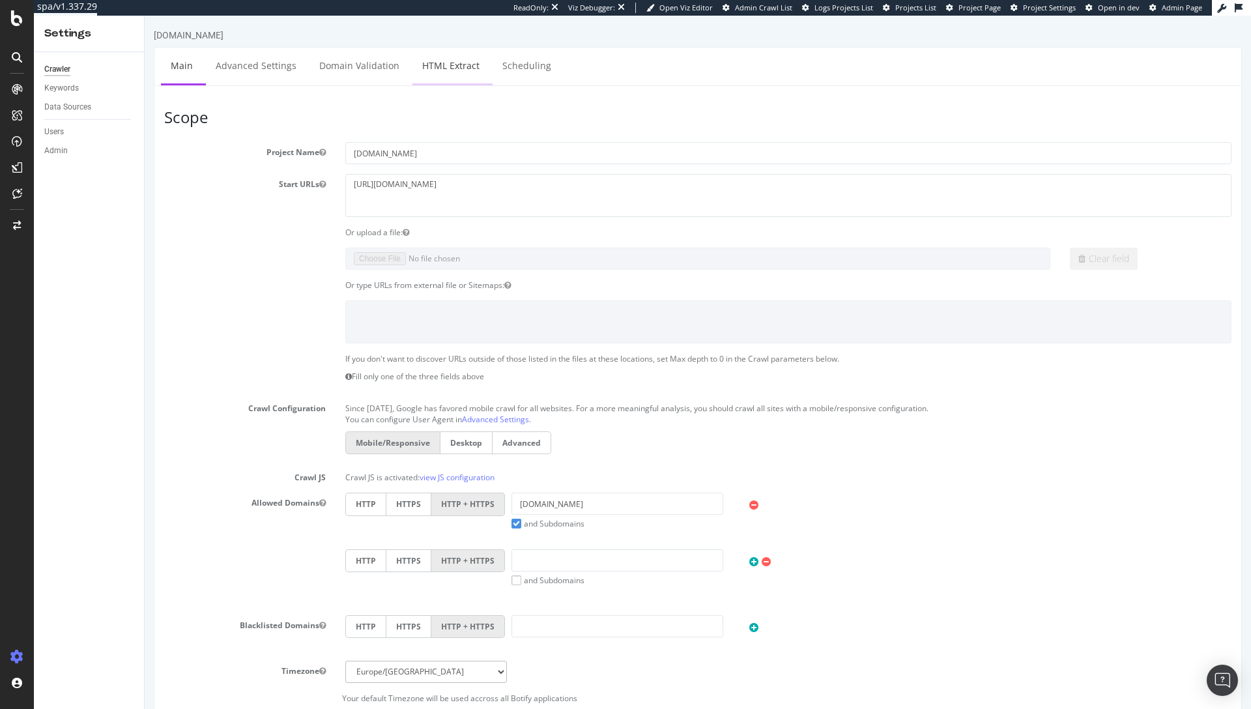
click at [461, 66] on link "HTML Extract" at bounding box center [451, 66] width 77 height 36
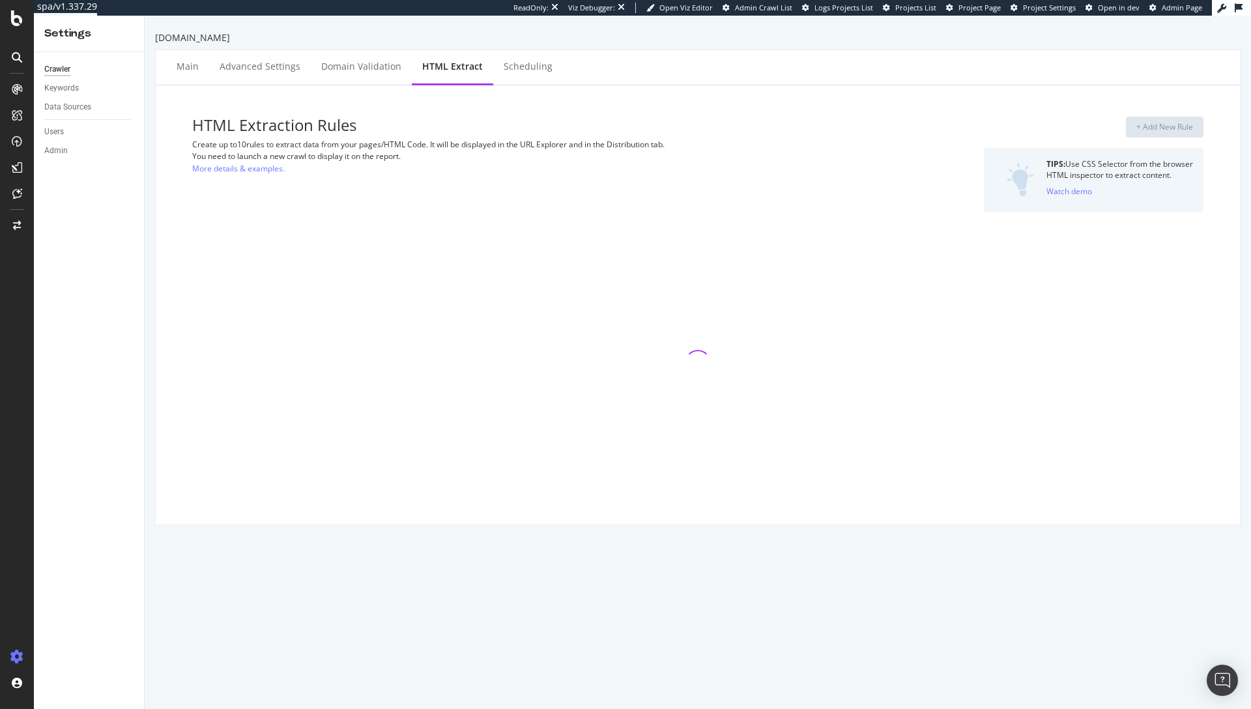
select select "count"
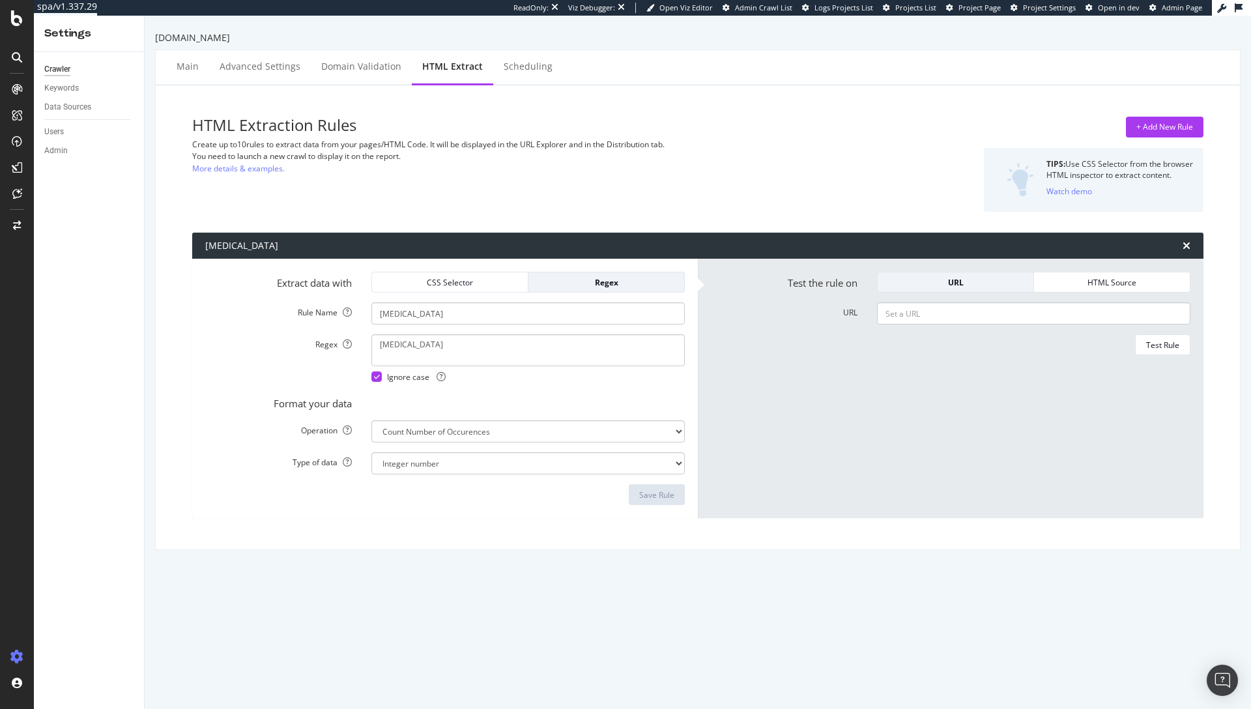
click at [769, 175] on div "HTML Extraction Rules Create up to 10 rules to extract data from your pages/HTM…" at bounding box center [525, 164] width 667 height 95
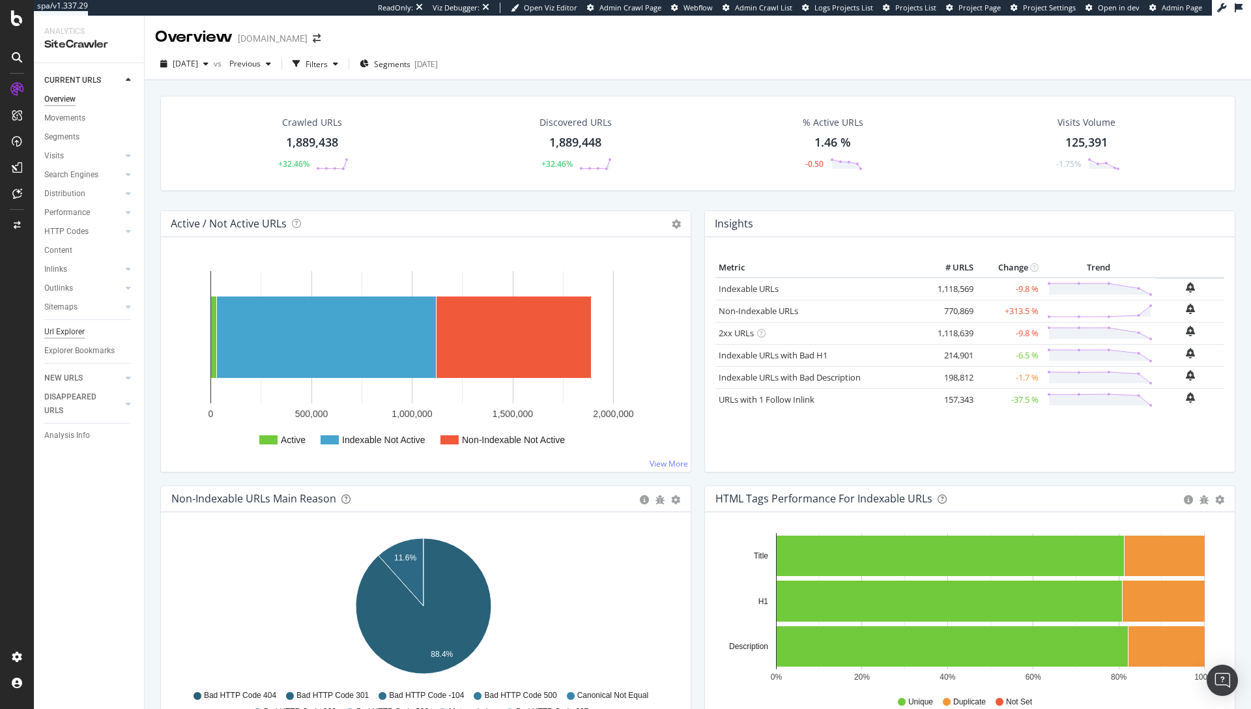
click at [78, 328] on div "Url Explorer" at bounding box center [64, 332] width 40 height 14
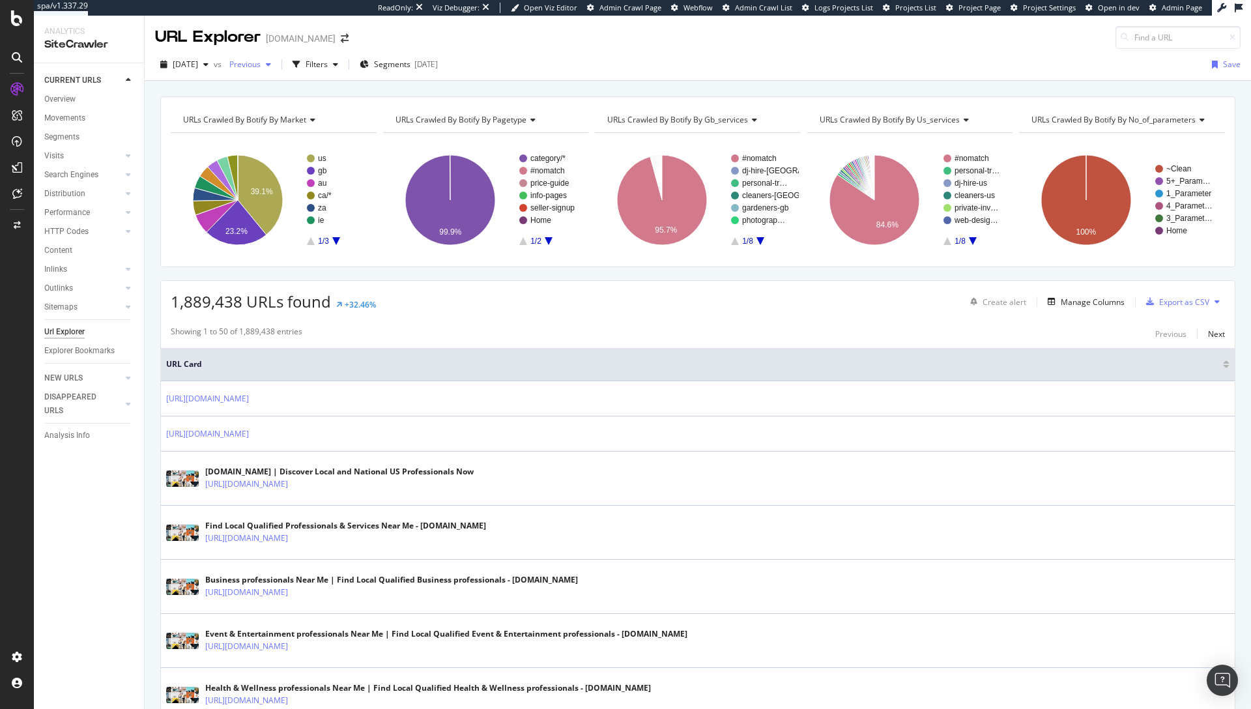
click at [261, 67] on span "Previous" at bounding box center [242, 64] width 36 height 11
click at [328, 65] on div "Filters" at bounding box center [317, 64] width 22 height 11
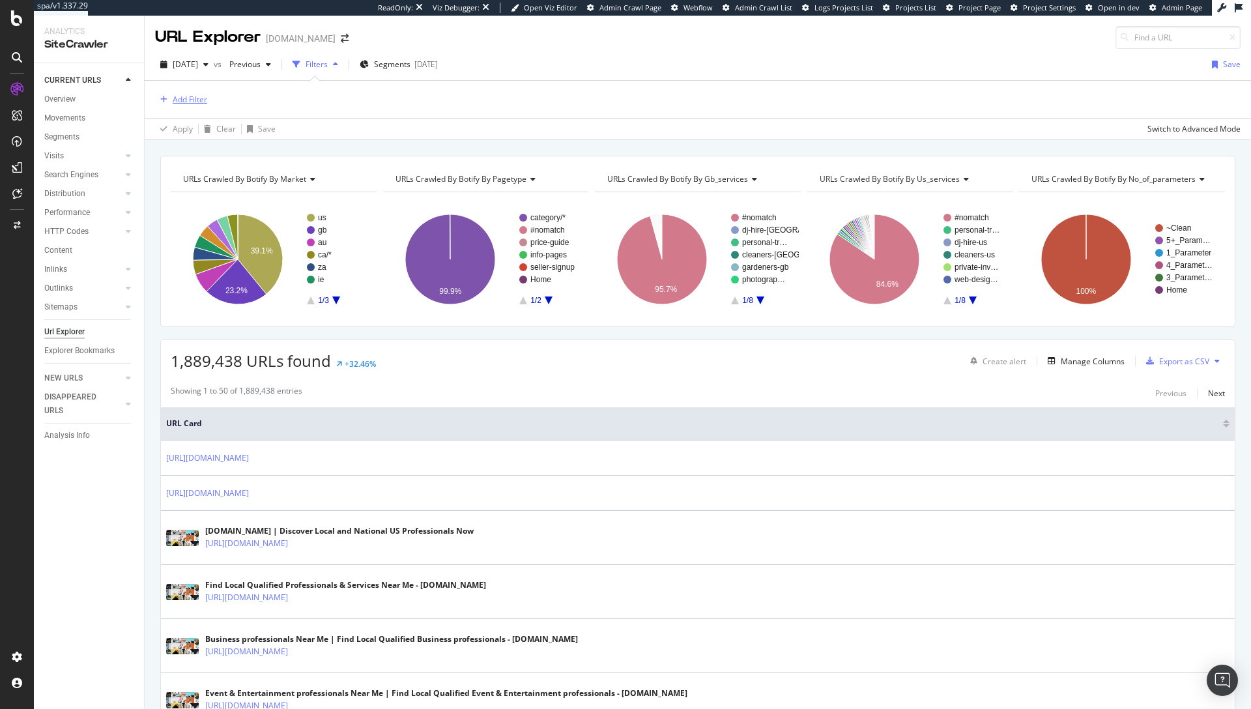
click at [187, 102] on div "Add Filter" at bounding box center [190, 99] width 35 height 11
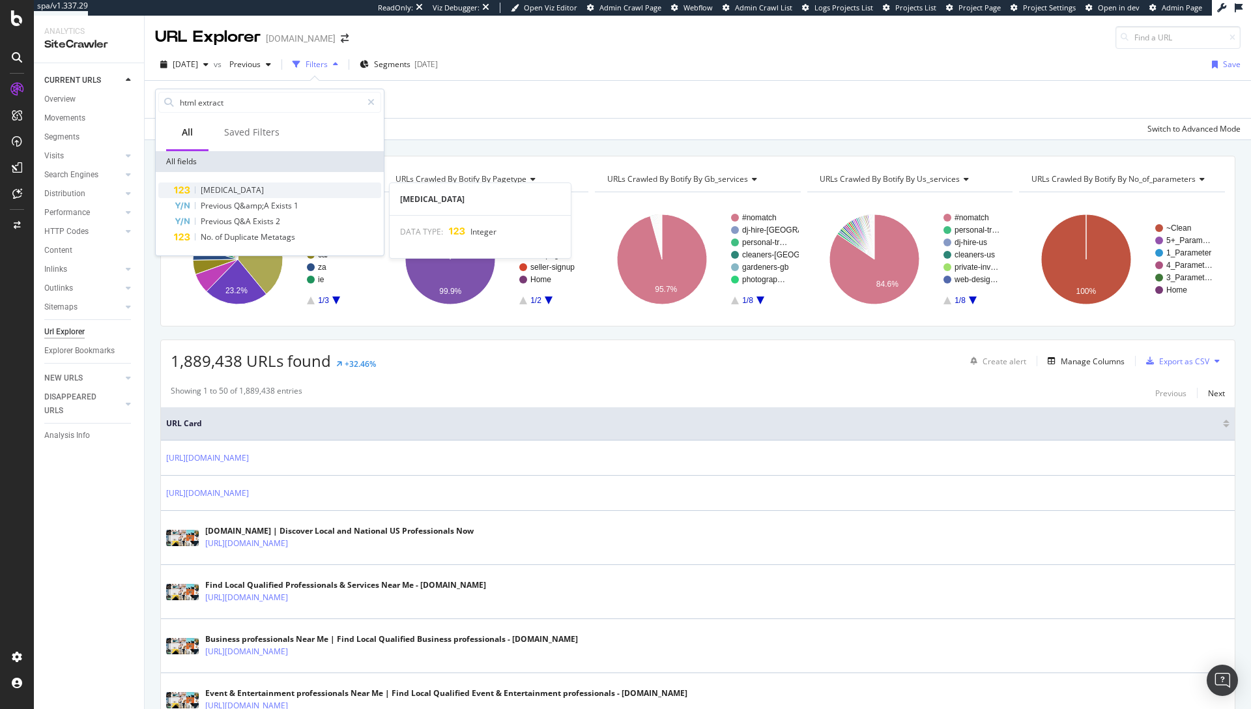
type input "html extract"
click at [225, 192] on span "Covid-19" at bounding box center [232, 189] width 63 height 11
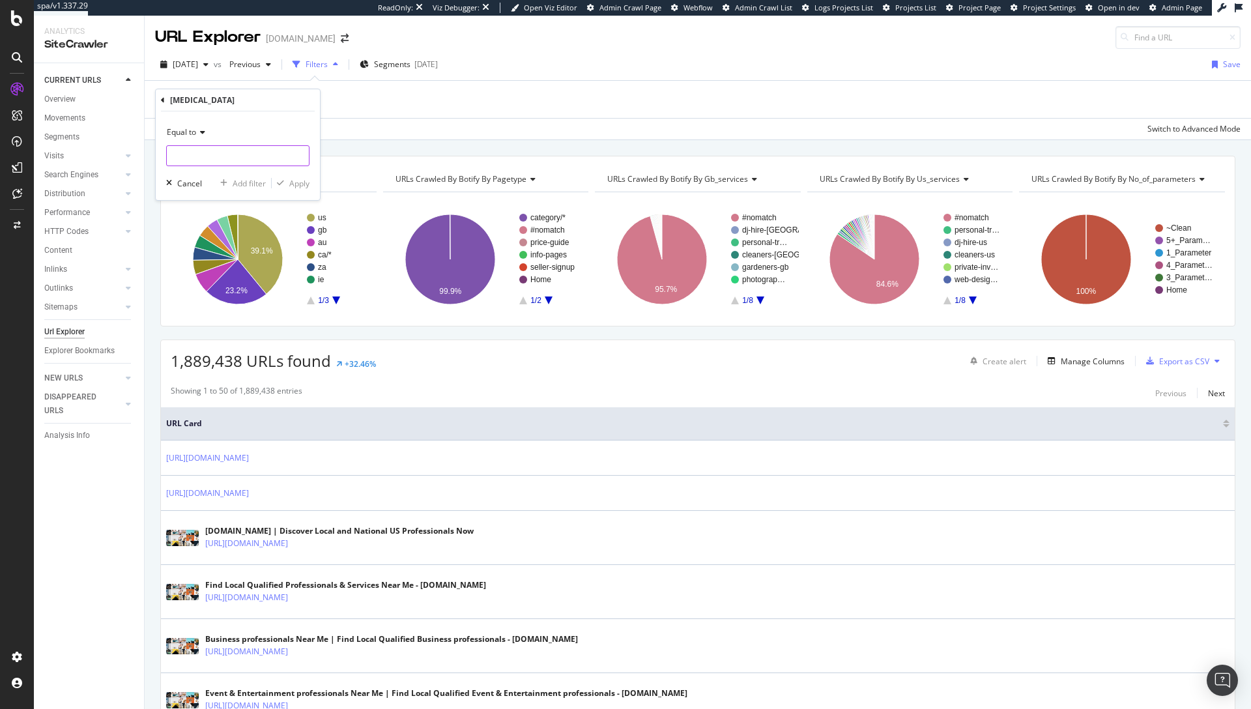
click at [194, 157] on input "number" at bounding box center [237, 155] width 143 height 21
click at [197, 136] on icon at bounding box center [200, 132] width 9 height 8
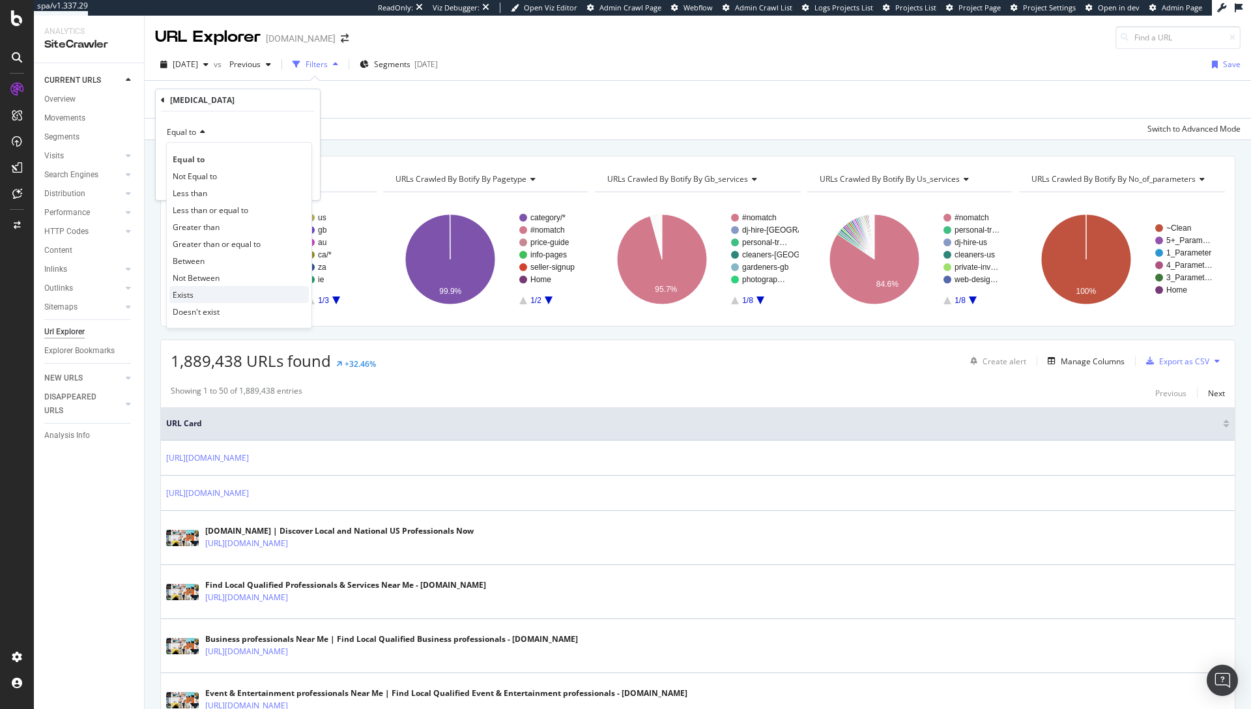
click at [197, 293] on div "Exists" at bounding box center [238, 294] width 139 height 17
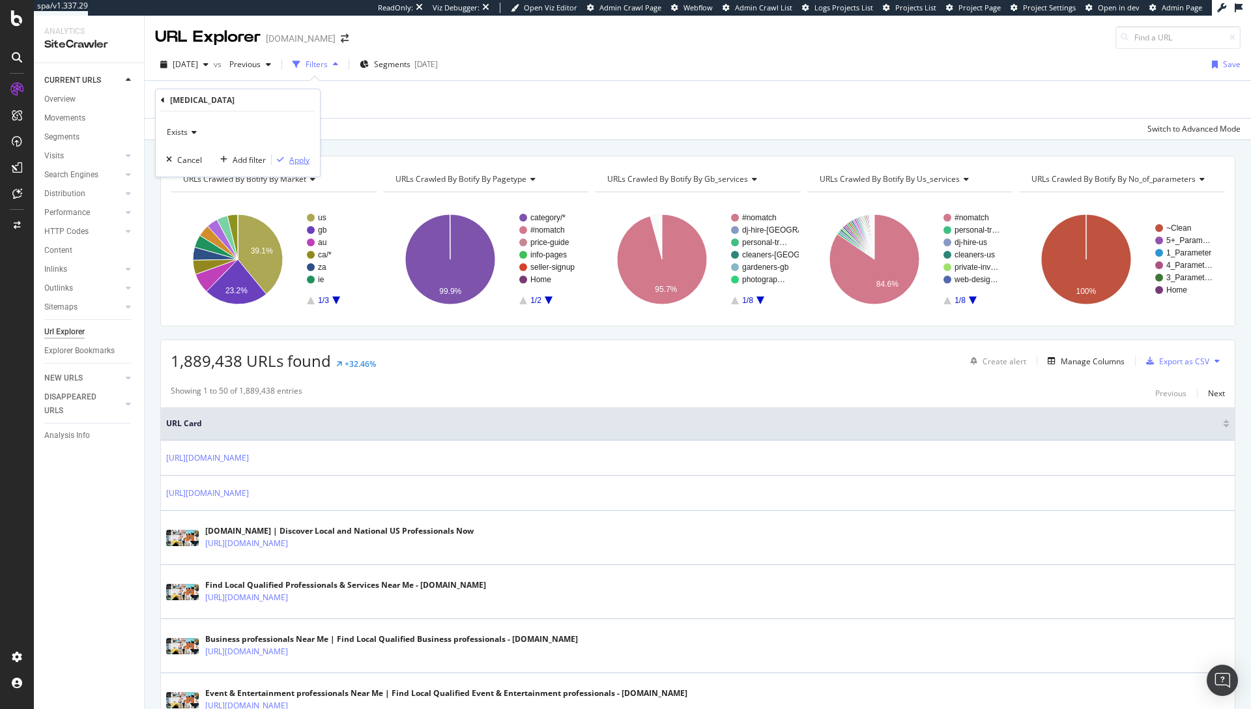
click at [295, 158] on div "Apply" at bounding box center [299, 159] width 20 height 11
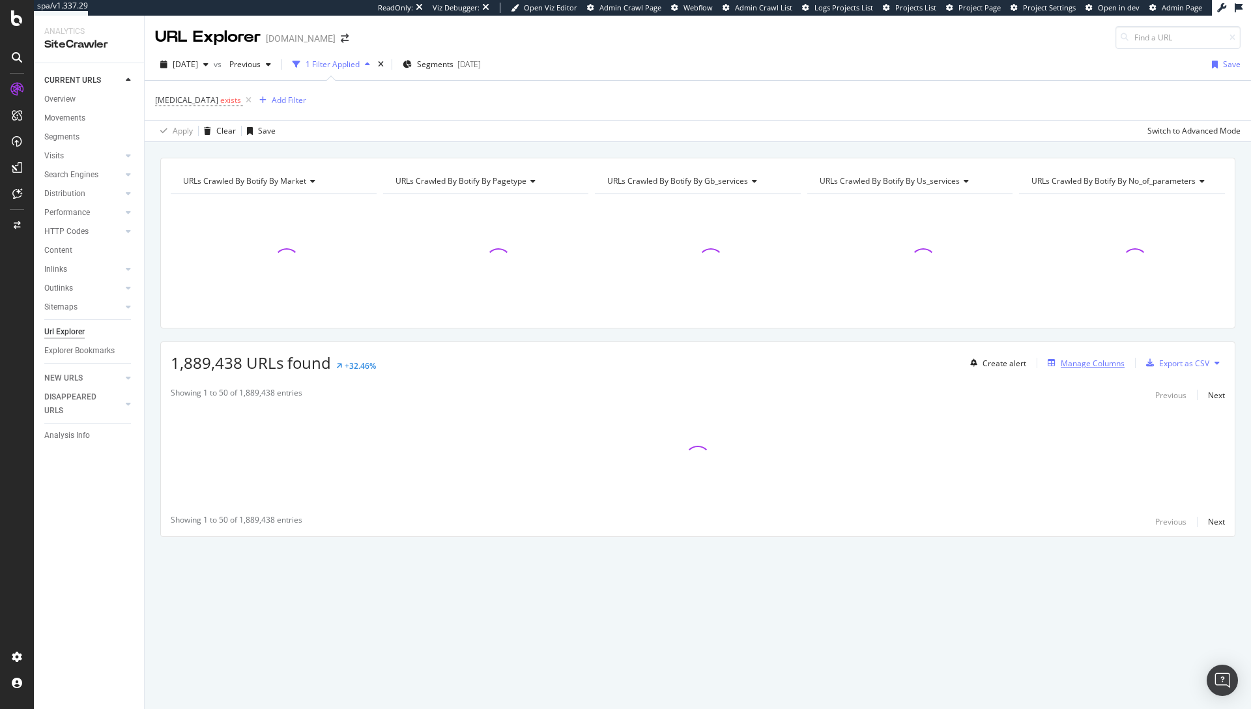
click at [1084, 362] on div "Manage Columns" at bounding box center [1093, 363] width 64 height 11
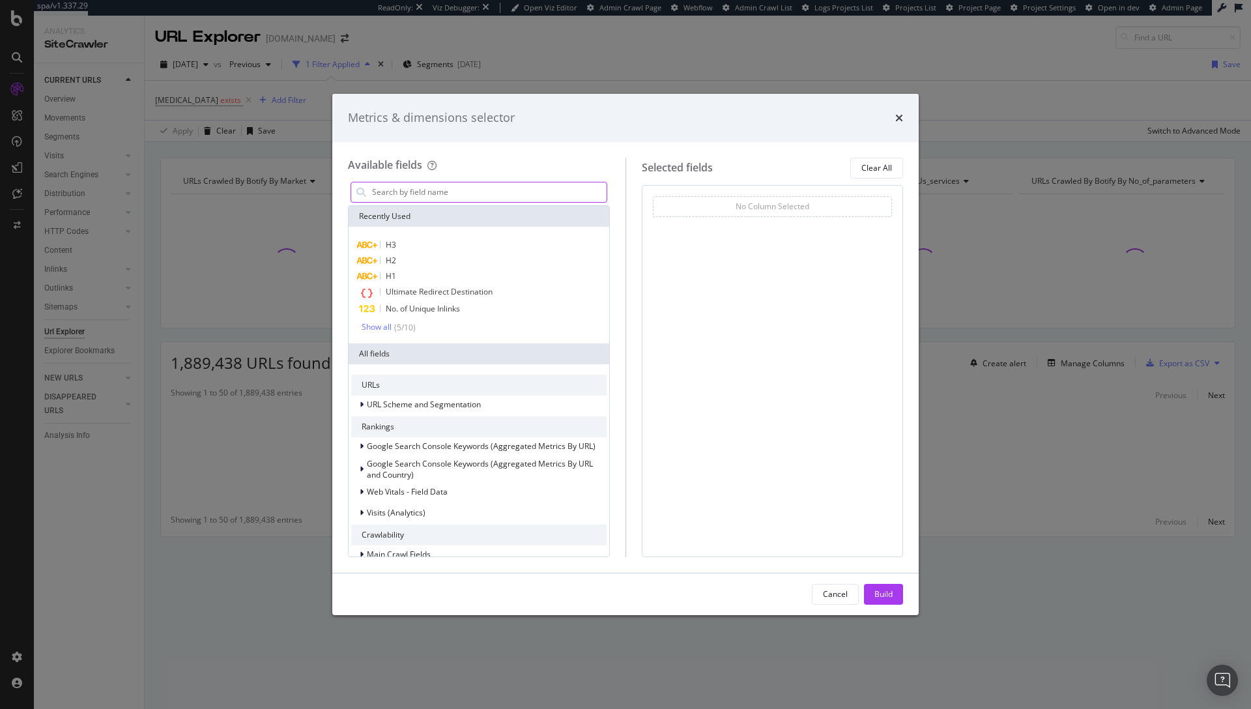
click at [444, 196] on input "modal" at bounding box center [489, 192] width 236 height 20
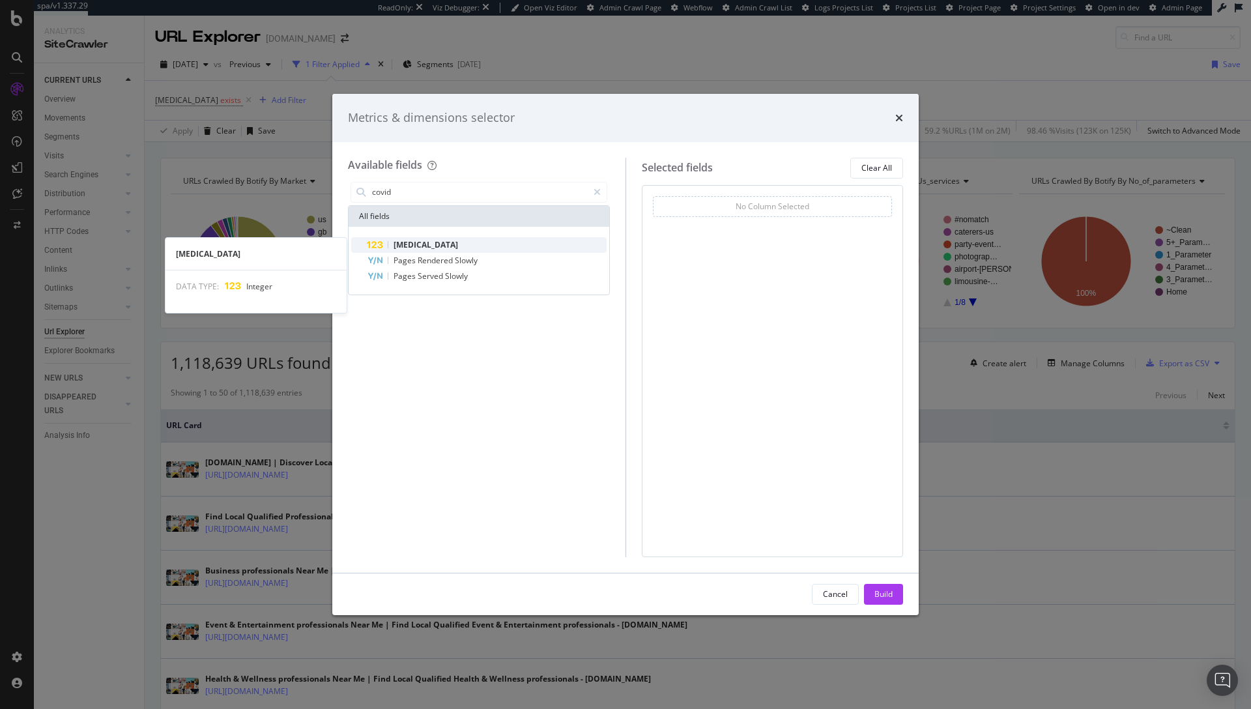
type input "covid"
click at [456, 244] on div "Covid-19" at bounding box center [487, 245] width 240 height 16
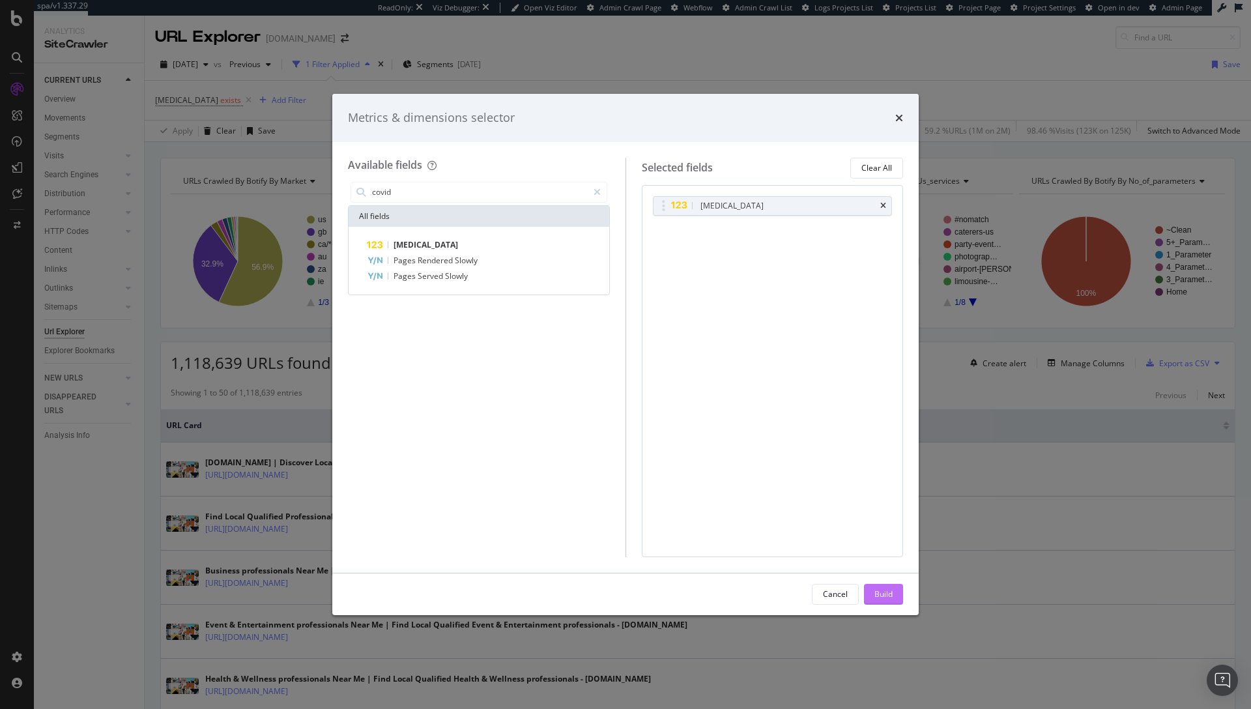
click at [883, 598] on div "Build" at bounding box center [884, 594] width 18 height 11
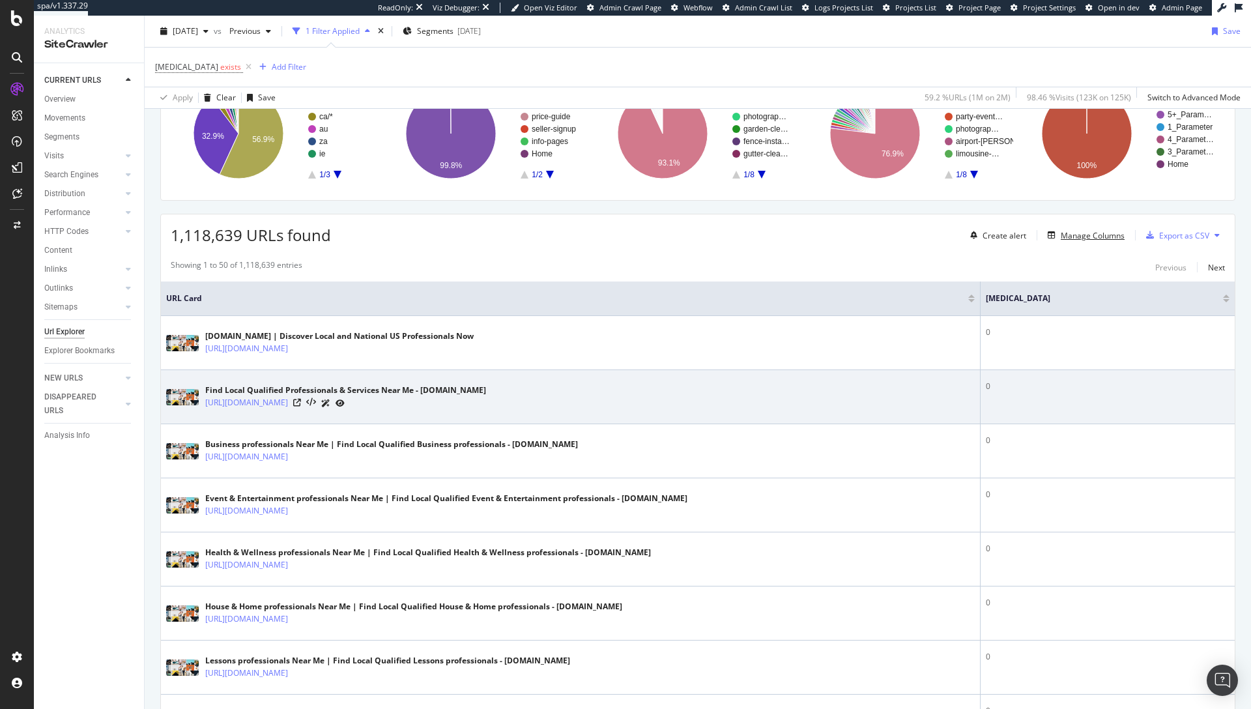
scroll to position [80, 0]
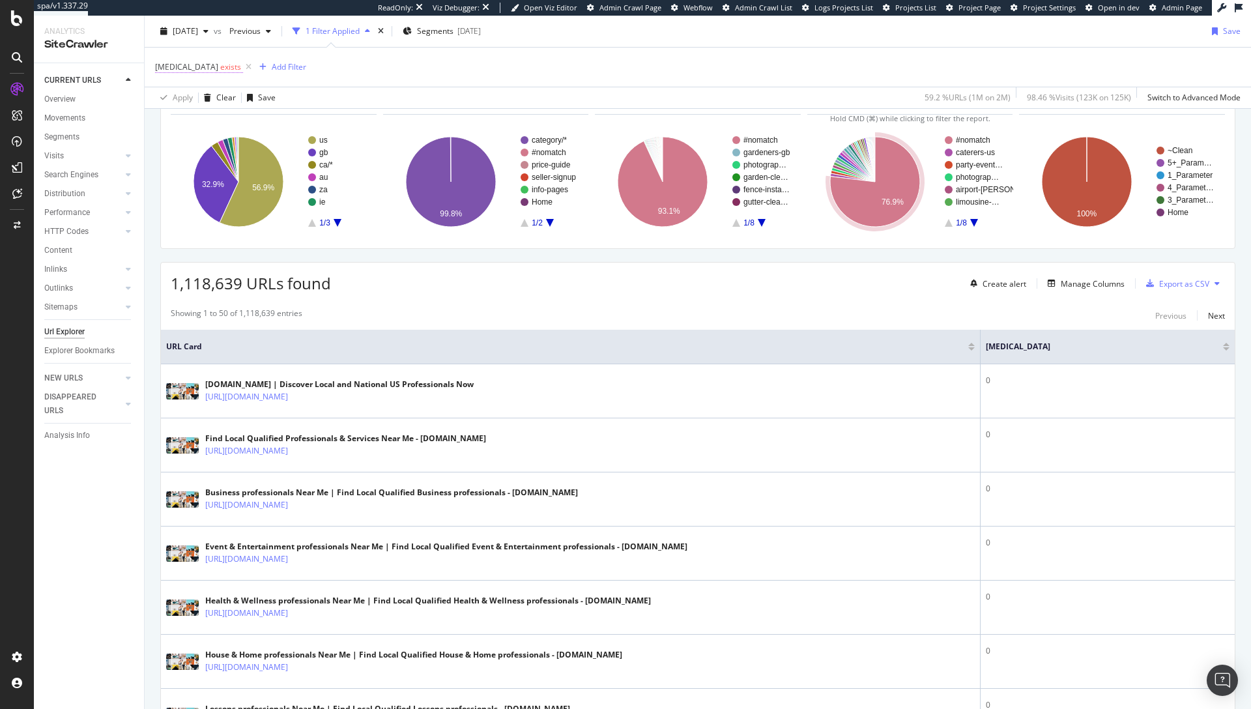
click at [181, 63] on span "Covid-19" at bounding box center [186, 66] width 63 height 11
click at [188, 100] on icon at bounding box center [192, 98] width 9 height 8
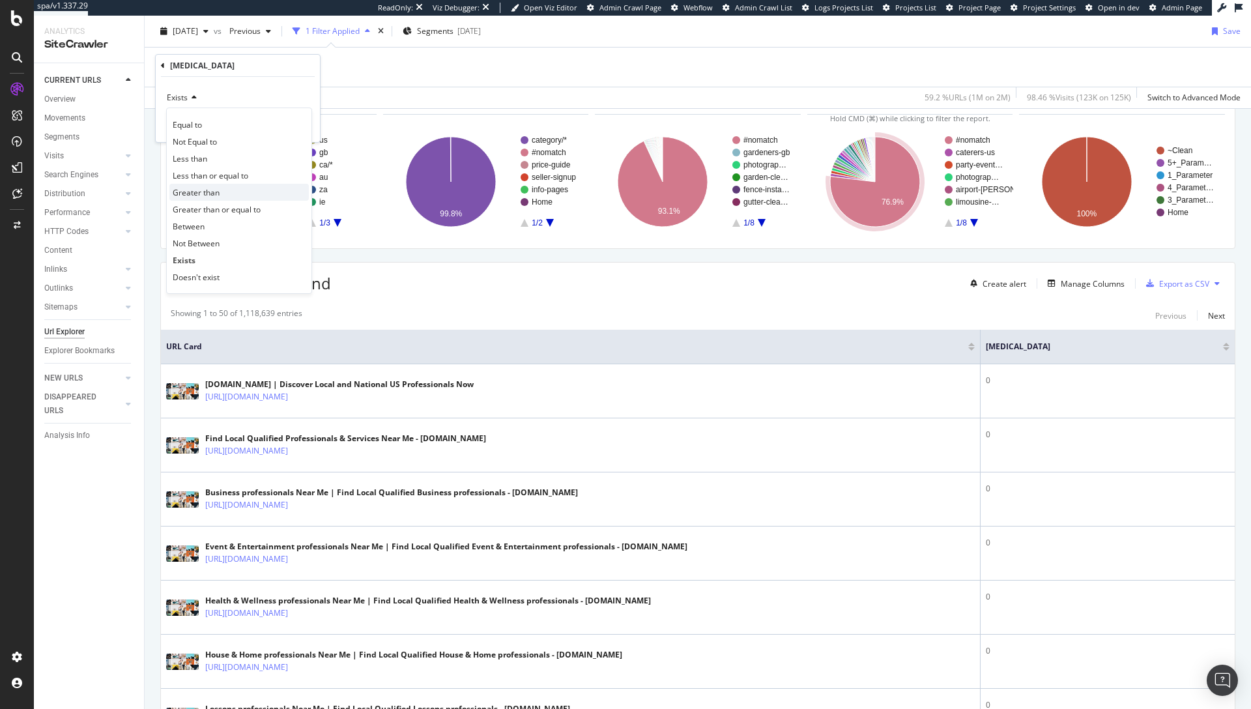
click at [203, 193] on span "Greater than" at bounding box center [196, 192] width 47 height 11
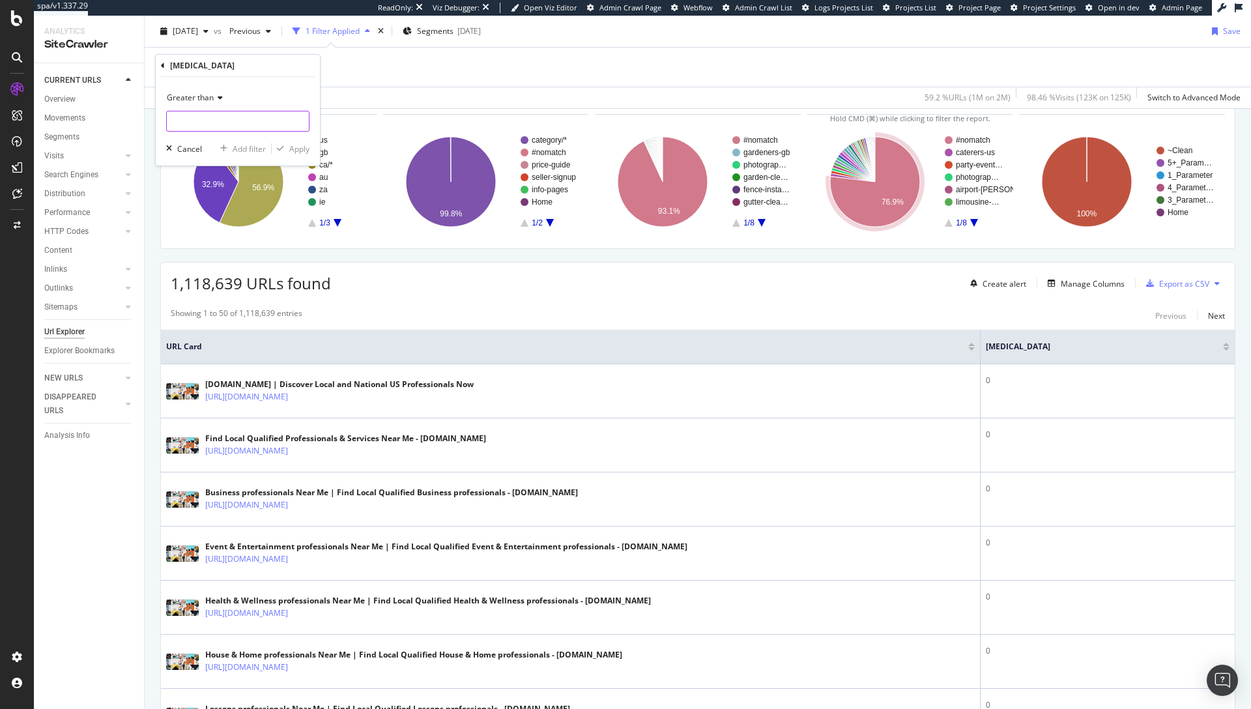
click at [202, 124] on input "number" at bounding box center [237, 121] width 143 height 21
type input "0"
click at [290, 149] on div "Apply" at bounding box center [299, 148] width 20 height 11
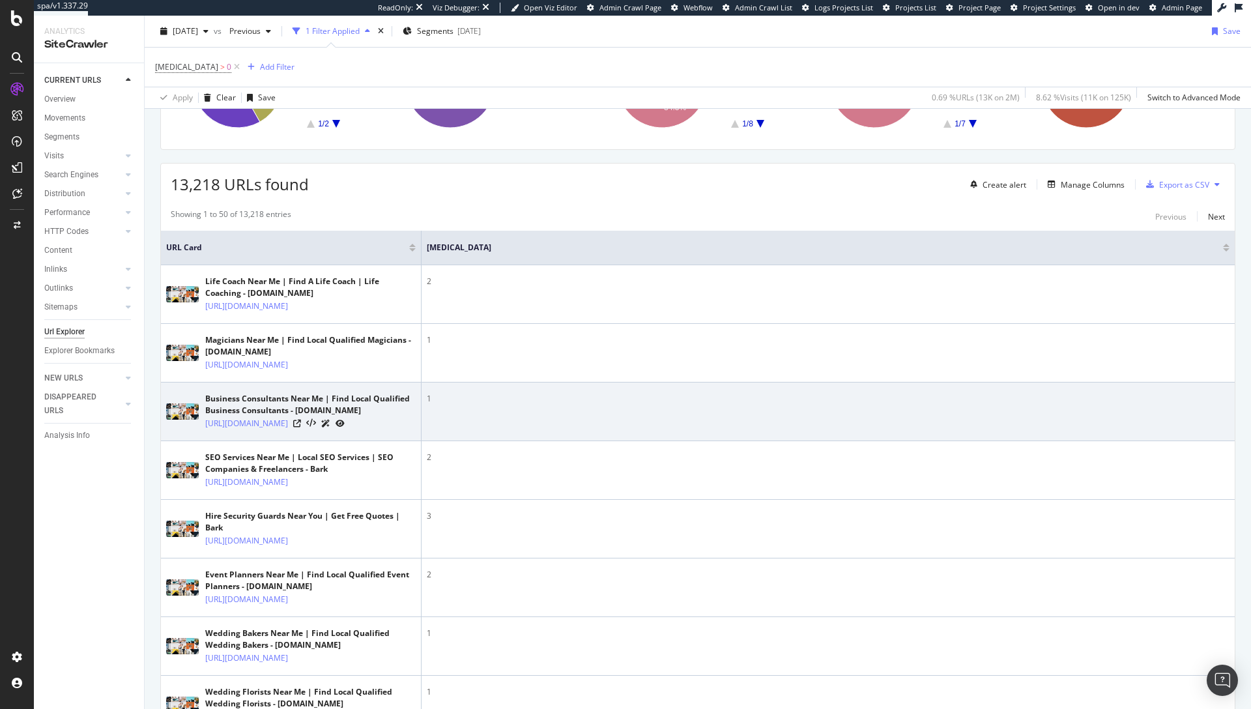
scroll to position [201, 0]
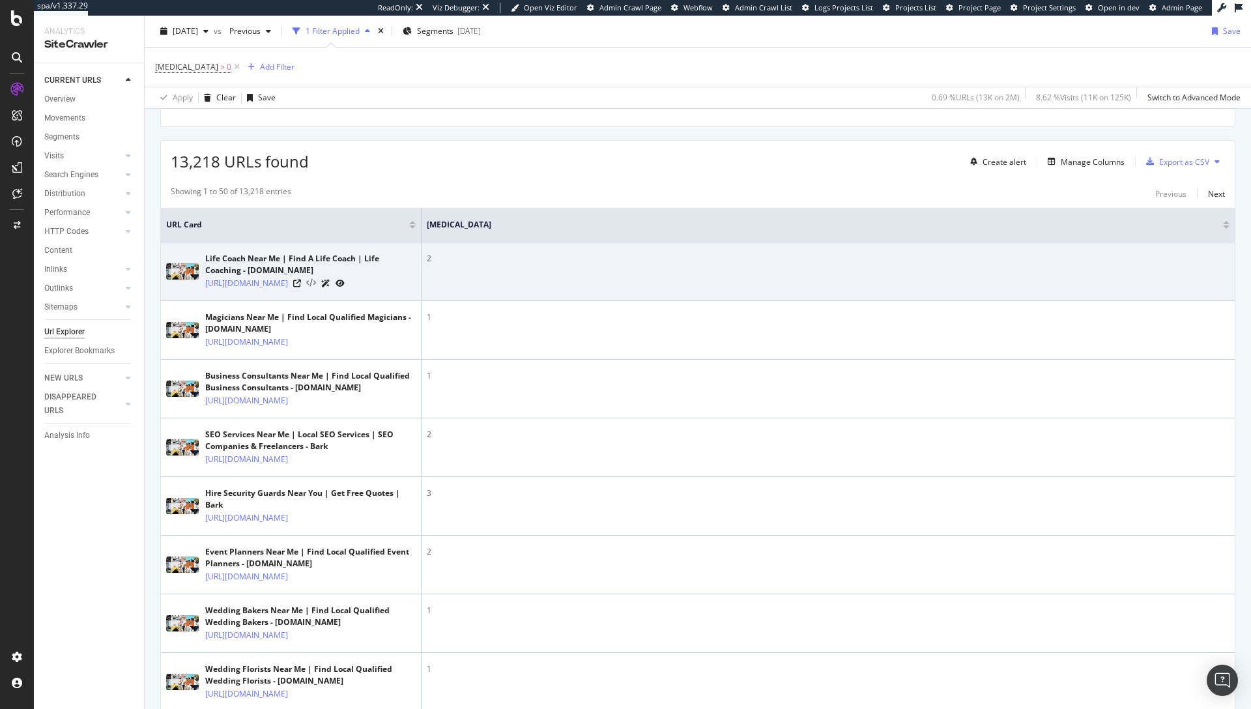
click at [316, 287] on icon at bounding box center [311, 283] width 10 height 9
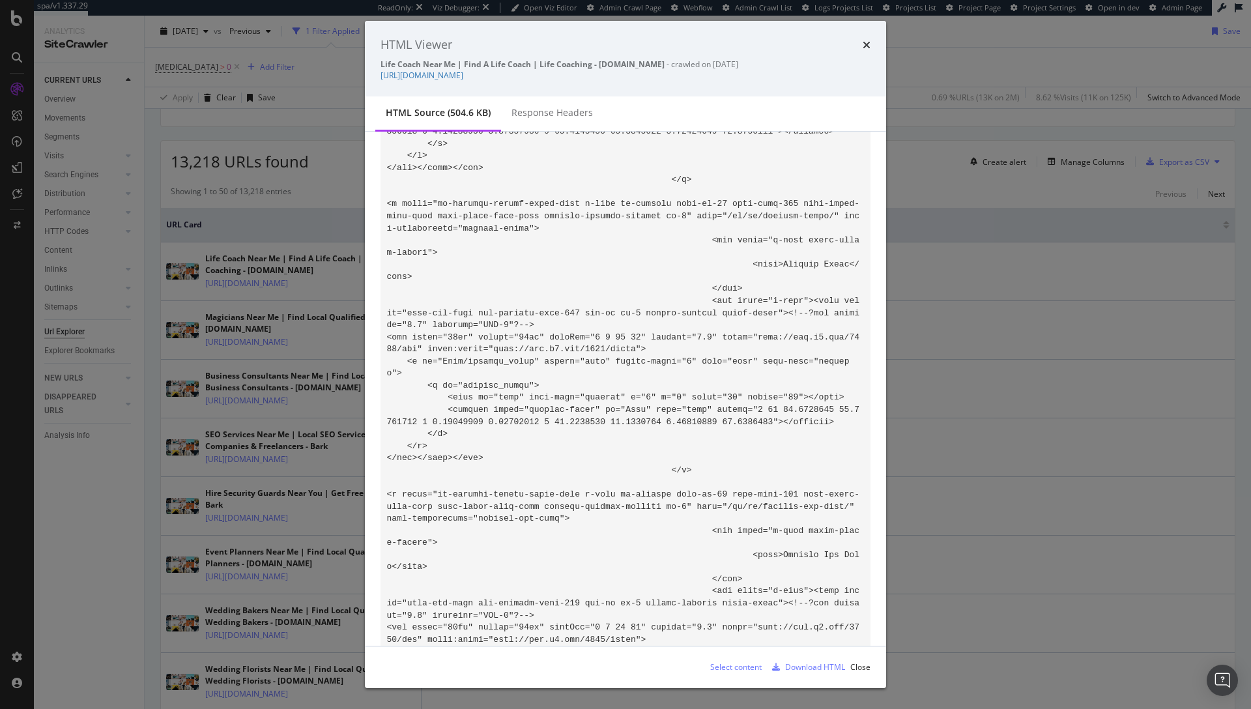
scroll to position [85954, 0]
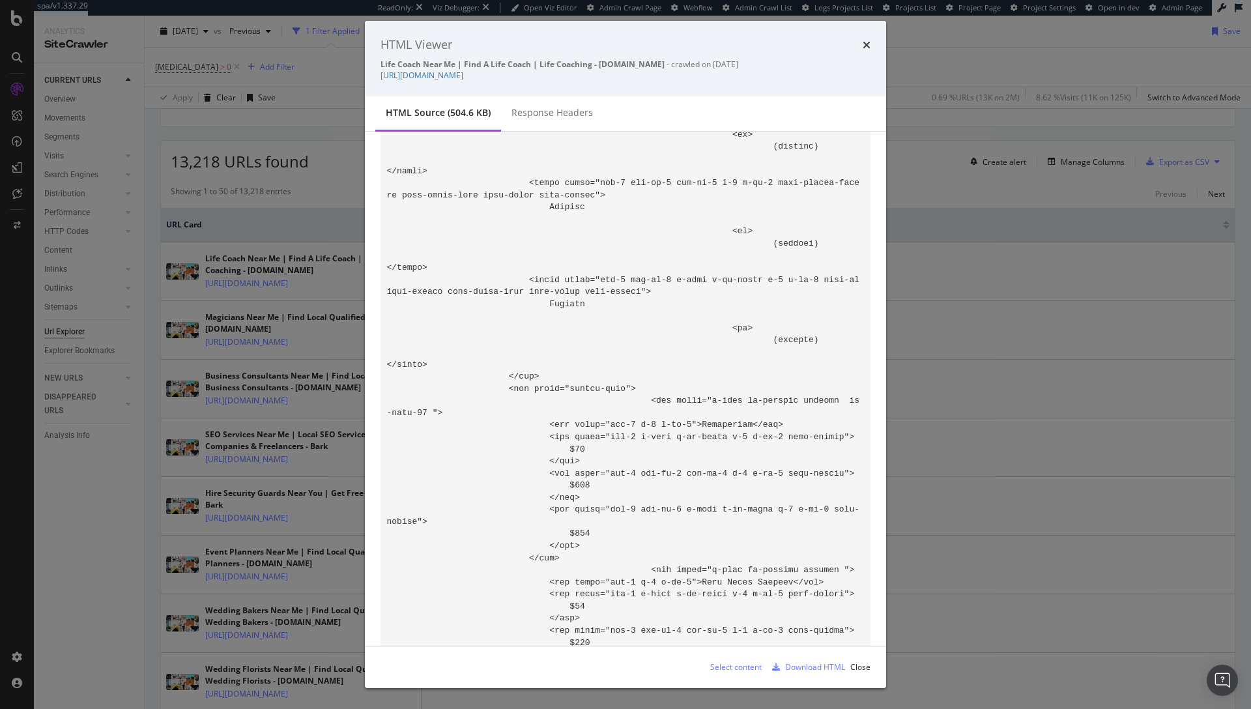
drag, startPoint x: 459, startPoint y: 386, endPoint x: 535, endPoint y: 390, distance: 76.4
click at [869, 45] on icon "times" at bounding box center [867, 45] width 8 height 10
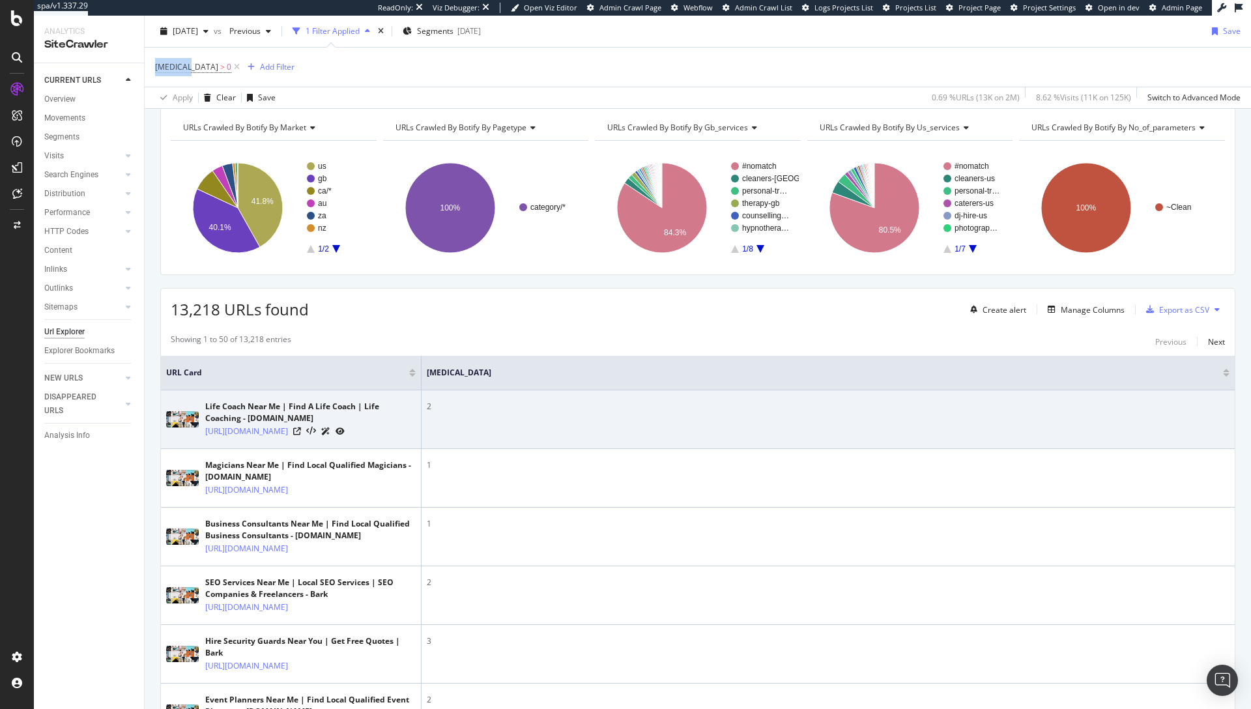
scroll to position [0, 0]
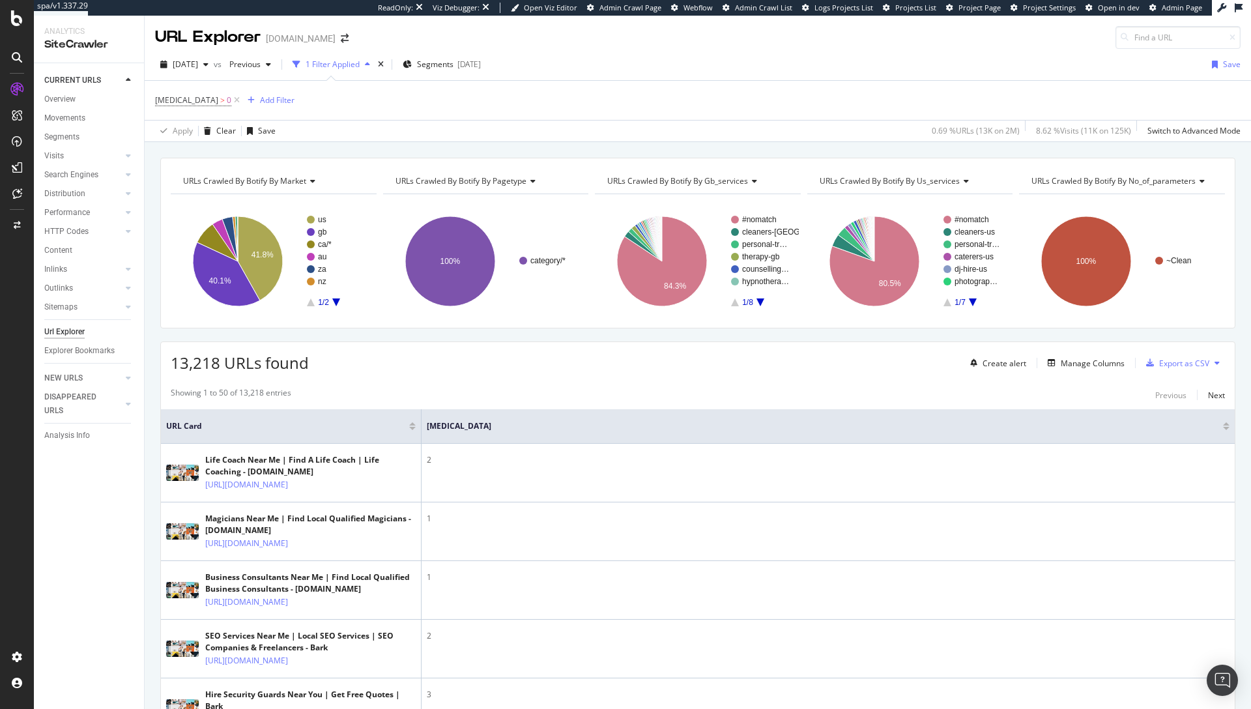
click at [579, 342] on div "13,218 URLs found Create alert Manage Columns Export as CSV" at bounding box center [698, 358] width 1074 height 32
click at [672, 108] on div "Covid-19 > 0 Add Filter" at bounding box center [698, 100] width 1086 height 39
click at [1223, 70] on div "Save" at bounding box center [1232, 64] width 18 height 11
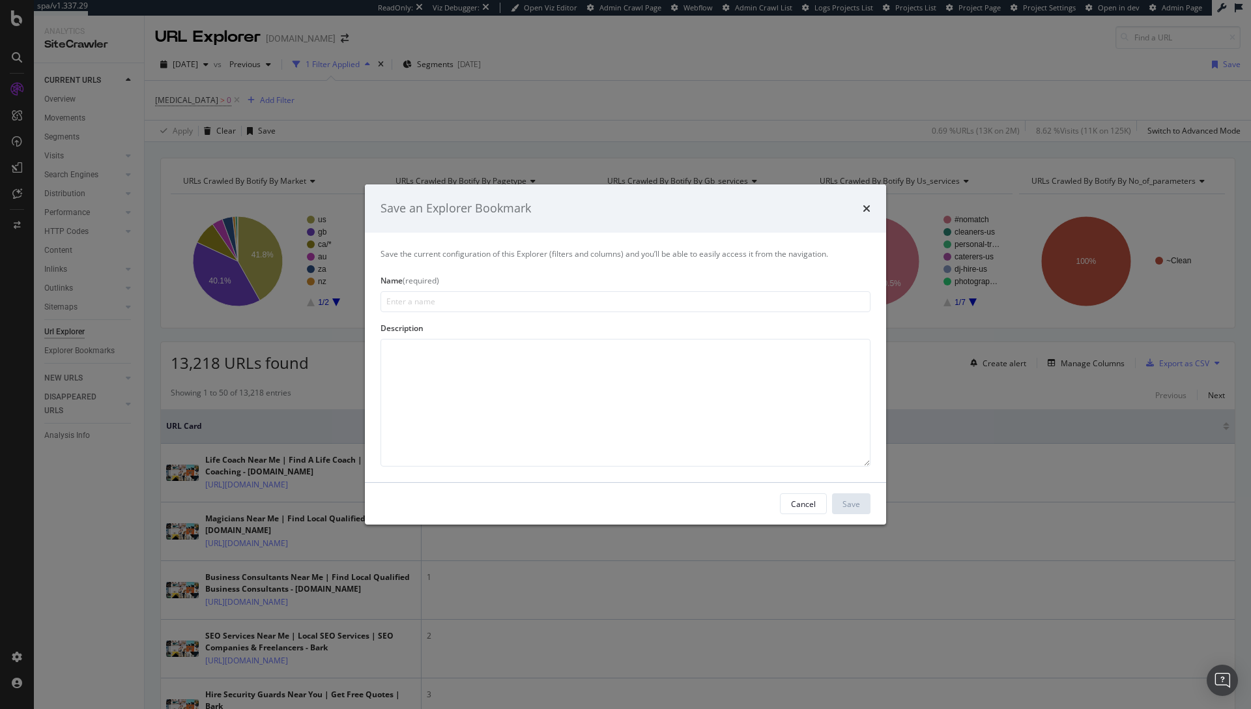
click at [598, 295] on input "modal" at bounding box center [626, 301] width 490 height 21
type input "Covid-19 HTML Extract Report"
click at [851, 501] on div "Save" at bounding box center [852, 503] width 18 height 11
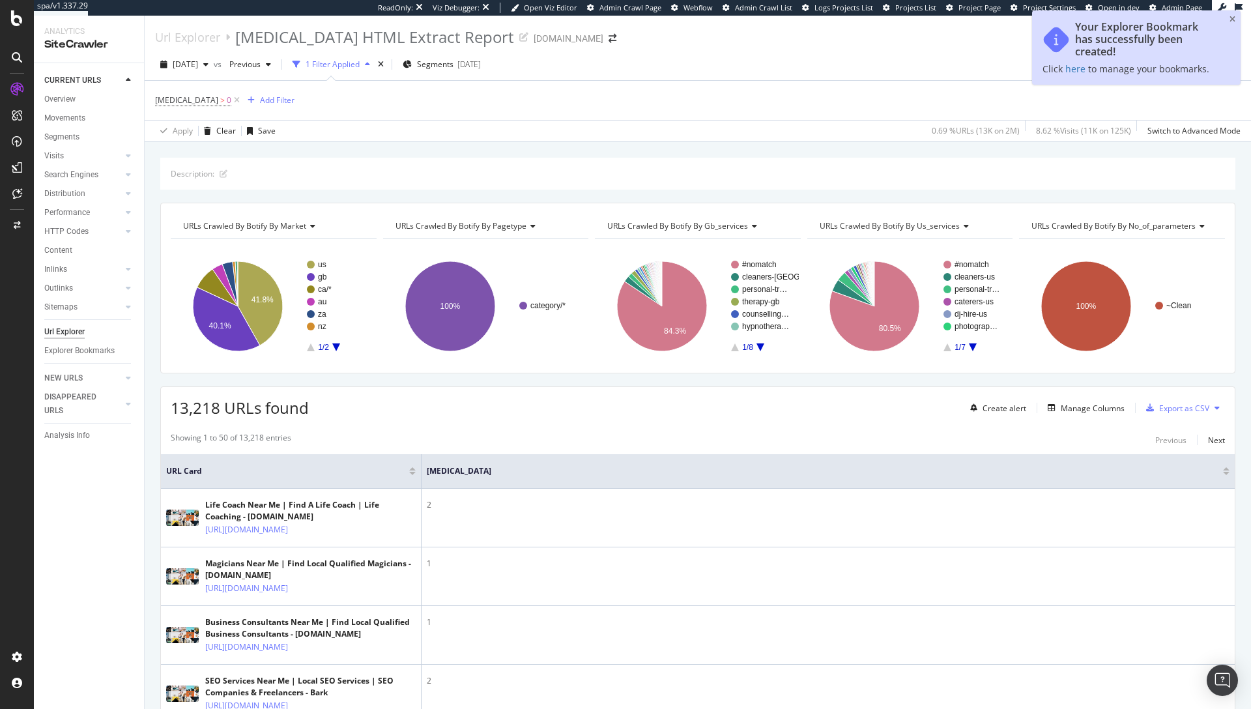
click at [901, 55] on div "2025 Sep. 10th vs Previous 1 Filter Applied Segments 2025-08-19 Save As New Save" at bounding box center [698, 67] width 1107 height 26
click at [66, 354] on div "Explorer Bookmarks" at bounding box center [79, 351] width 70 height 14
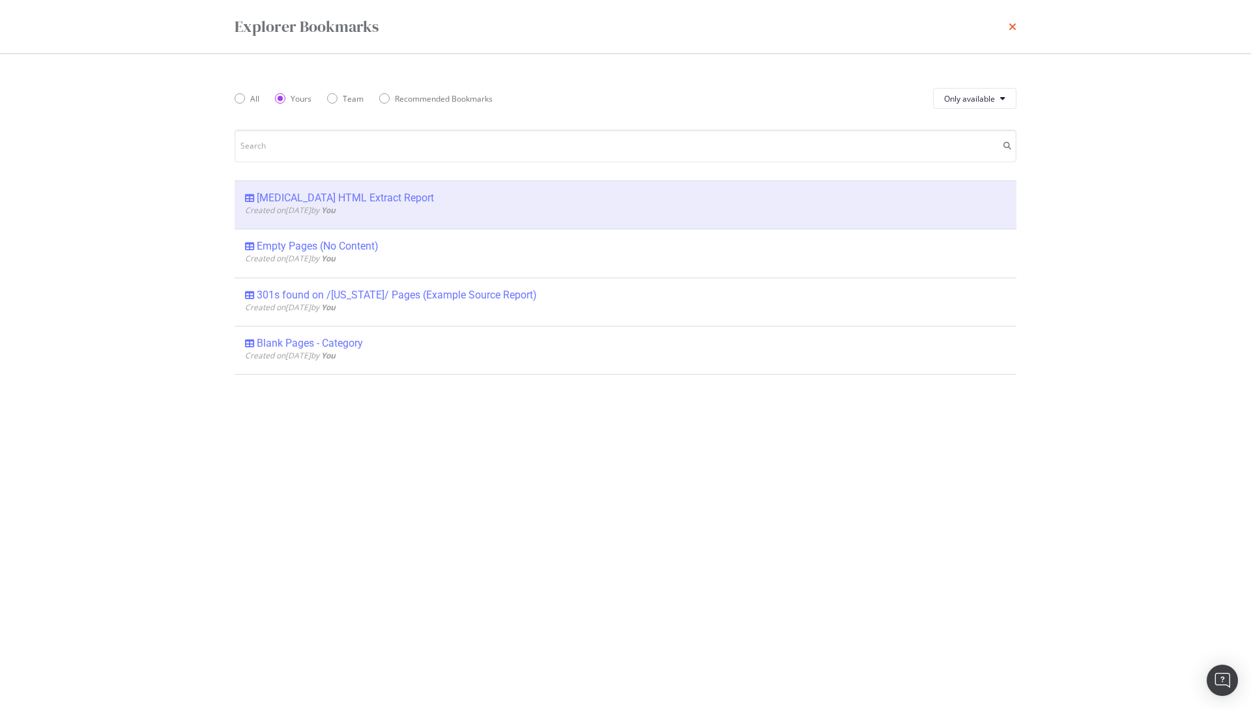
click at [1011, 23] on icon "times" at bounding box center [1013, 27] width 8 height 10
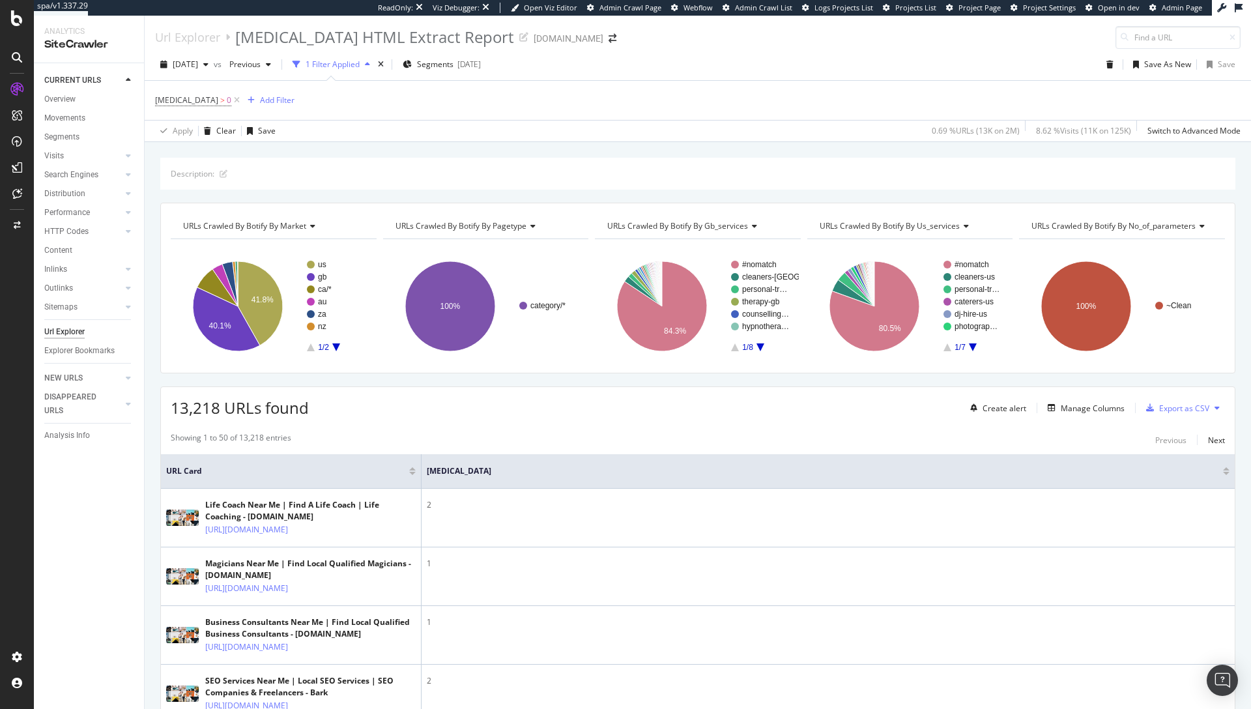
click at [693, 115] on div "Covid-19 > 0 Add Filter" at bounding box center [698, 100] width 1086 height 39
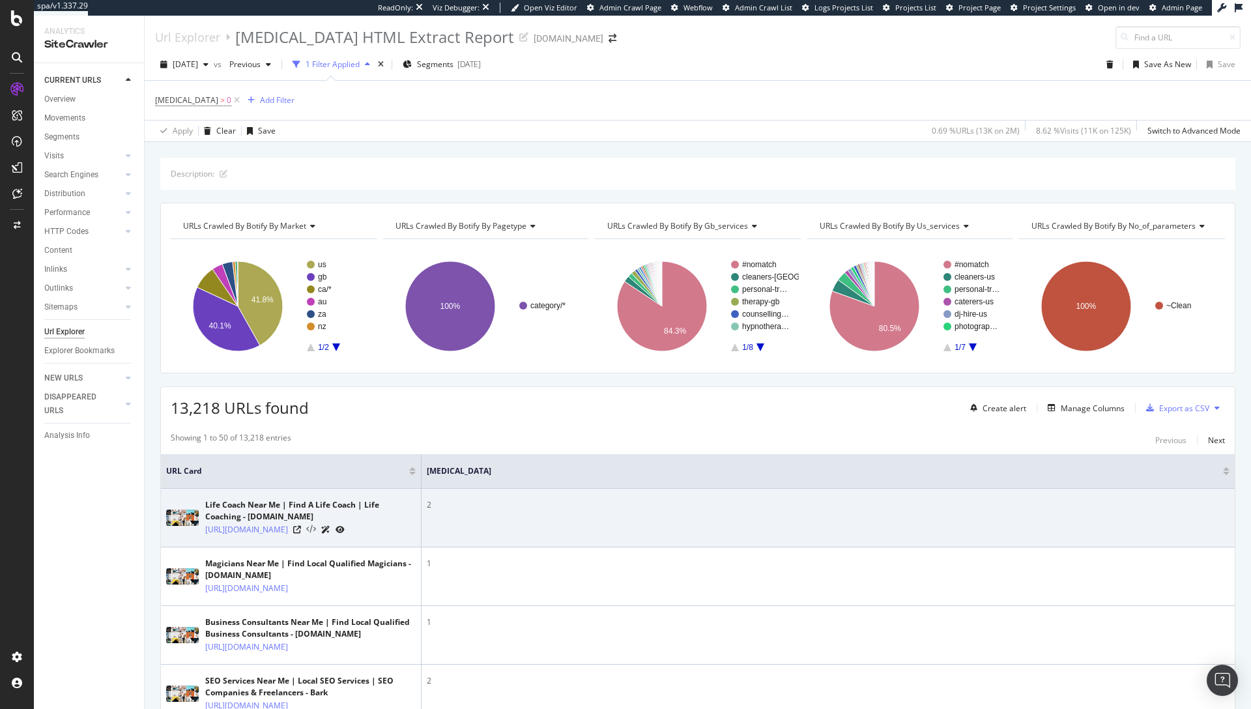
click at [316, 534] on icon at bounding box center [311, 529] width 10 height 9
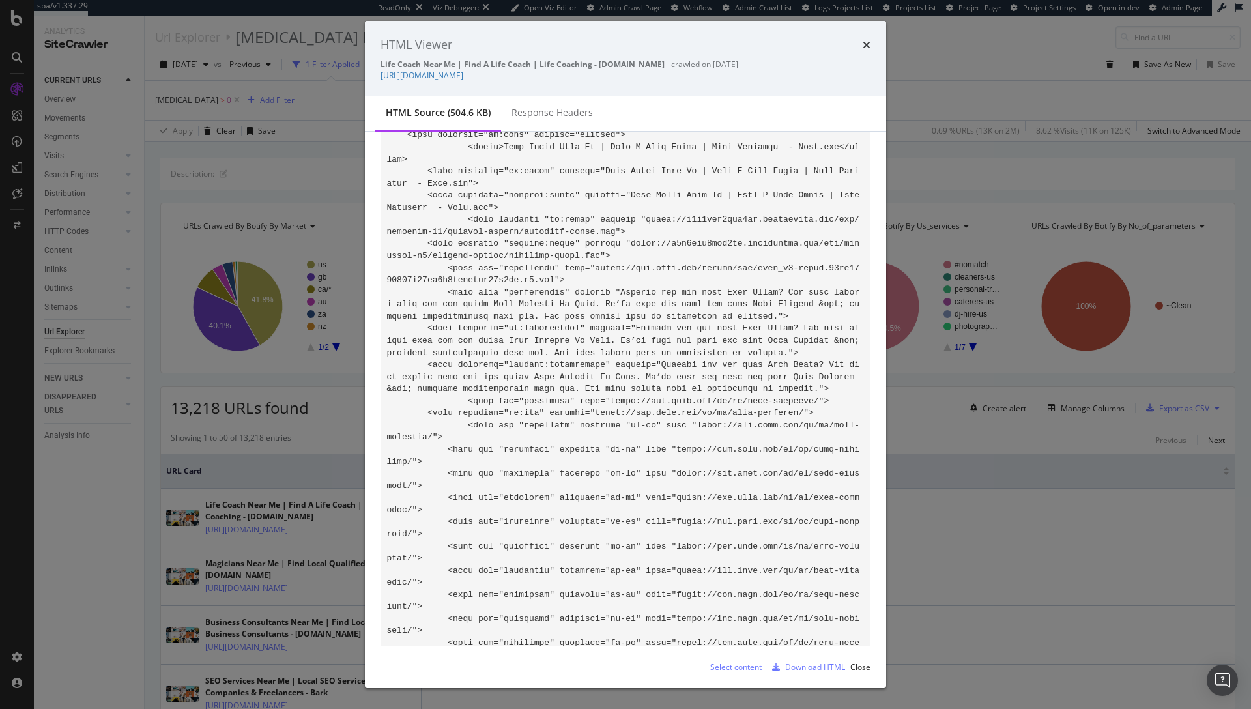
scroll to position [497, 0]
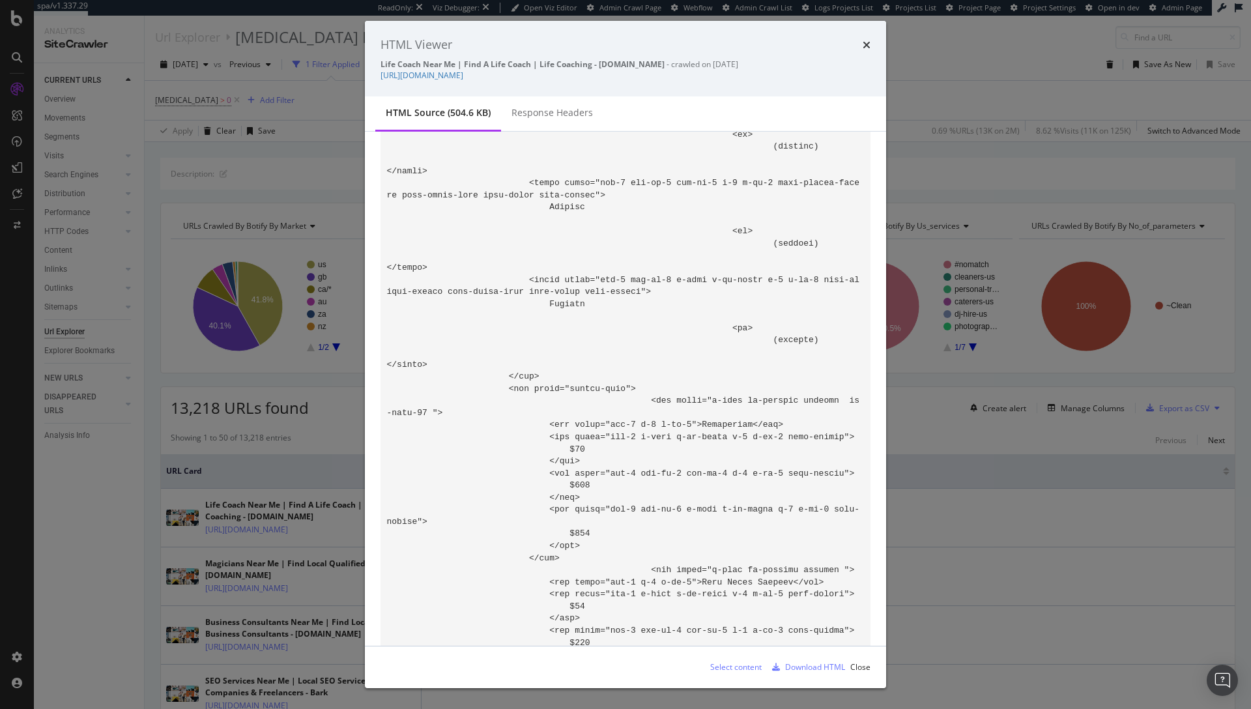
drag, startPoint x: 734, startPoint y: 358, endPoint x: 784, endPoint y: 361, distance: 49.6
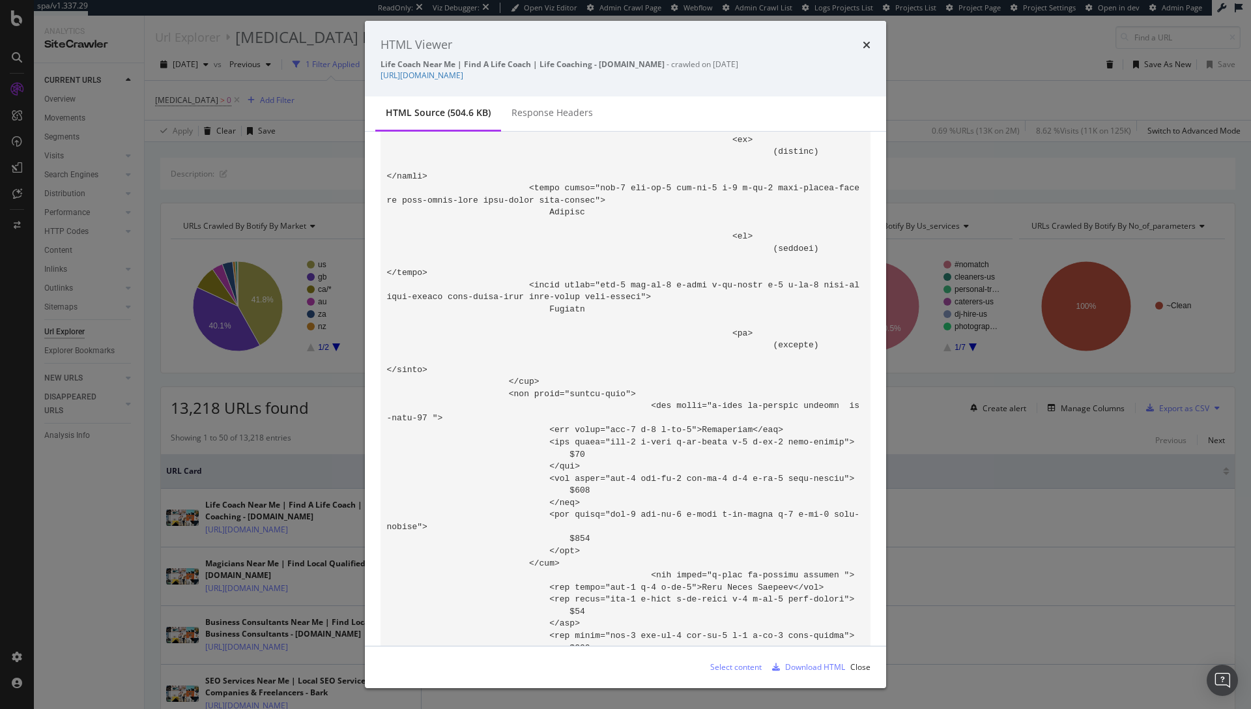
drag, startPoint x: 695, startPoint y: 356, endPoint x: 764, endPoint y: 370, distance: 69.7
drag, startPoint x: 693, startPoint y: 355, endPoint x: 762, endPoint y: 449, distance: 117.1
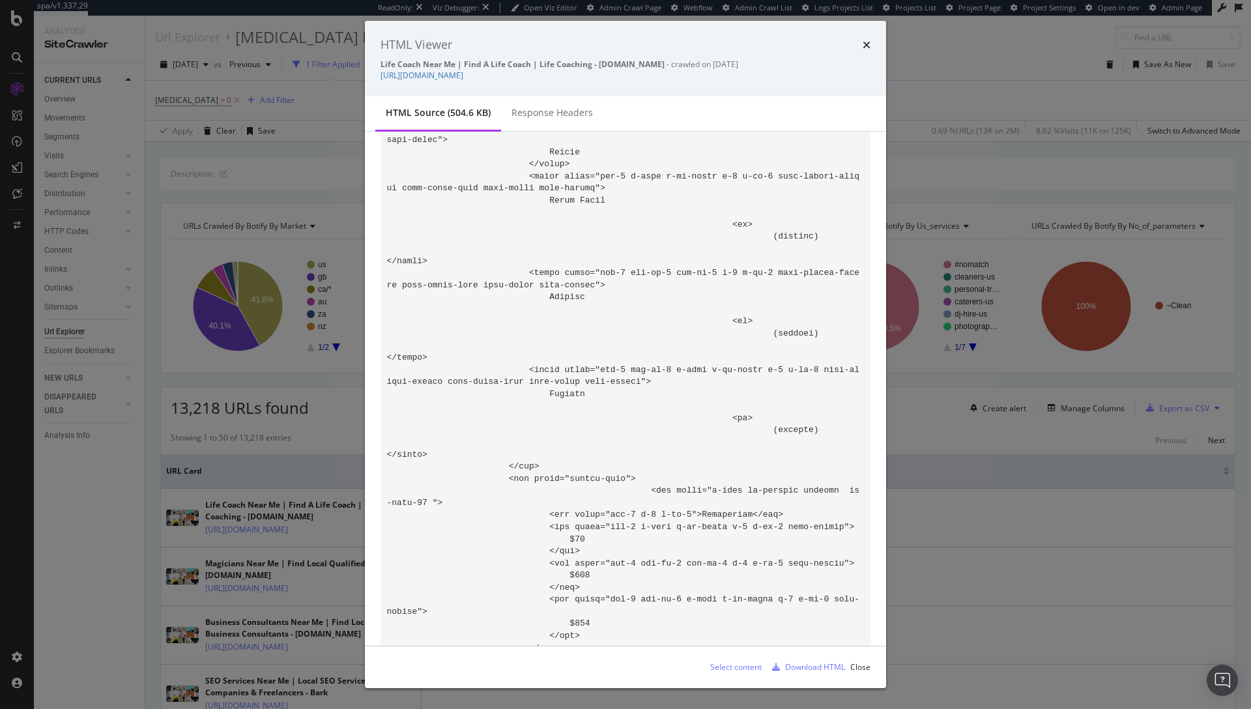
scroll to position [85892, 0]
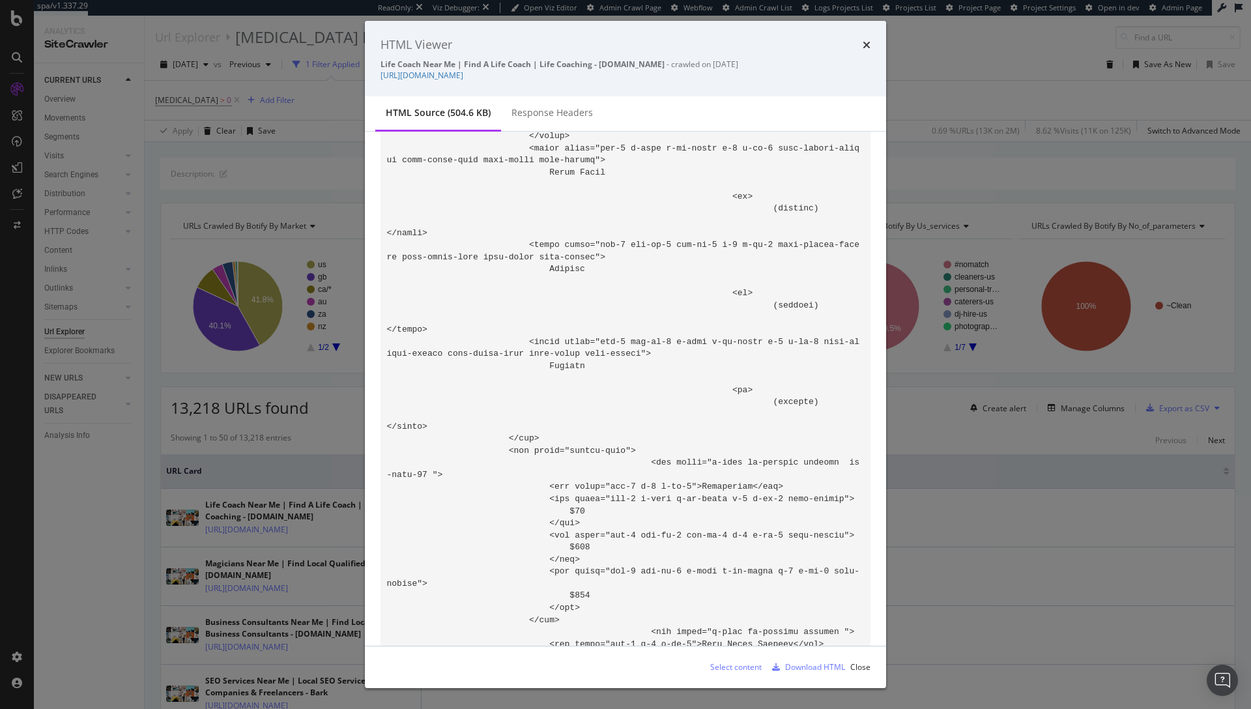
drag, startPoint x: 655, startPoint y: 438, endPoint x: 545, endPoint y: 449, distance: 110.0
drag, startPoint x: 691, startPoint y: 411, endPoint x: 751, endPoint y: 508, distance: 114.1
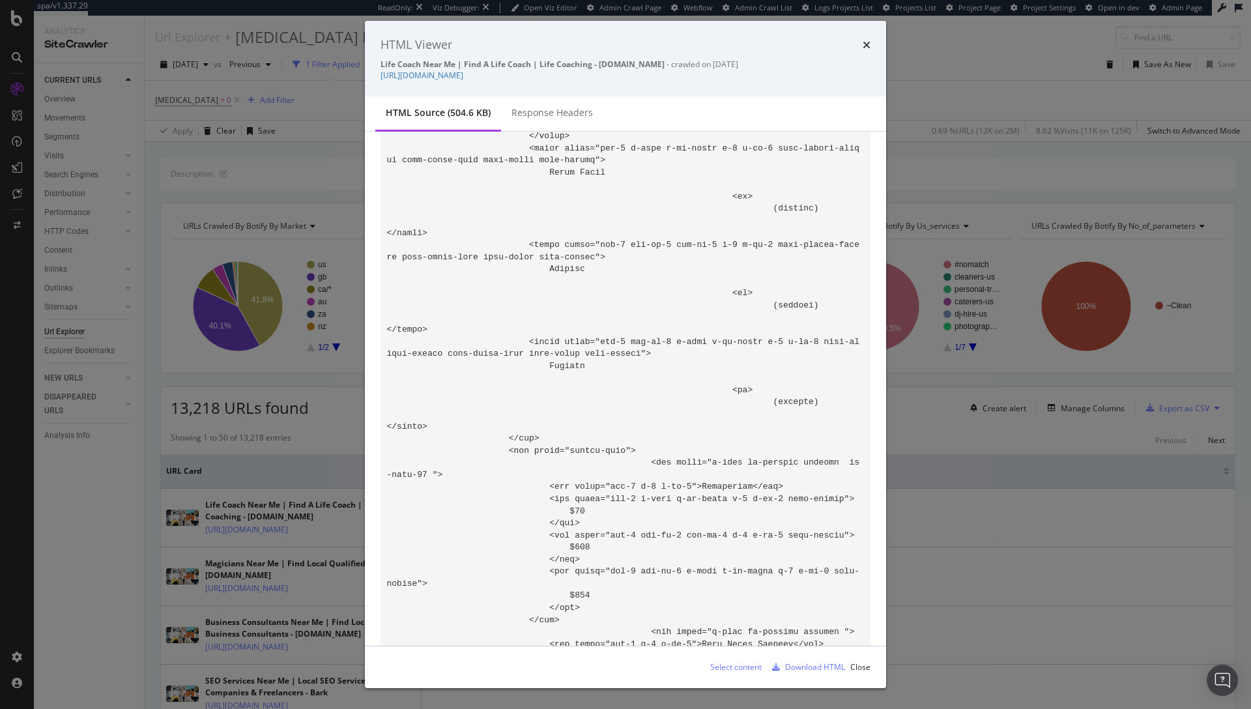
click at [865, 44] on icon "times" at bounding box center [867, 45] width 8 height 10
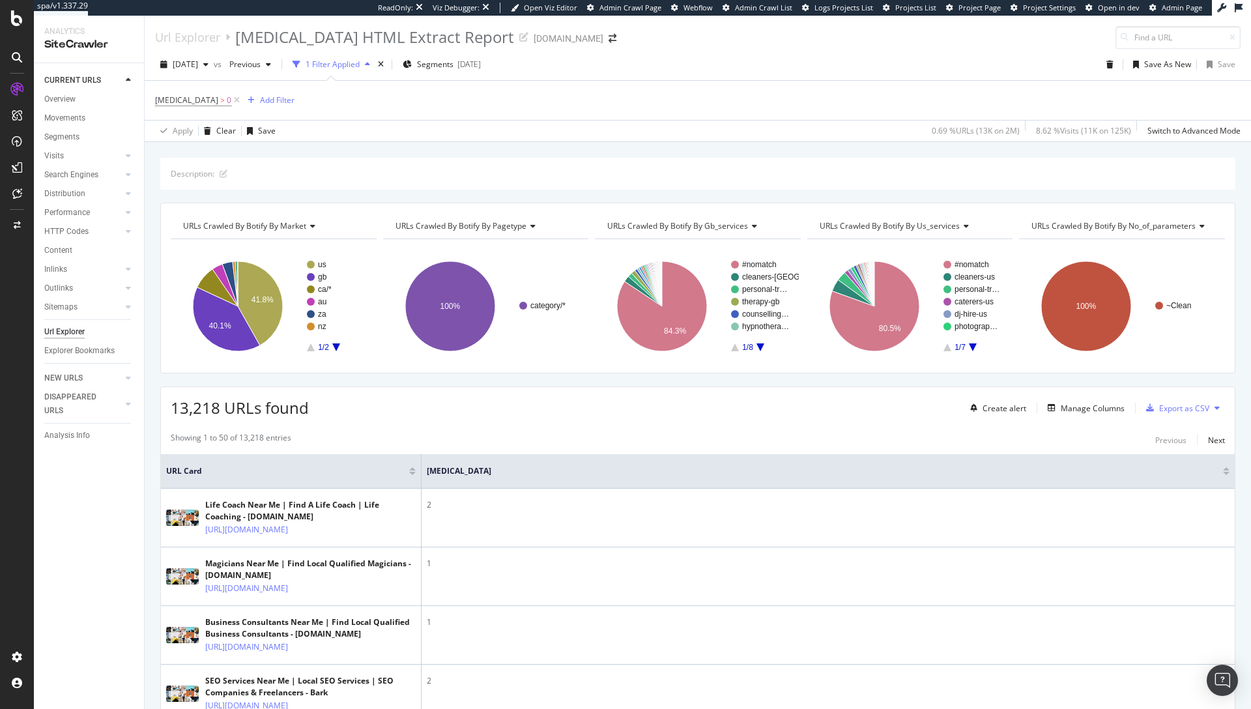
click at [794, 109] on div "Covid-19 > 0 Add Filter" at bounding box center [698, 100] width 1086 height 39
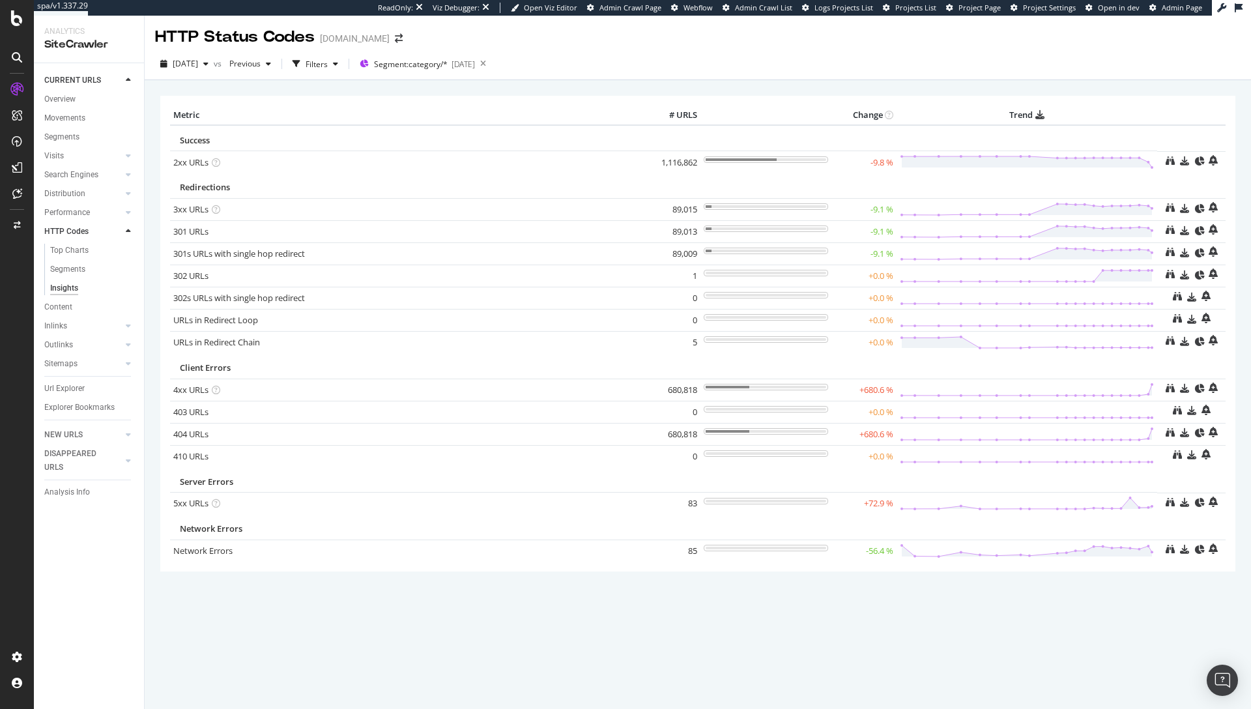
click at [1170, 355] on table "Metric # URLS Change Trend Success 2xx URLs × Close Chart - API Requests List A…" at bounding box center [698, 334] width 1056 height 456
click at [1236, 217] on div "Metric # URLS Change Trend Success 2xx URLs × Close Chart - API Requests List A…" at bounding box center [698, 333] width 1088 height 475
click at [1077, 604] on div "× Metric # URLS Change Trend Success 2xx URLs × Close Chart - API Requests List…" at bounding box center [697, 351] width 1075 height 531
click at [21, 377] on div at bounding box center [16, 363] width 31 height 568
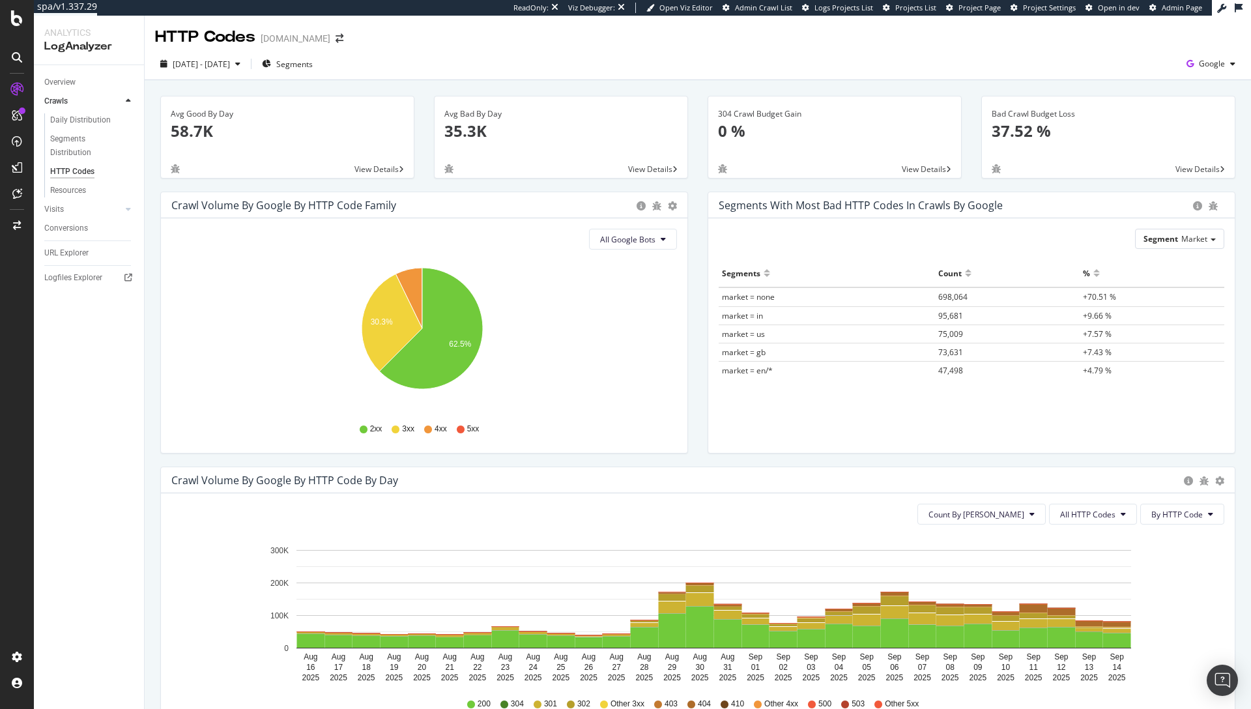
click at [869, 78] on div "[DATE] - [DATE] Segments Google" at bounding box center [698, 66] width 1107 height 26
click at [1231, 66] on div "[DATE] - [DATE] Segments Google" at bounding box center [698, 66] width 1107 height 26
click at [1230, 65] on icon "button" at bounding box center [1232, 64] width 5 height 8
click at [1155, 52] on span "Bing" at bounding box center [1137, 52] width 48 height 12
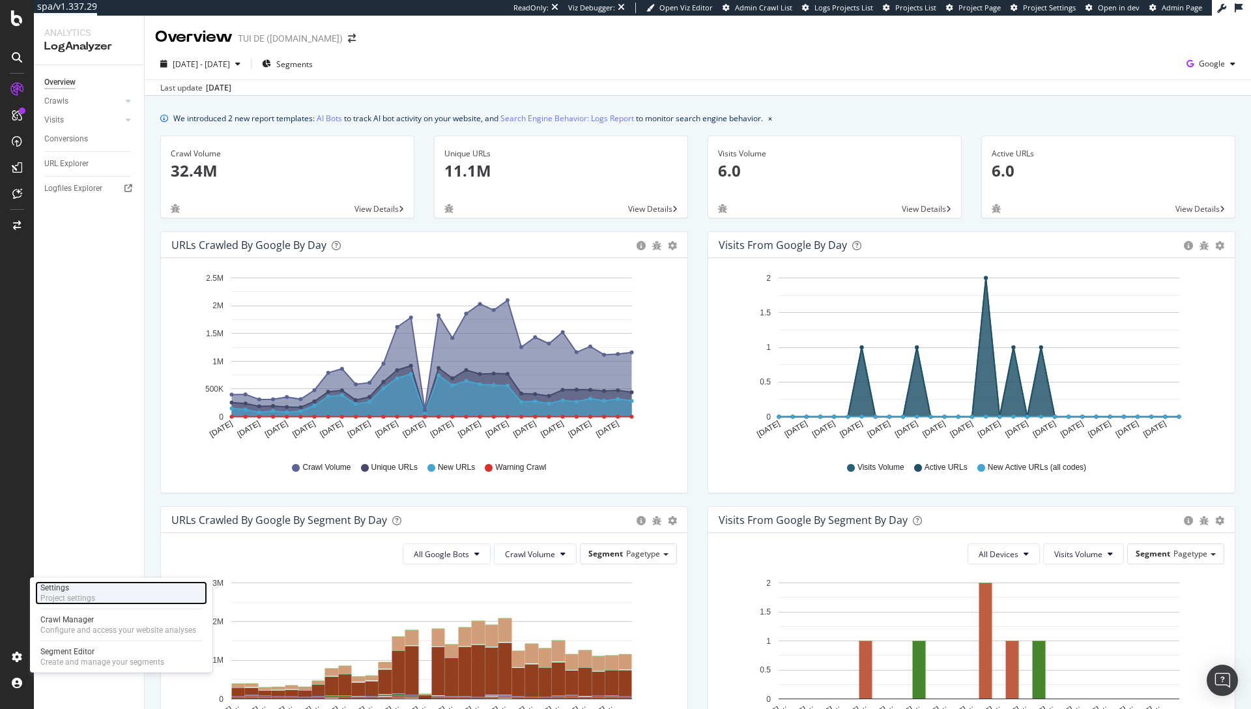
click at [91, 603] on div "Settings Project settings" at bounding box center [121, 592] width 172 height 23
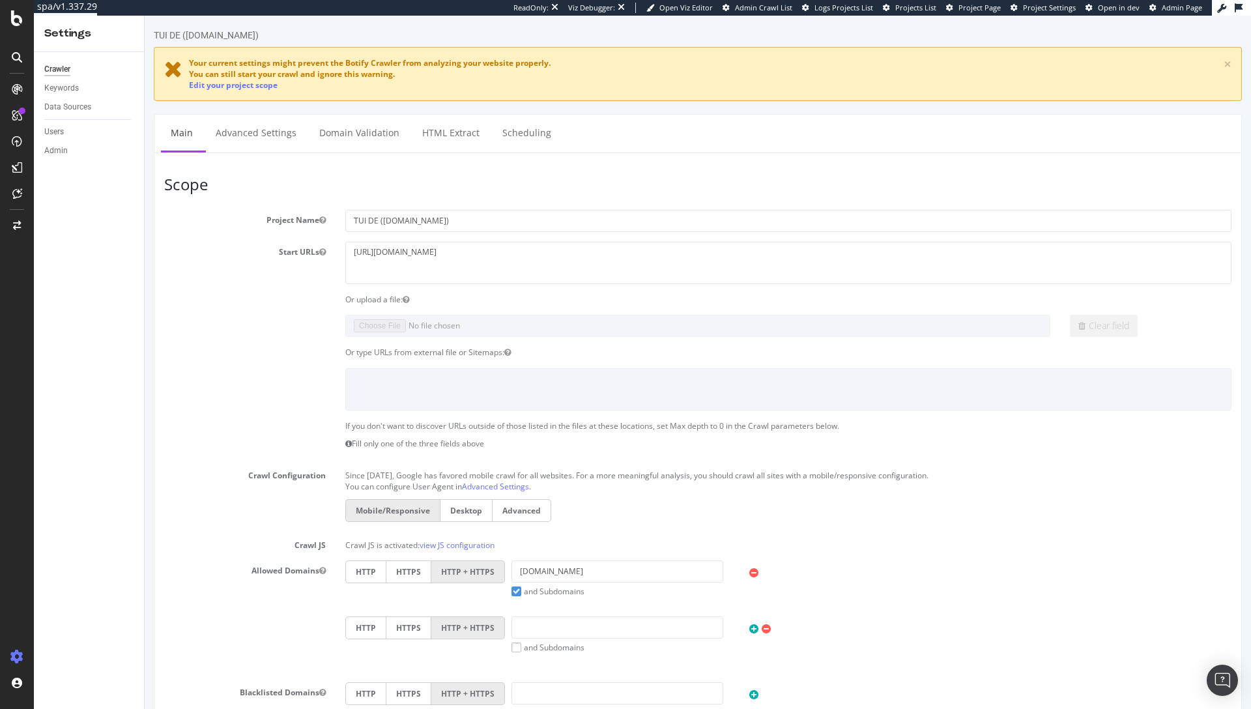
click at [519, 190] on h3 "Scope" at bounding box center [698, 184] width 1068 height 17
